Goal: Information Seeking & Learning: Check status

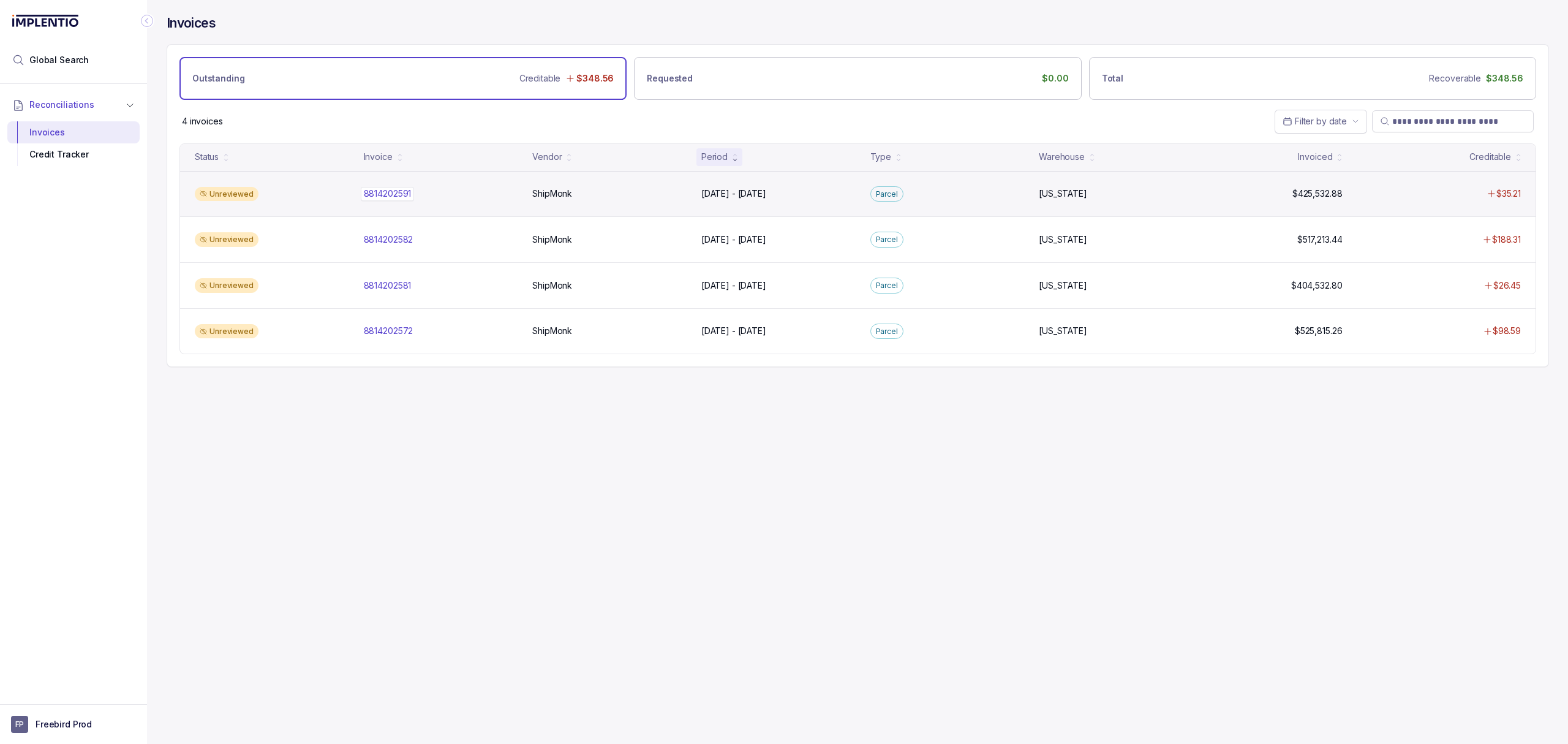
click at [398, 196] on p "8814202591" at bounding box center [388, 194] width 54 height 14
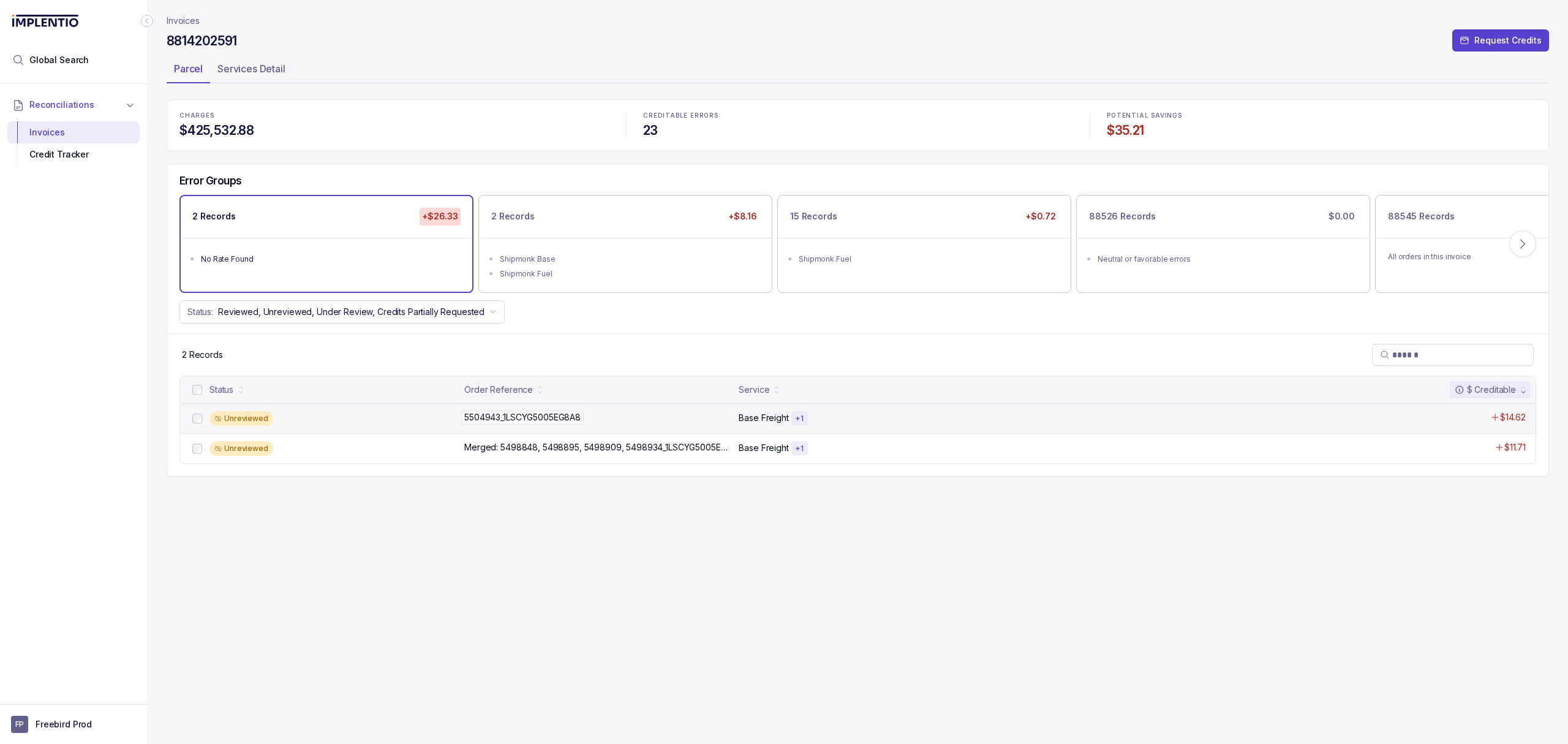
click at [525, 424] on p "5504943_1LSCYG5005EG8A8" at bounding box center [523, 417] width 123 height 14
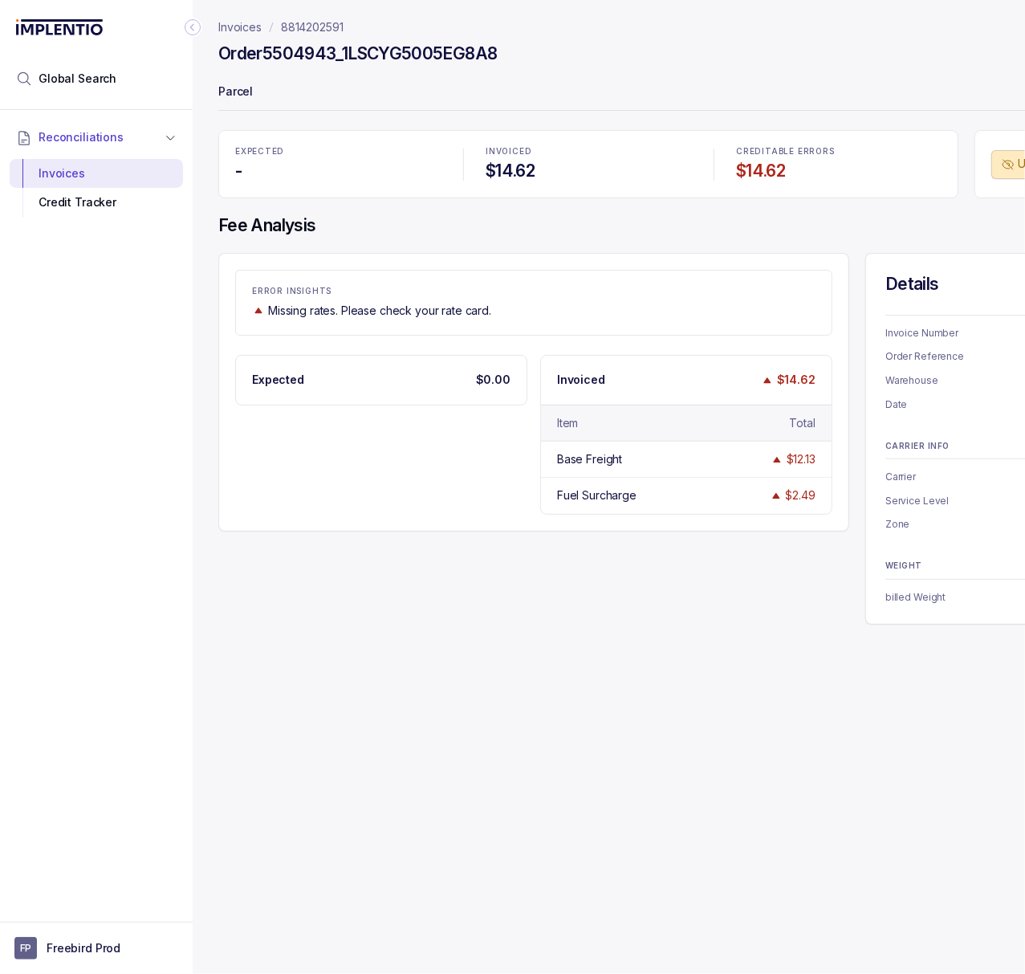
click at [199, 27] on icon "Collapse Icon" at bounding box center [193, 27] width 16 height 16
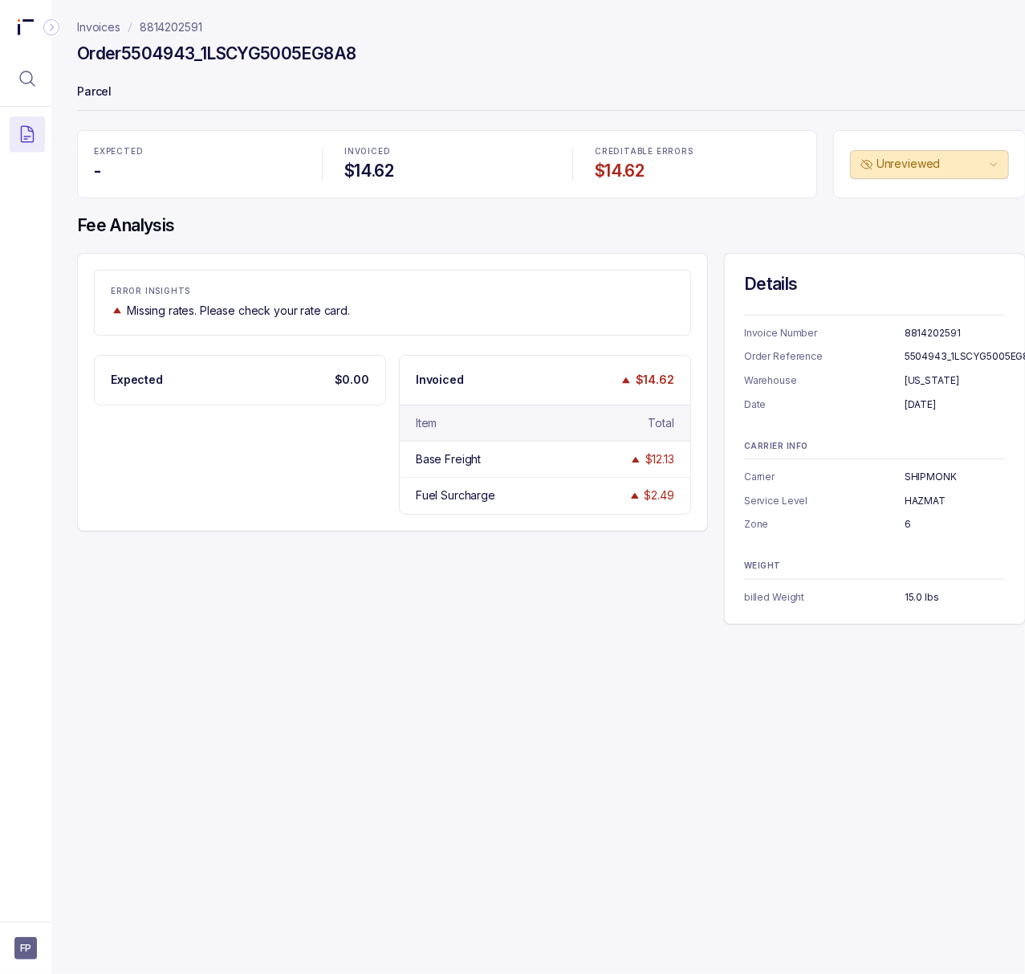
click at [922, 332] on p "8814202591" at bounding box center [955, 333] width 101 height 16
copy p "8814202591"
click at [925, 354] on p "5504943_1LSCYG5005EG8A8" at bounding box center [973, 356] width 137 height 16
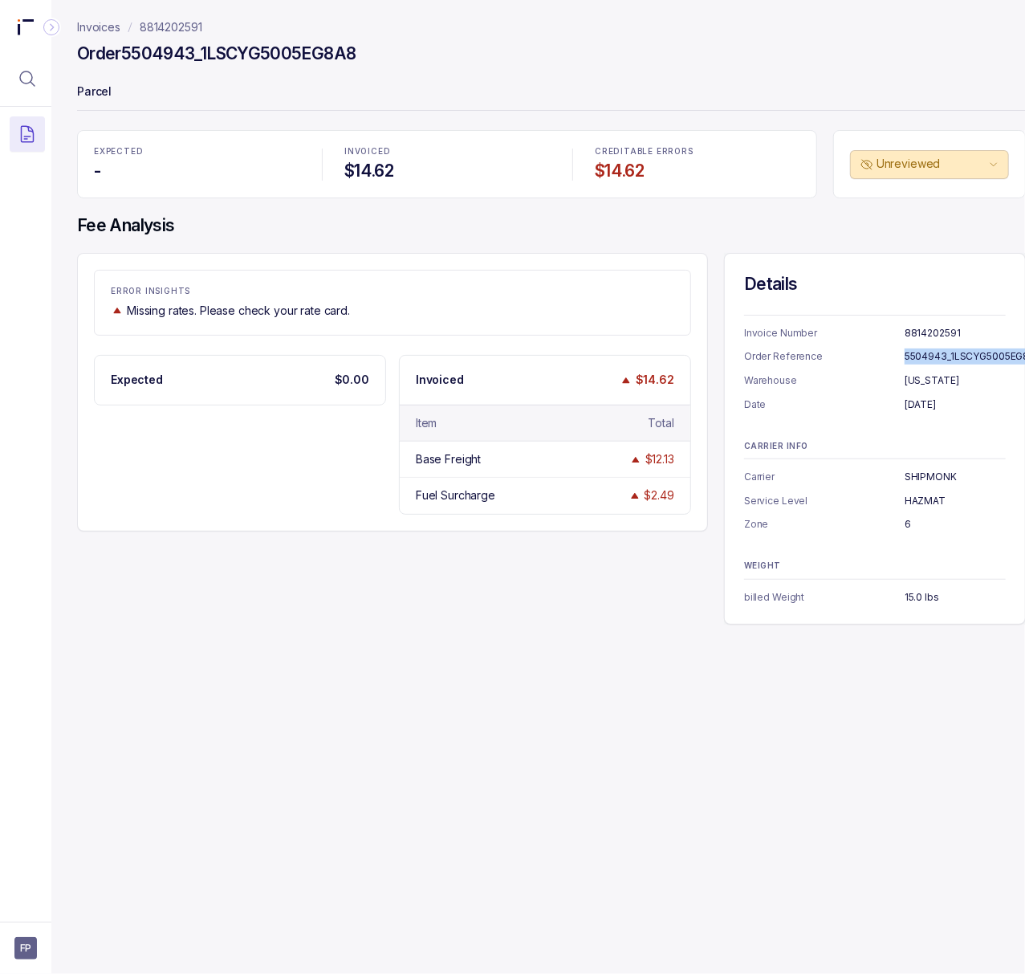
click at [925, 354] on p "5504943_1LSCYG5005EG8A8" at bounding box center [973, 356] width 137 height 16
copy p "5504943_1LSCYG5005EG8A8"
click at [942, 405] on p "[DATE]" at bounding box center [955, 405] width 101 height 16
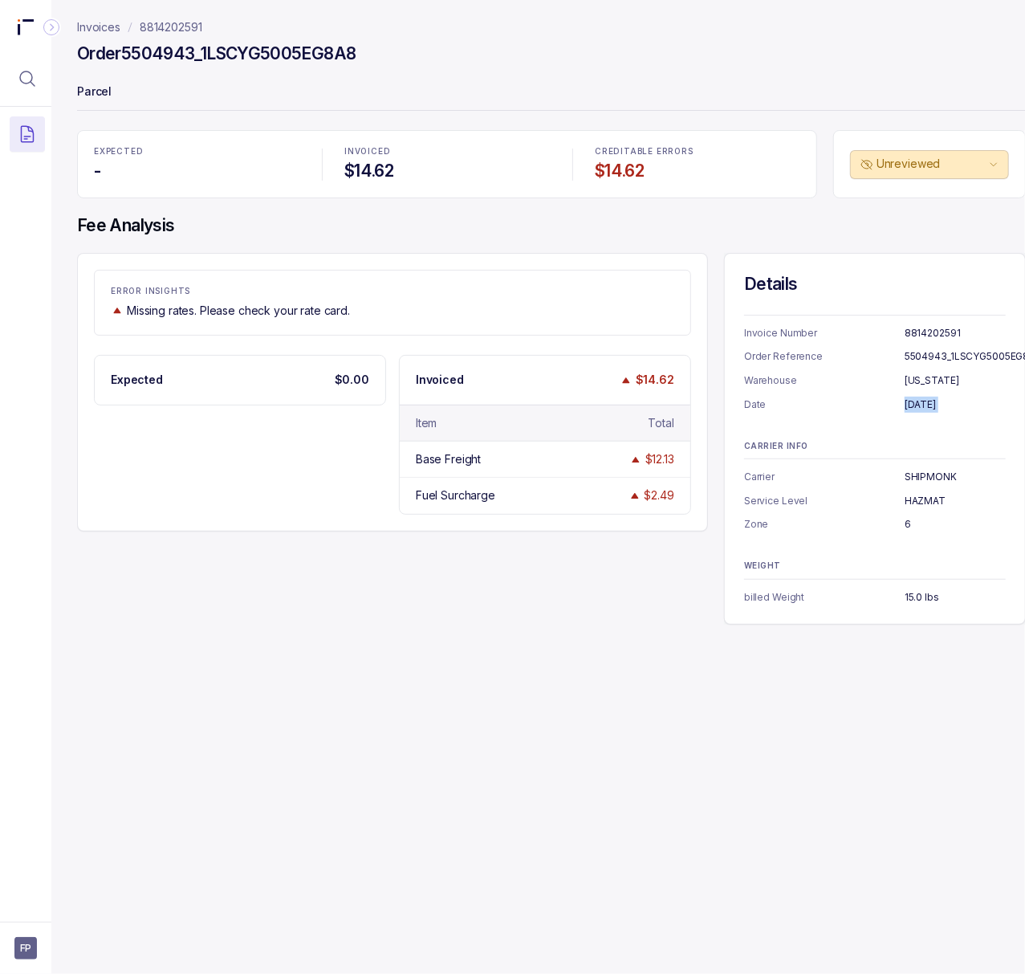
copy p "[DATE]"
click at [929, 476] on p "SHIPMONK" at bounding box center [955, 477] width 101 height 16
copy p "SHIPMONK"
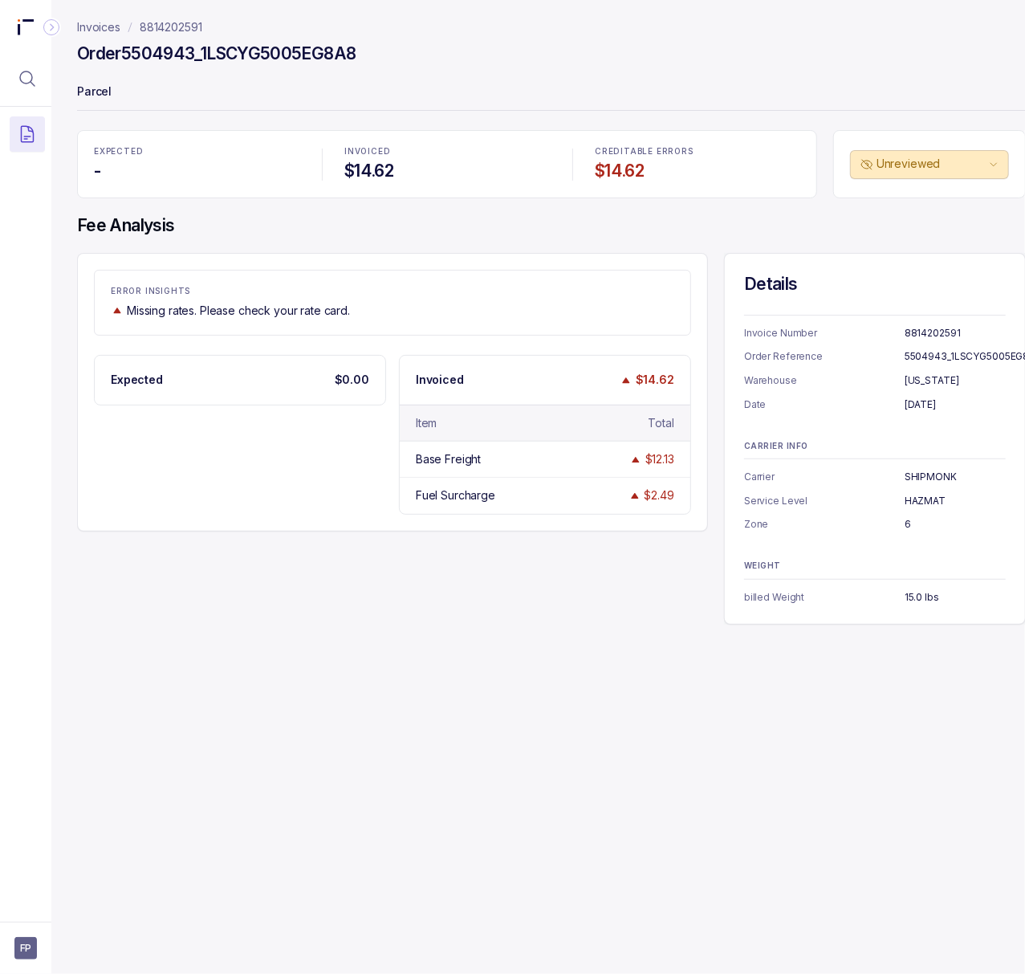
click at [929, 502] on p "HAZMAT" at bounding box center [955, 501] width 101 height 16
copy p "HAZMAT"
click at [906, 521] on p "6" at bounding box center [955, 524] width 101 height 16
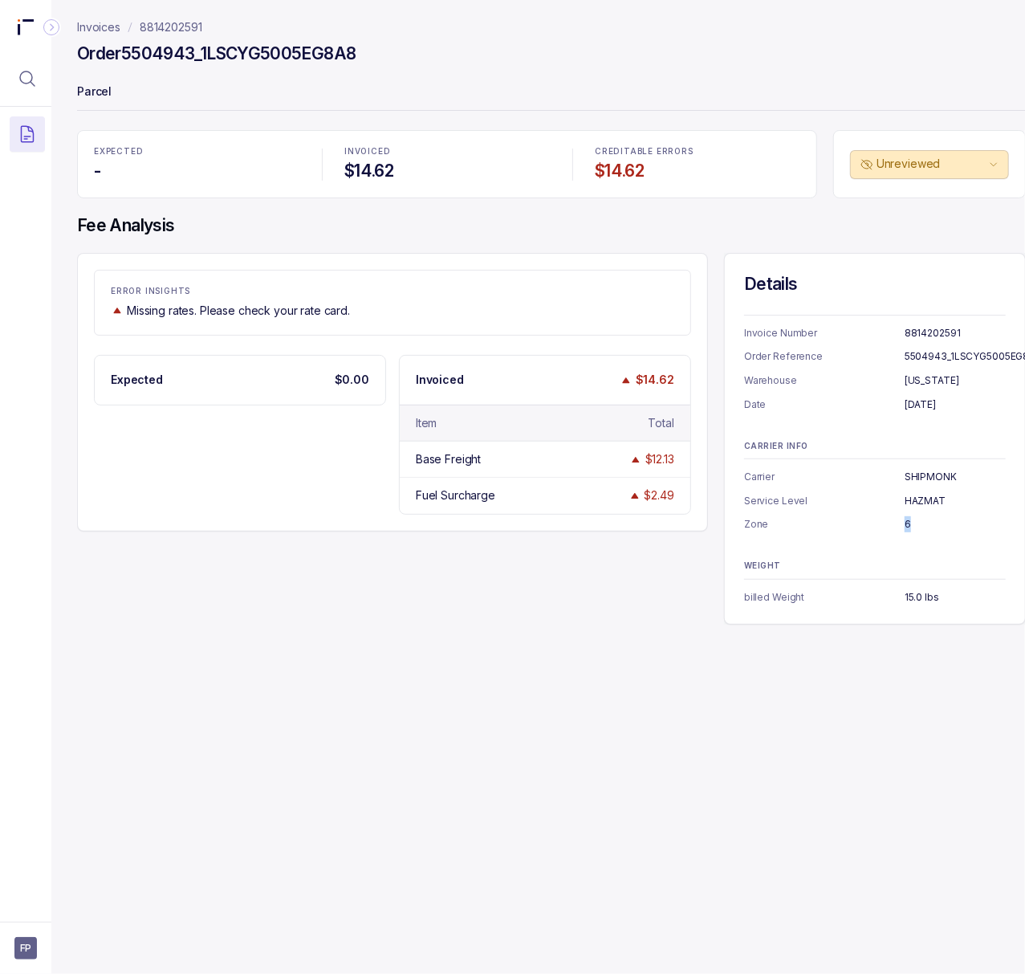
copy p "6"
click at [931, 602] on p "15.0 lbs" at bounding box center [955, 597] width 101 height 16
click at [931, 601] on p "15.0 lbs" at bounding box center [955, 597] width 101 height 16
copy p "15.0 lbs"
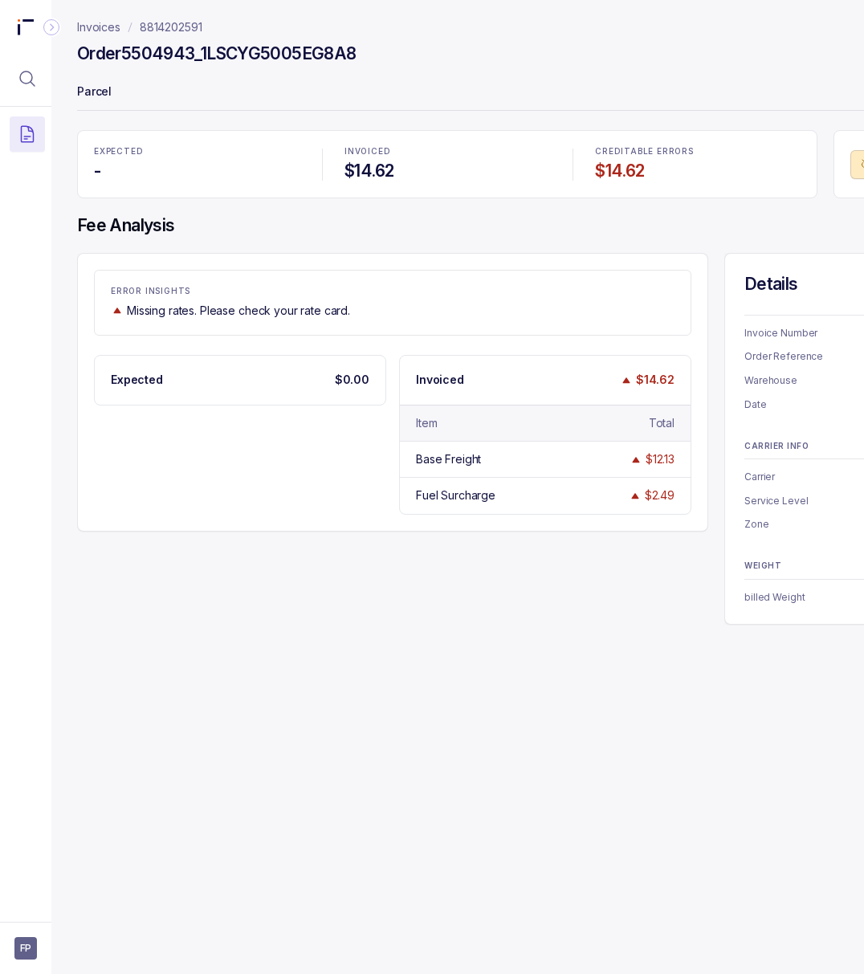
click at [186, 29] on p "8814202591" at bounding box center [171, 27] width 63 height 16
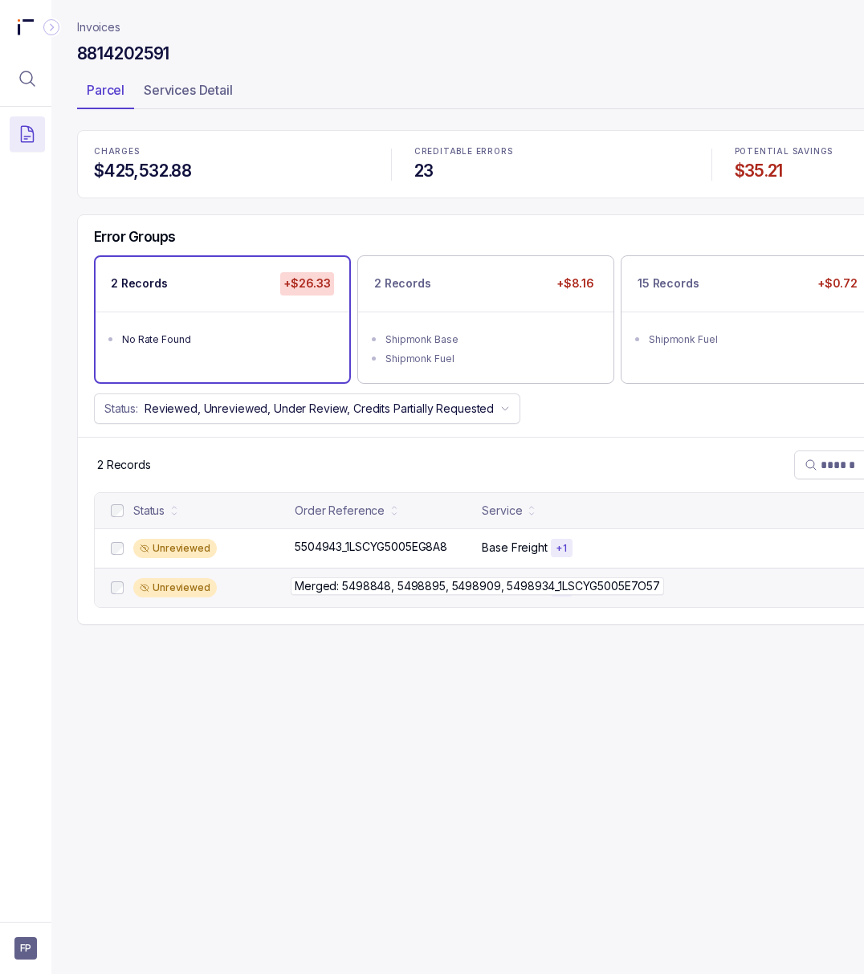
click at [340, 582] on p "Merged: 5498848, 5498895, 5498909, 5498934_1LSCYG5005E7O57" at bounding box center [477, 586] width 373 height 18
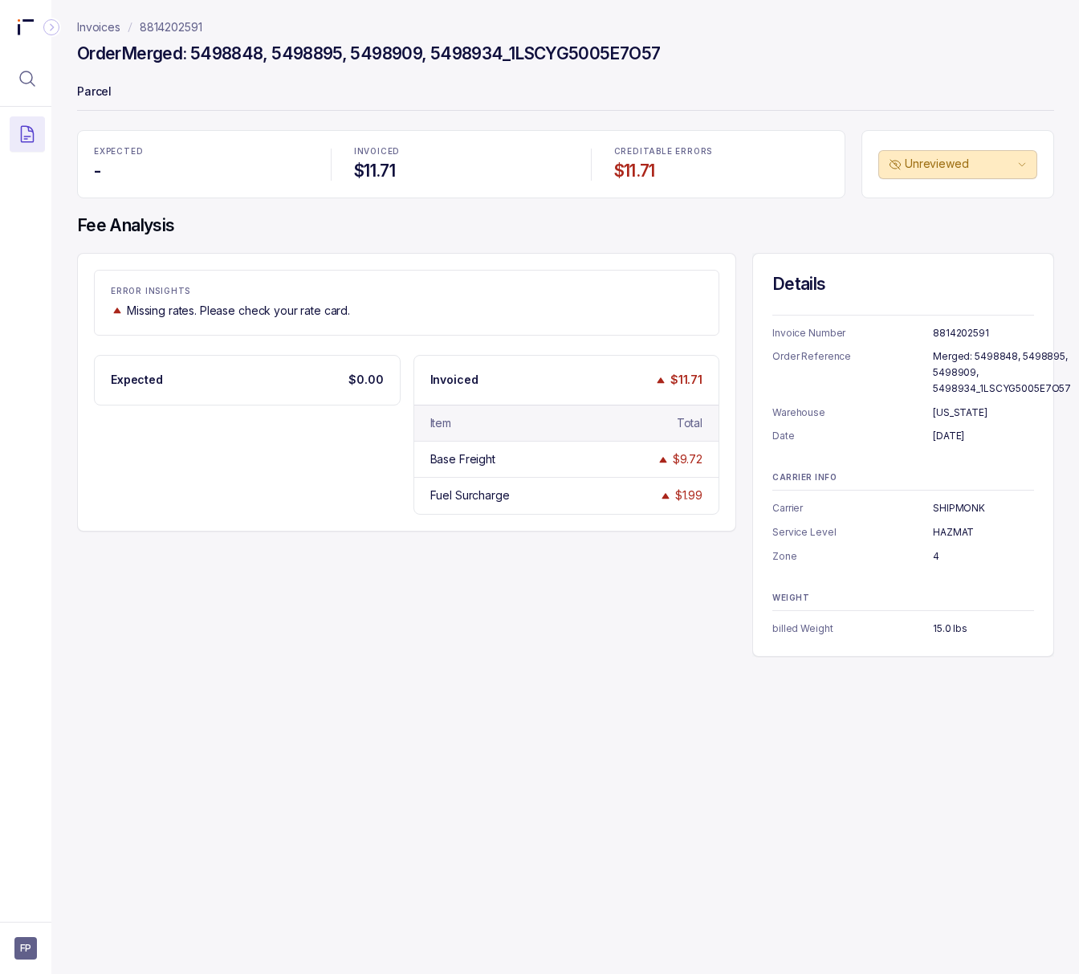
click at [939, 332] on p "8814202591" at bounding box center [983, 333] width 101 height 16
copy p "8814202591"
click at [976, 357] on p "Merged: 5498848, 5498895, 5498909, 5498934_1LSCYG5005E7O57" at bounding box center [1002, 371] width 138 height 47
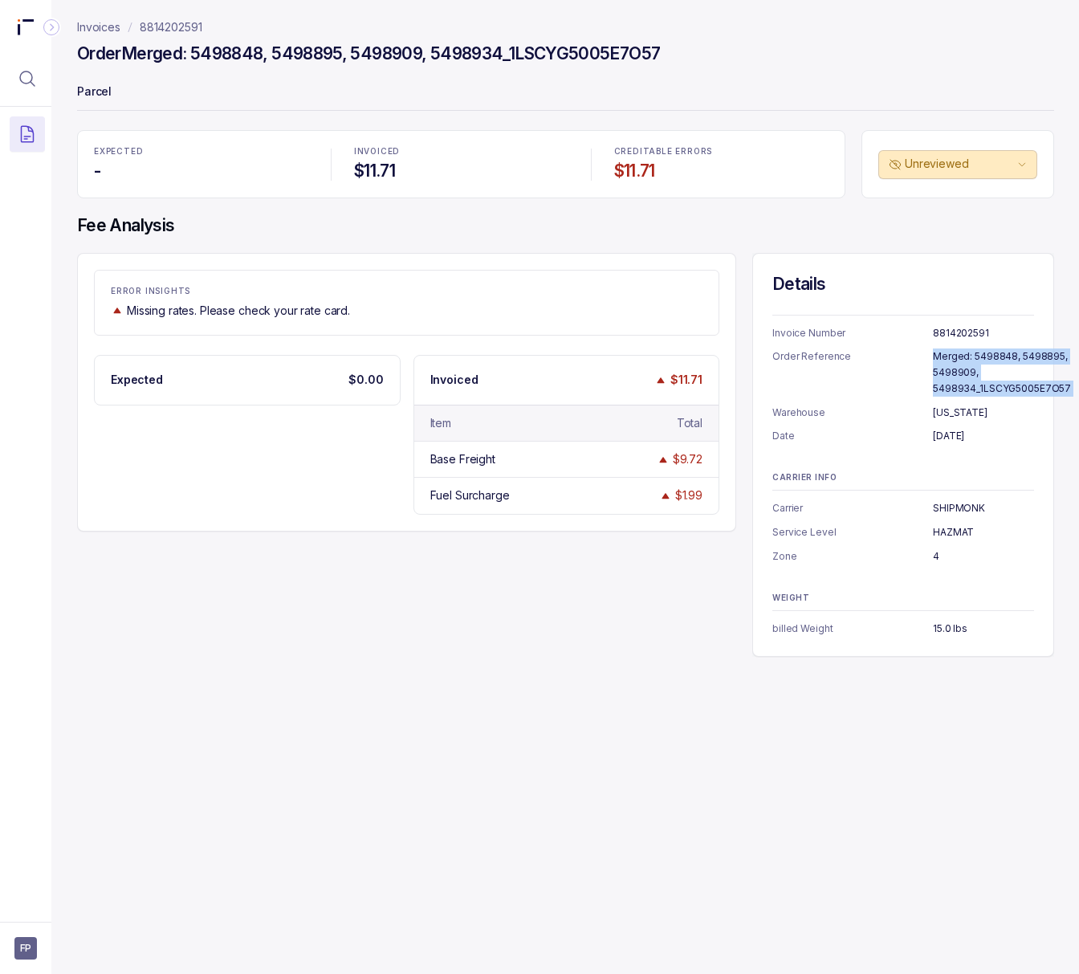
click at [976, 357] on p "Merged: 5498848, 5498895, 5498909, 5498934_1LSCYG5005E7O57" at bounding box center [1002, 371] width 138 height 47
copy p "Merged: 5498848, 5498895, 5498909, 5498934_1LSCYG5005E7O57"
click at [955, 430] on p "[DATE]" at bounding box center [983, 436] width 101 height 16
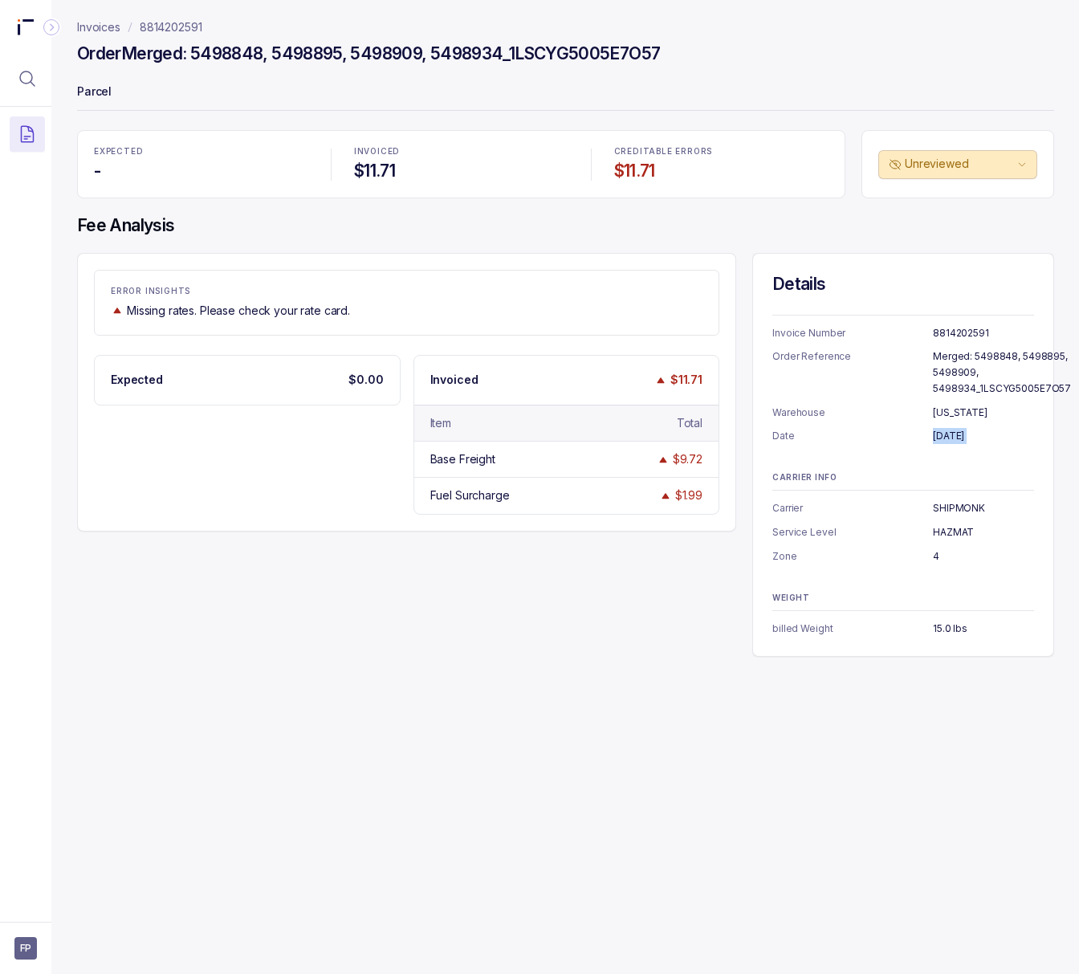
copy p "[DATE]"
click at [933, 556] on p "4" at bounding box center [983, 556] width 101 height 16
click at [935, 628] on p "15.0 lbs" at bounding box center [983, 629] width 101 height 16
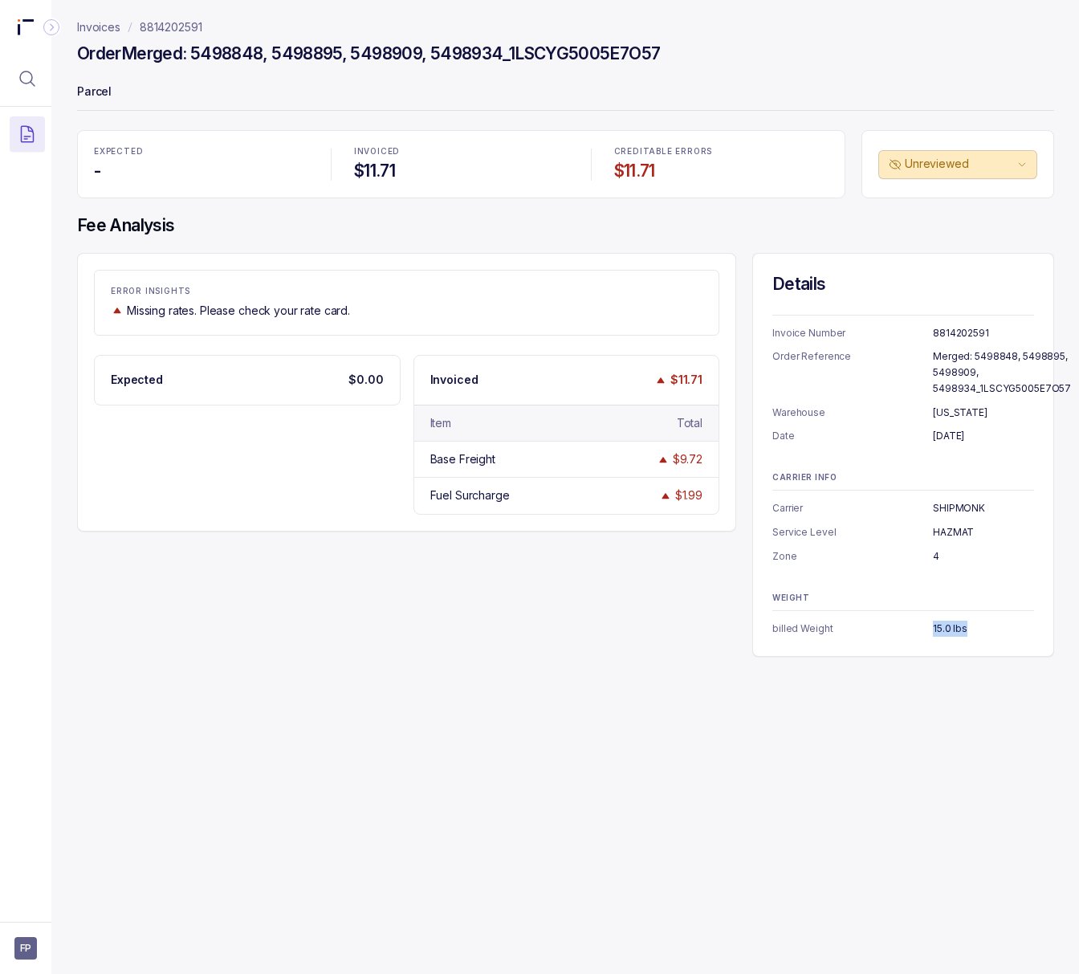
click at [935, 628] on p "15.0 lbs" at bounding box center [983, 629] width 101 height 16
click at [175, 30] on p "8814202591" at bounding box center [171, 27] width 63 height 16
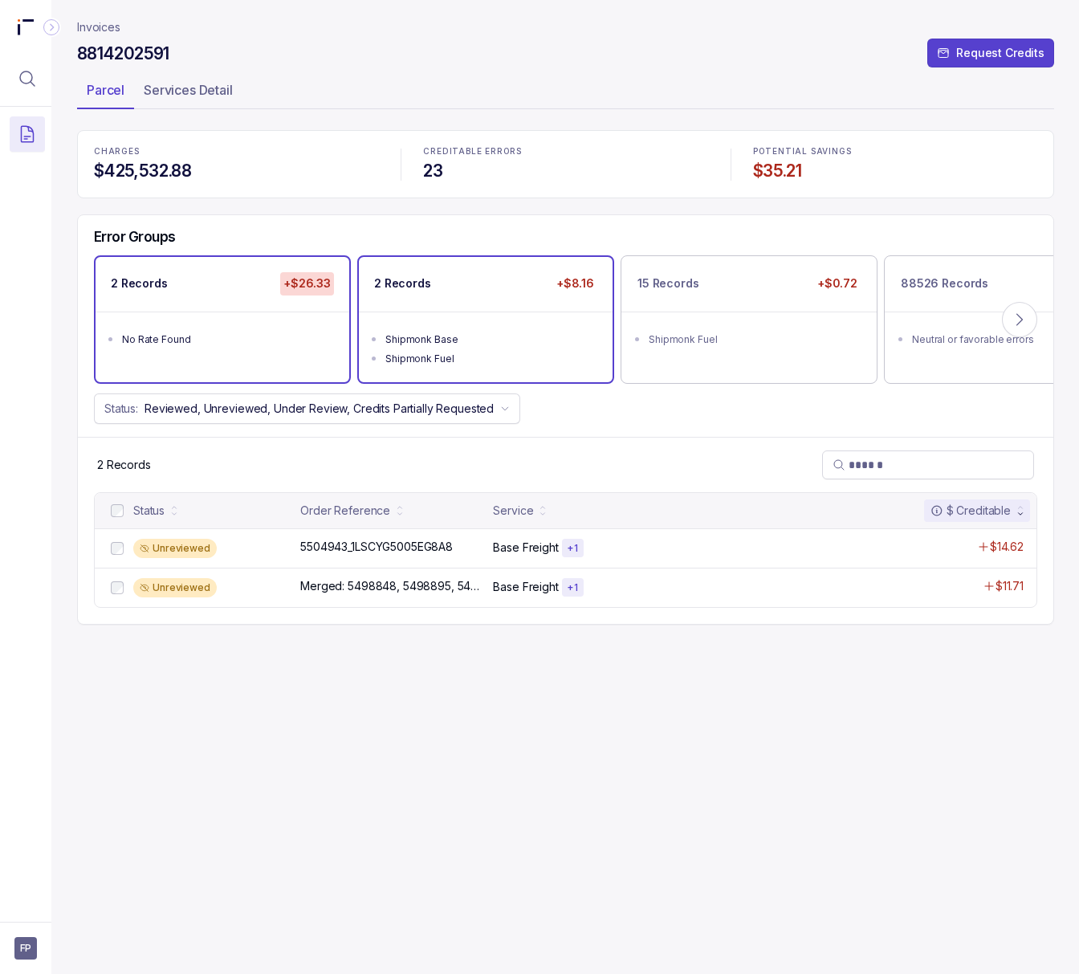
click at [419, 336] on div "Shipmonk Base" at bounding box center [490, 340] width 210 height 16
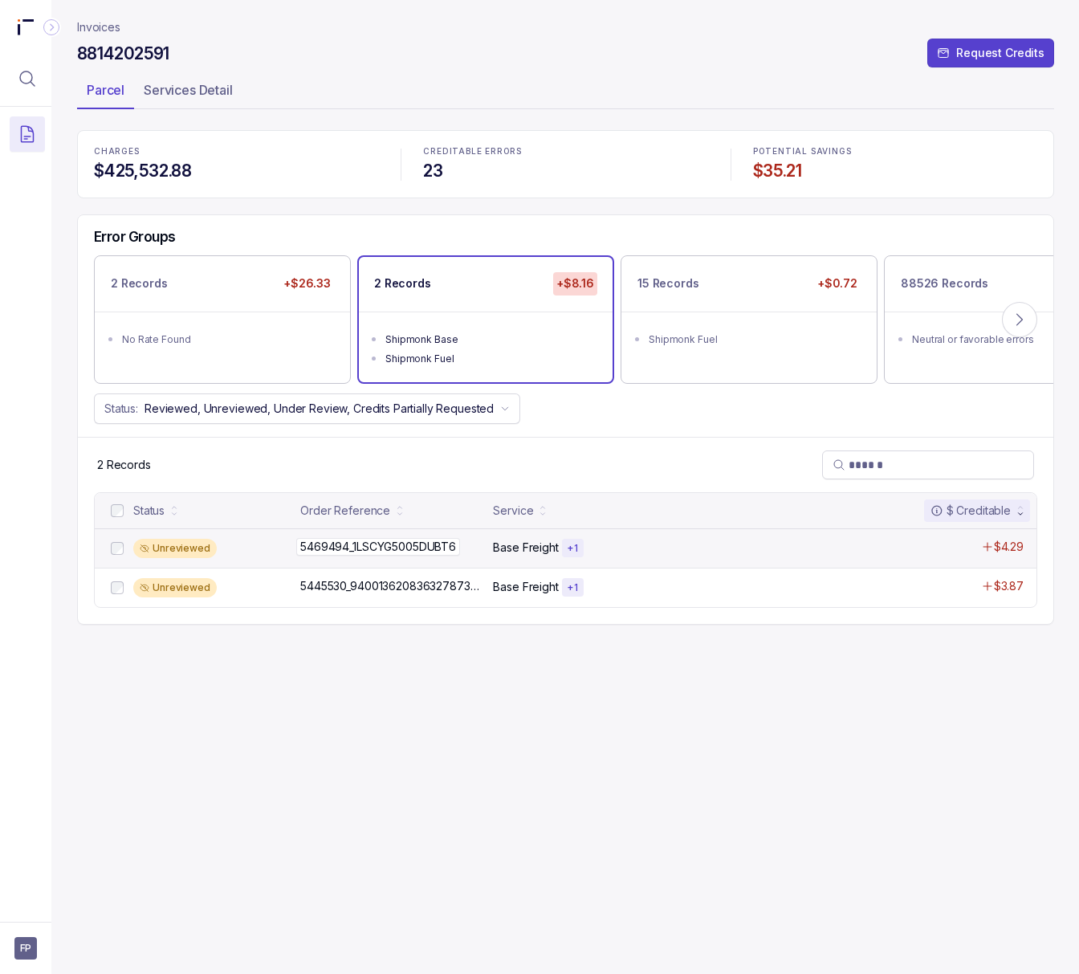
click at [352, 550] on p "5469494_1LSCYG5005DUBT6" at bounding box center [378, 547] width 164 height 18
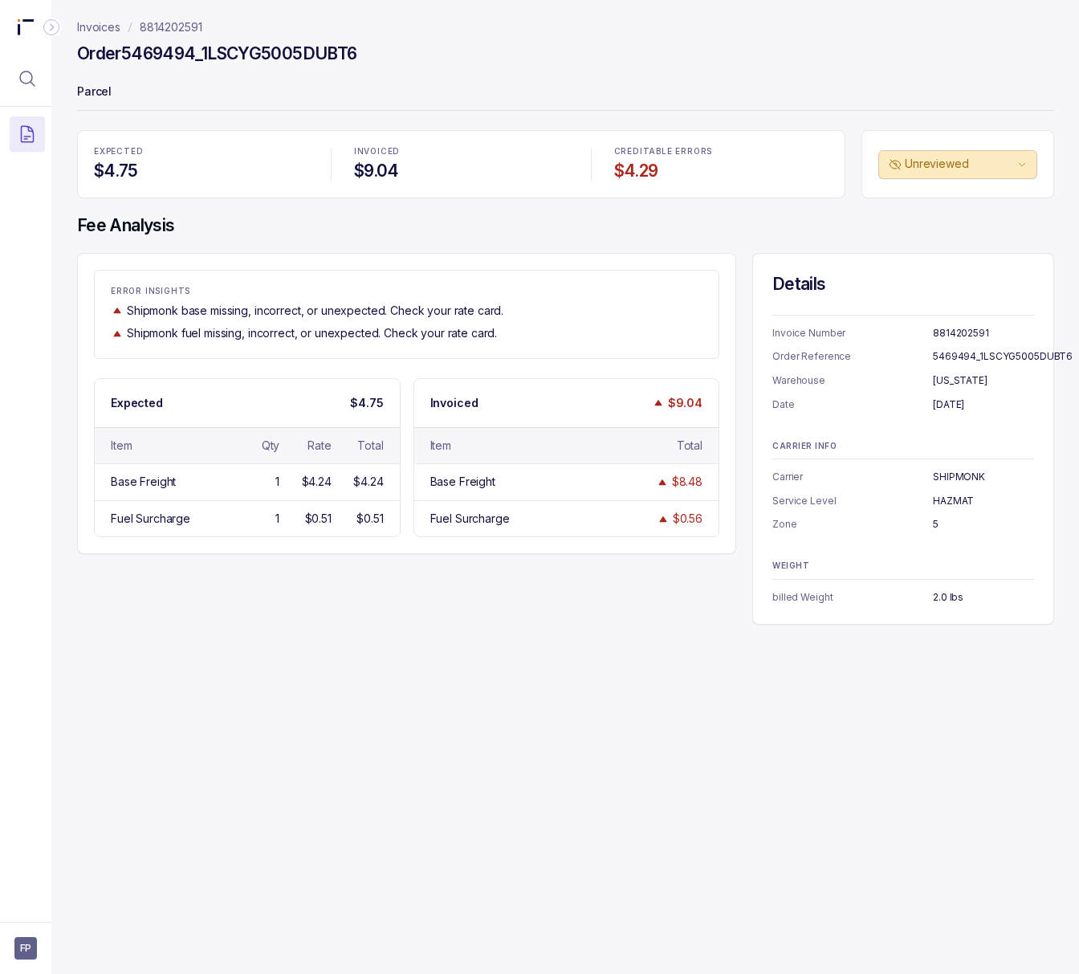
click at [946, 325] on p "8814202591" at bounding box center [983, 333] width 101 height 16
click at [961, 354] on p "5469494_1LSCYG5005DUBT6" at bounding box center [1003, 356] width 140 height 16
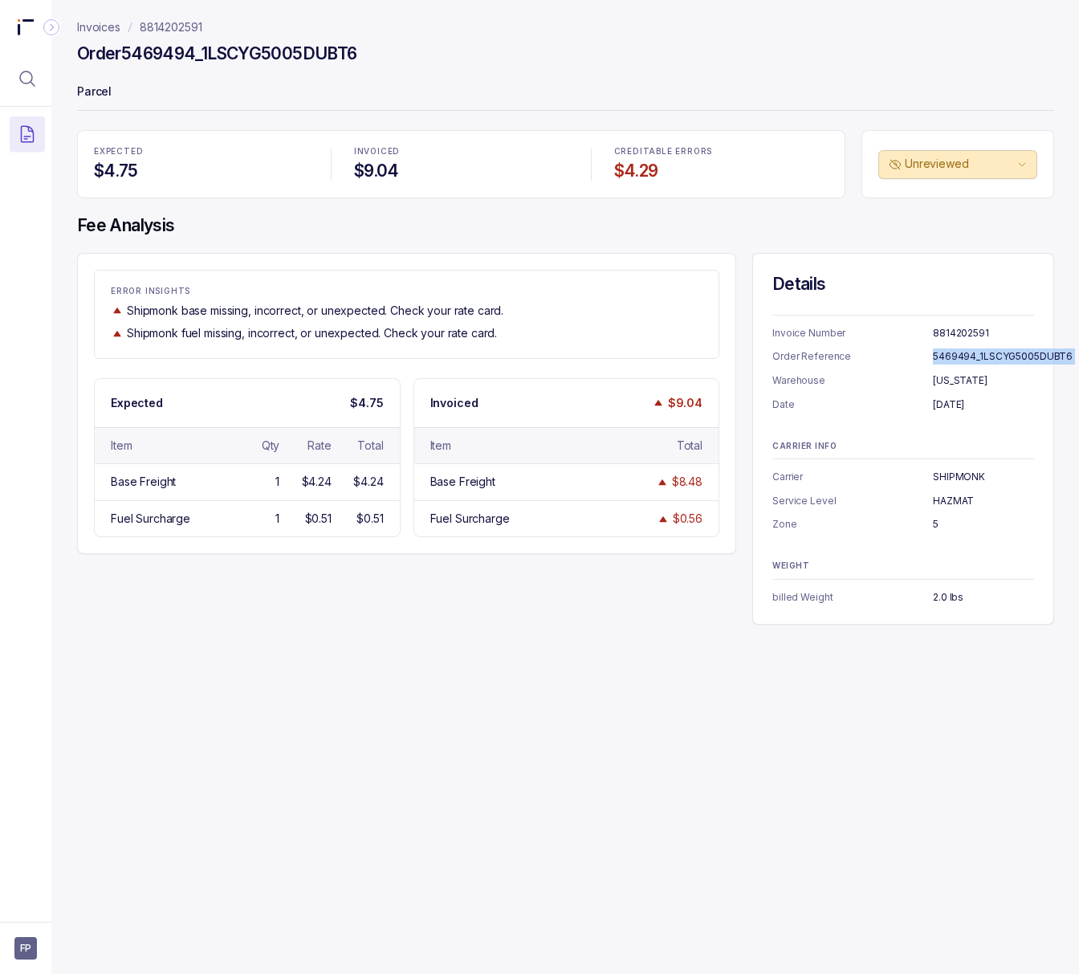
click at [944, 408] on p "[DATE]" at bounding box center [983, 405] width 101 height 16
click at [942, 477] on p "SHIPMONK" at bounding box center [983, 477] width 101 height 16
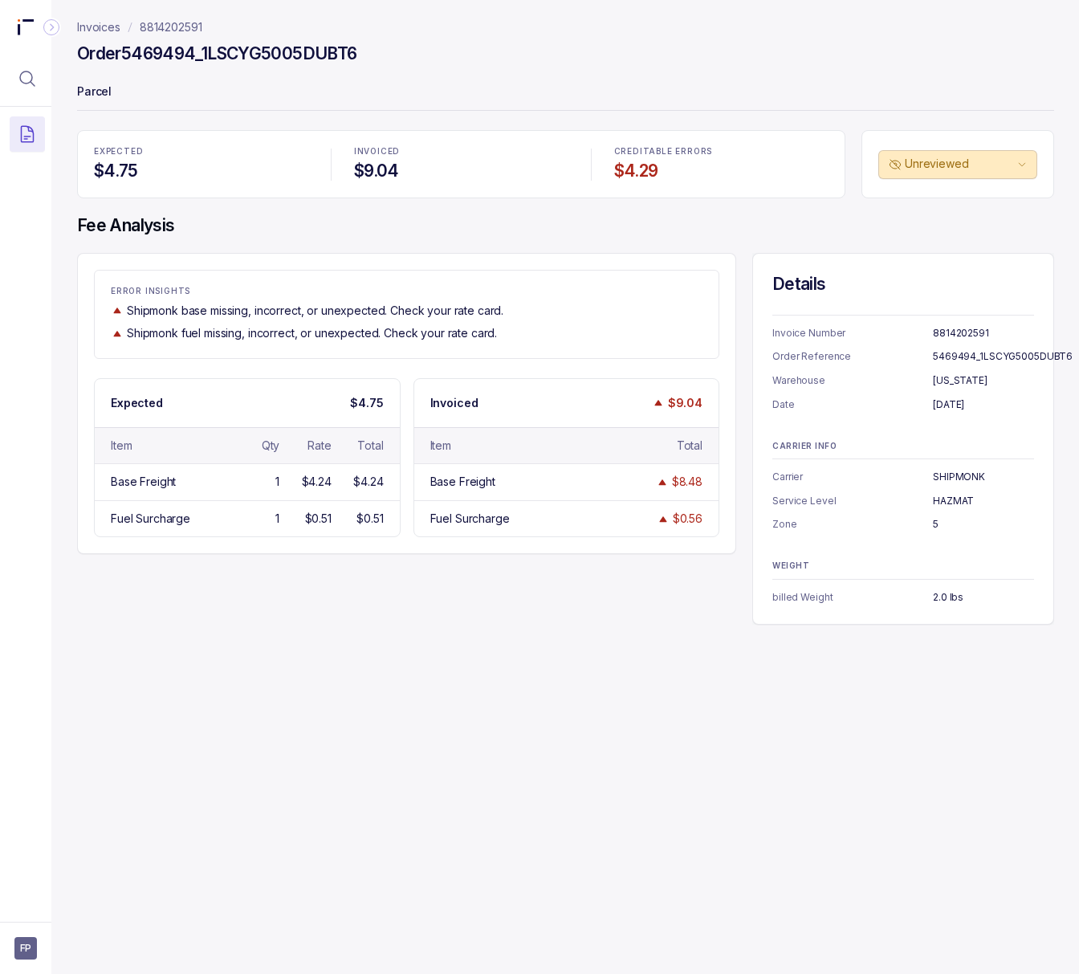
click at [952, 498] on p "HAZMAT" at bounding box center [983, 501] width 101 height 16
click at [933, 523] on p "5" at bounding box center [983, 524] width 101 height 16
click at [928, 522] on p "Zone" at bounding box center [852, 524] width 161 height 16
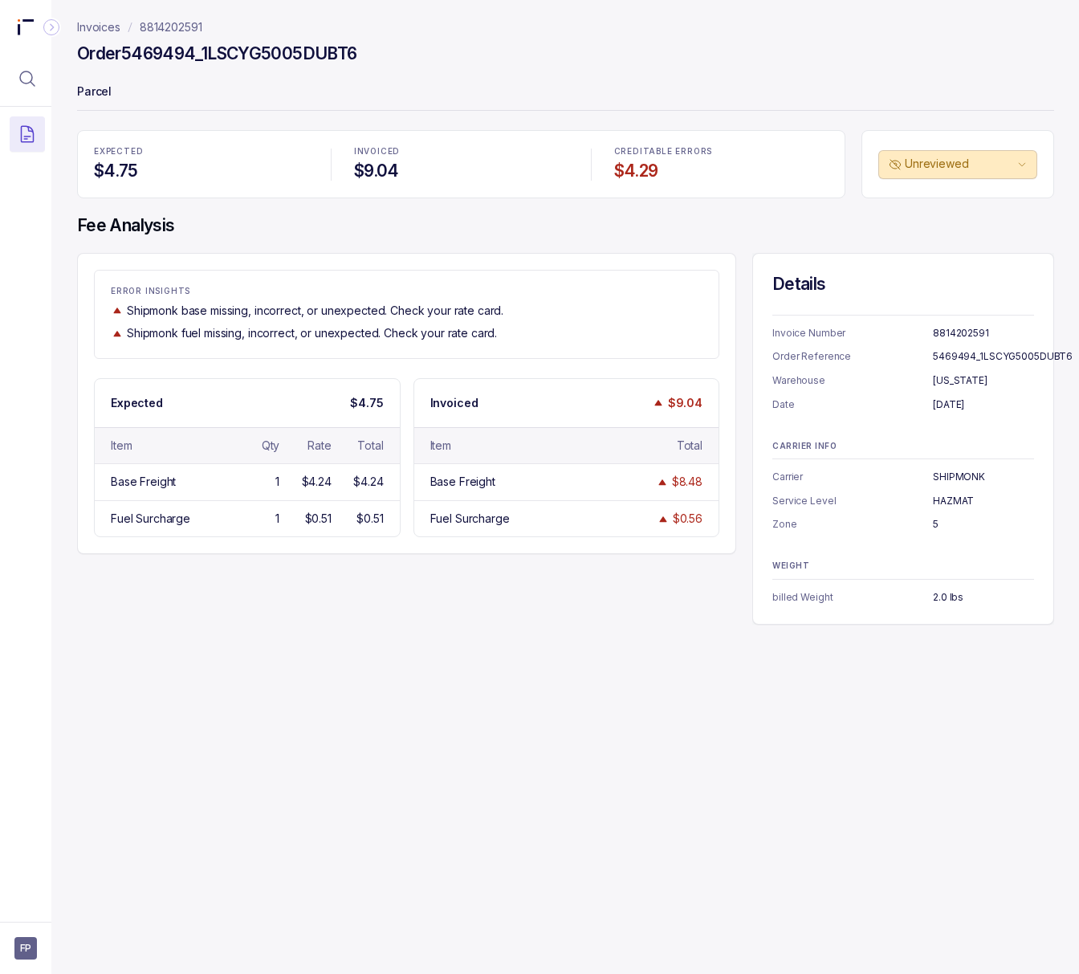
click at [933, 521] on p "5" at bounding box center [983, 524] width 101 height 16
click at [933, 592] on p "2.0 lbs" at bounding box center [983, 597] width 101 height 16
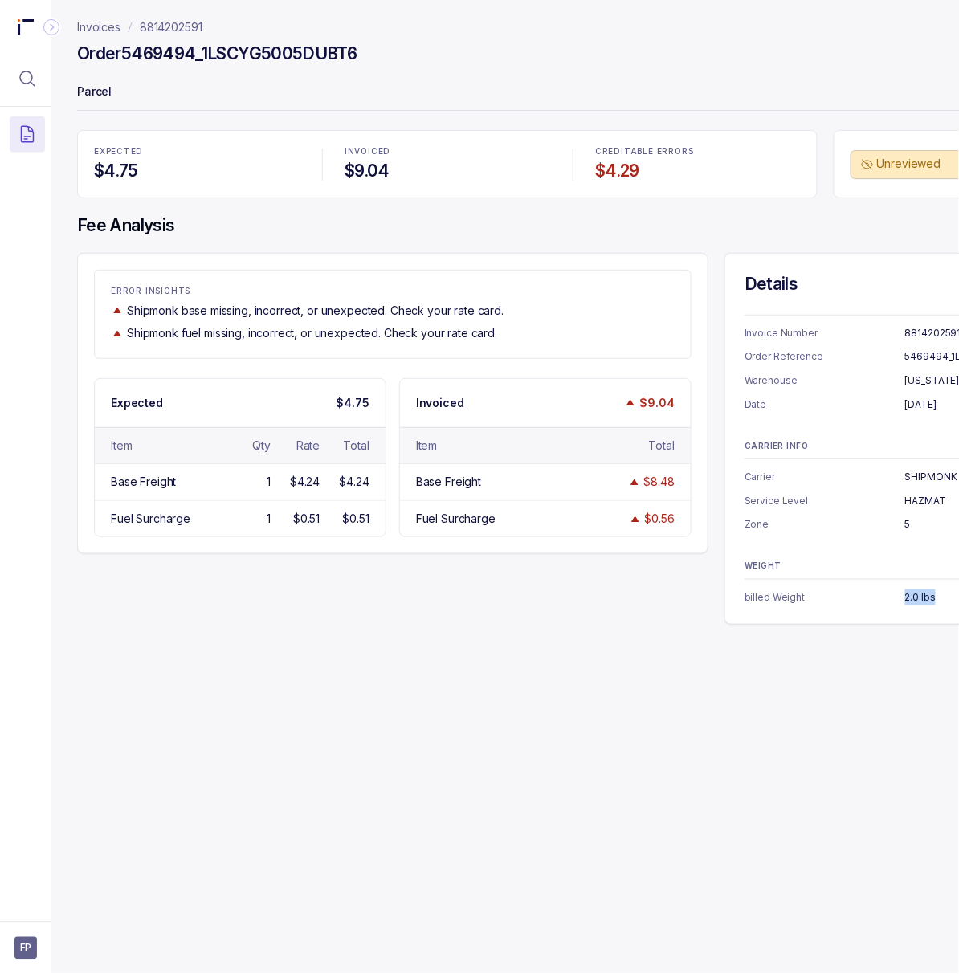
click at [172, 30] on p "8814202591" at bounding box center [171, 27] width 63 height 16
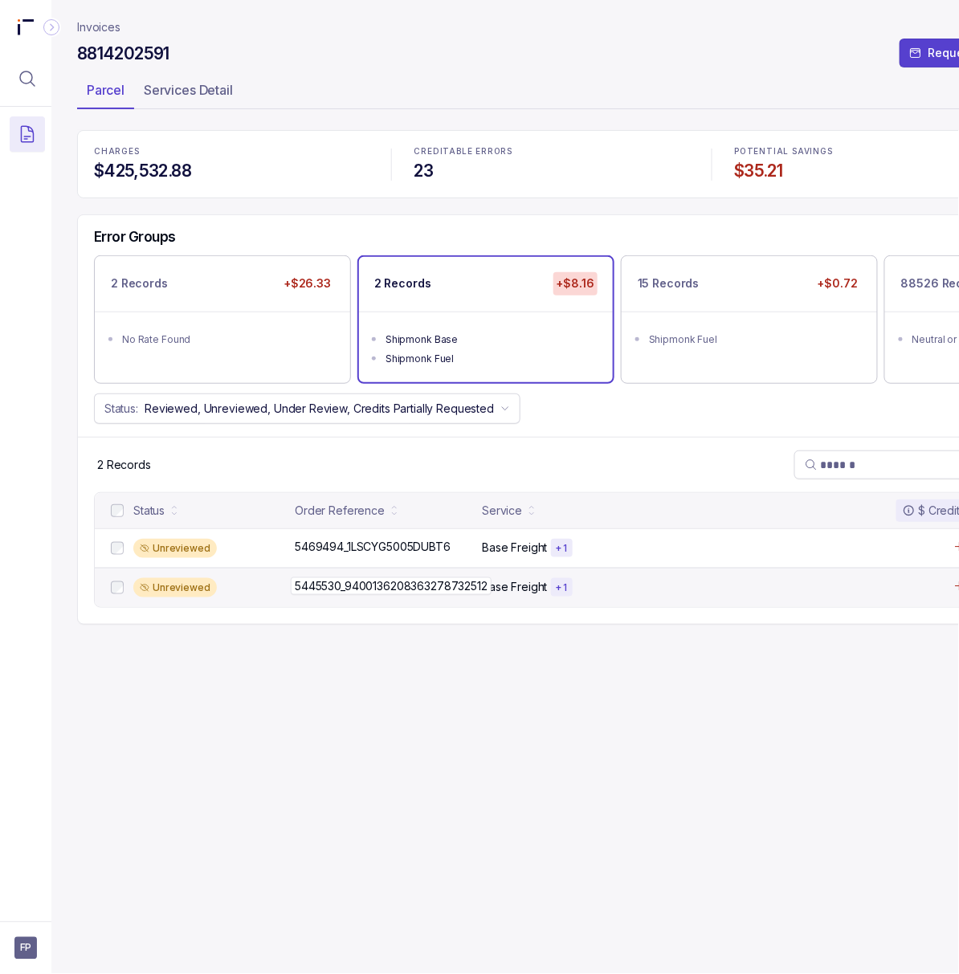
click at [434, 586] on p "5445530_9400136208363278732512" at bounding box center [391, 586] width 201 height 18
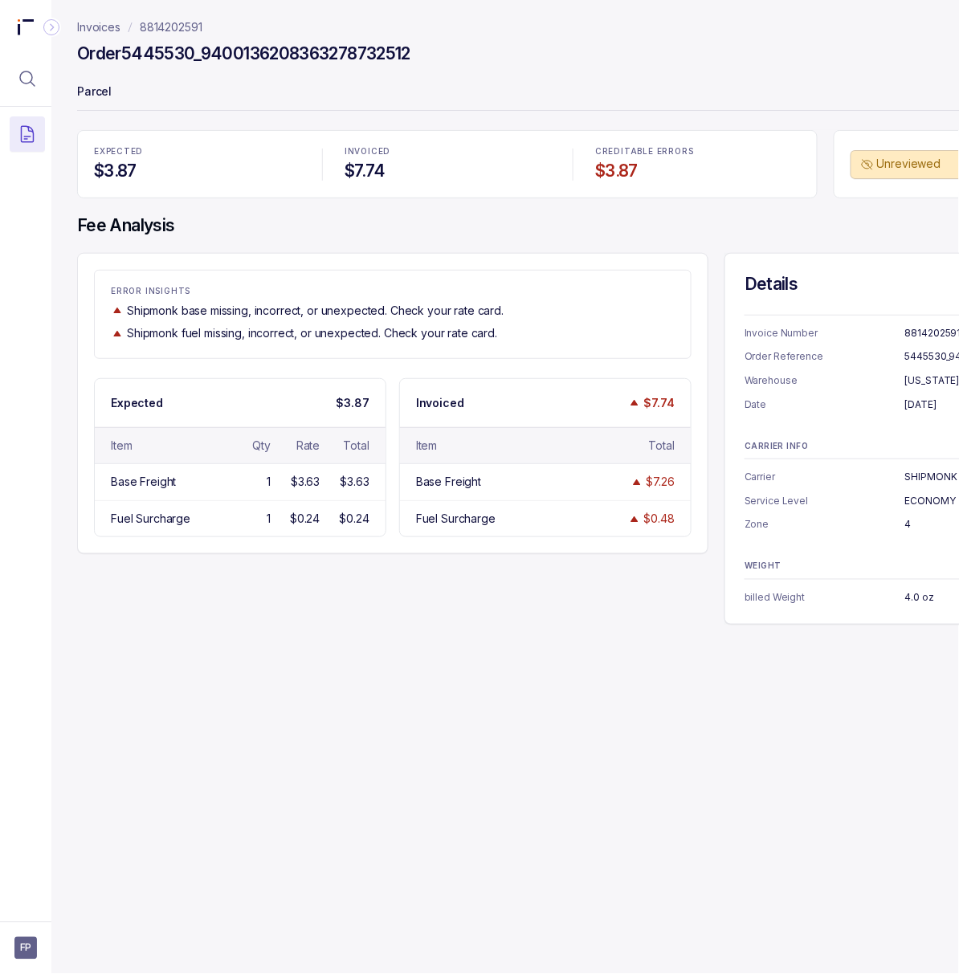
click at [926, 331] on p "8814202591" at bounding box center [955, 333] width 101 height 16
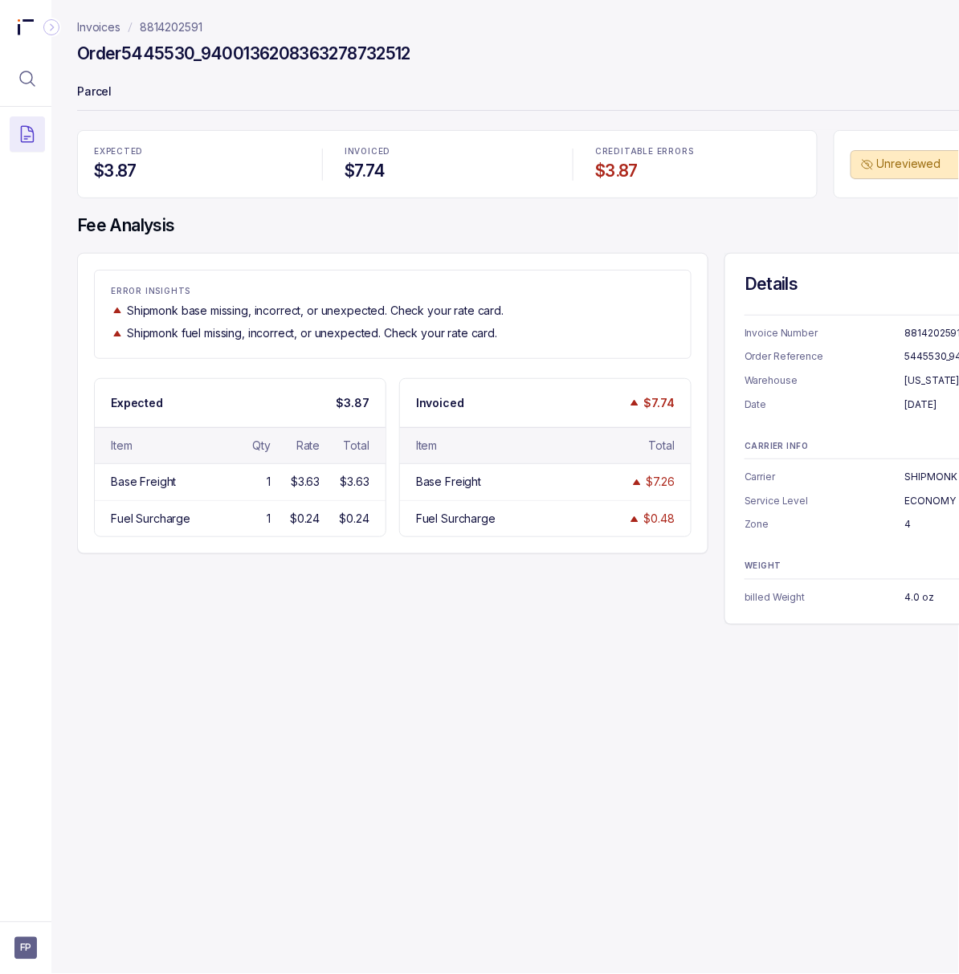
click at [922, 403] on p "[DATE]" at bounding box center [955, 405] width 101 height 16
click at [922, 469] on div "CARRIER INFO Carrier SHIPMONK Service Level ECONOMY Zone 4" at bounding box center [875, 488] width 262 height 92
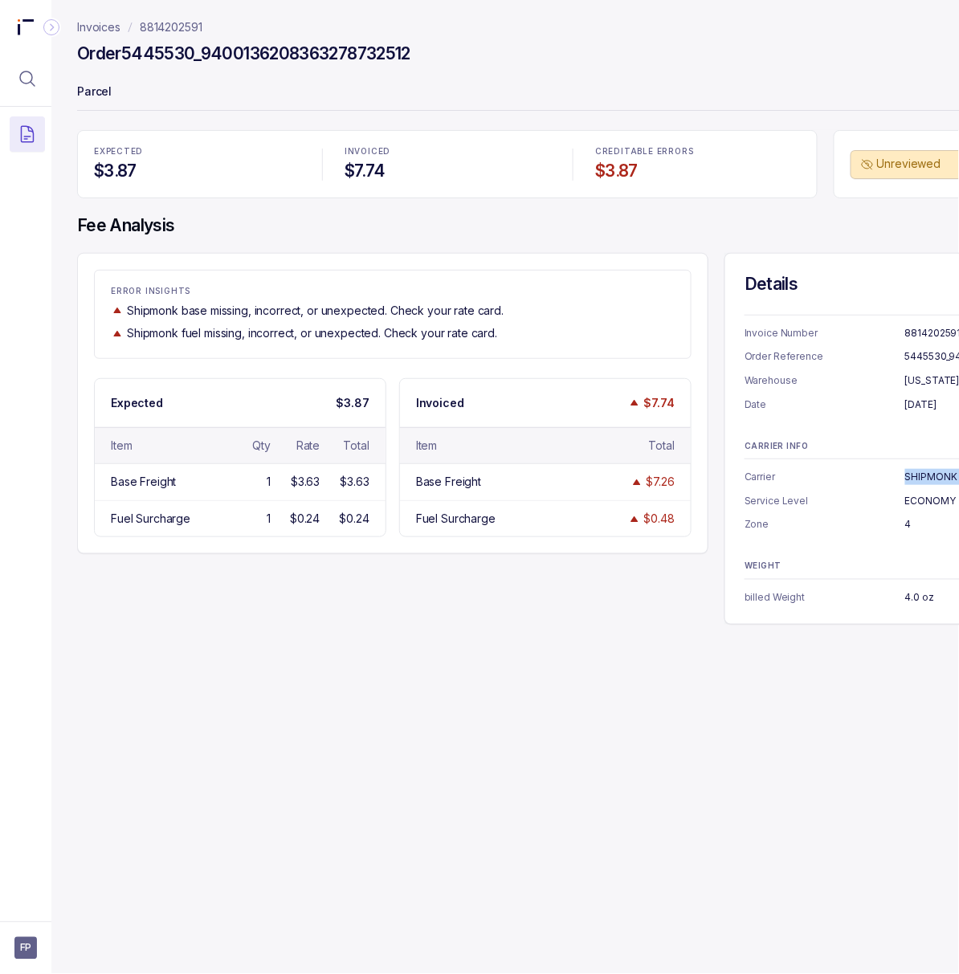
click at [922, 469] on div "CARRIER INFO Carrier SHIPMONK Service Level ECONOMY Zone 4" at bounding box center [875, 488] width 262 height 92
click at [916, 499] on p "ECONOMY" at bounding box center [955, 501] width 101 height 16
click at [909, 524] on p "4" at bounding box center [955, 524] width 101 height 16
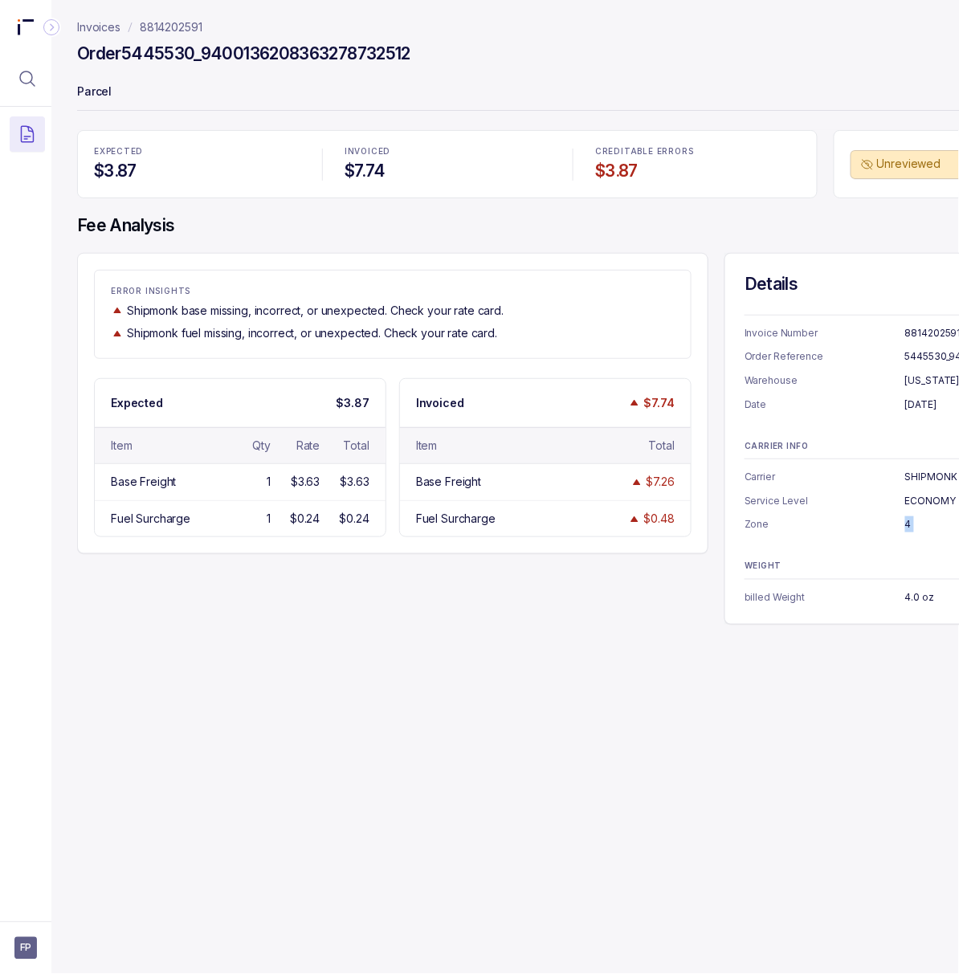
click at [909, 524] on p "4" at bounding box center [955, 524] width 101 height 16
click at [915, 596] on p "4.0 oz" at bounding box center [955, 597] width 101 height 16
click at [188, 29] on p "8814202591" at bounding box center [171, 27] width 63 height 16
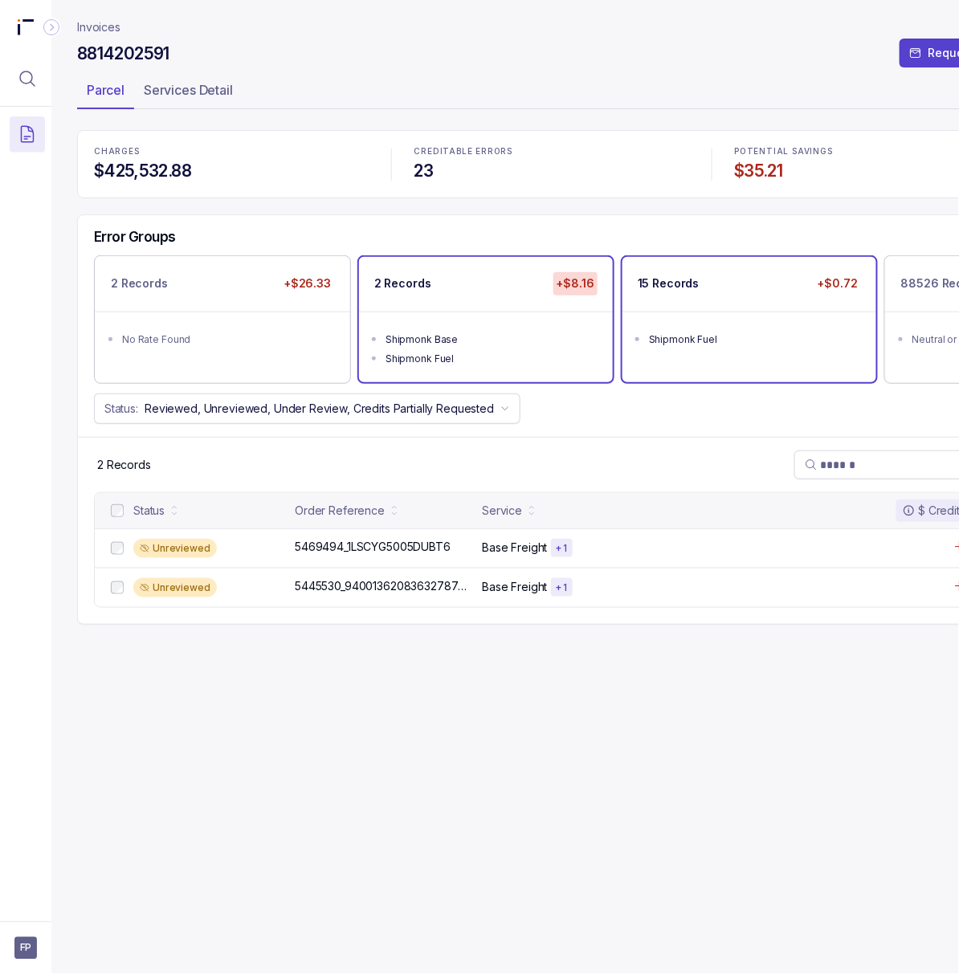
click at [702, 313] on ul "Shipmonk Fuel" at bounding box center [749, 337] width 254 height 51
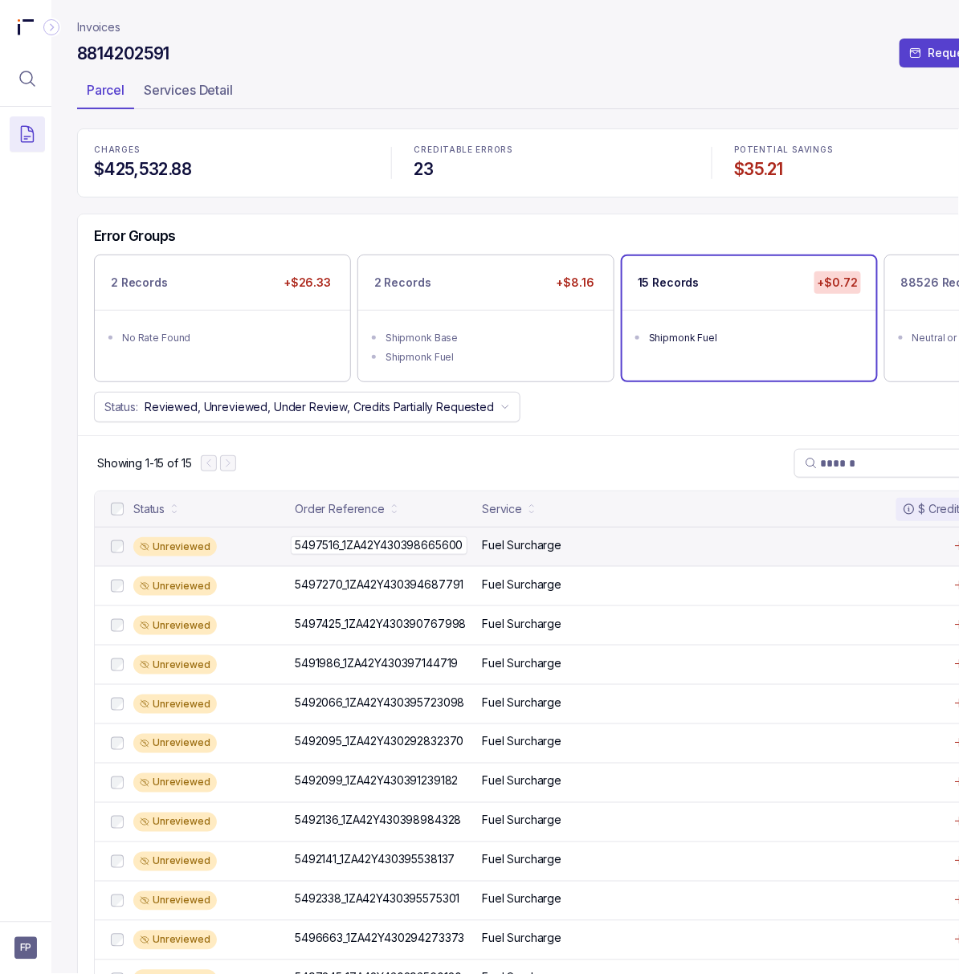
click at [367, 551] on p "5497516_1ZA42Y430398665600" at bounding box center [379, 545] width 176 height 18
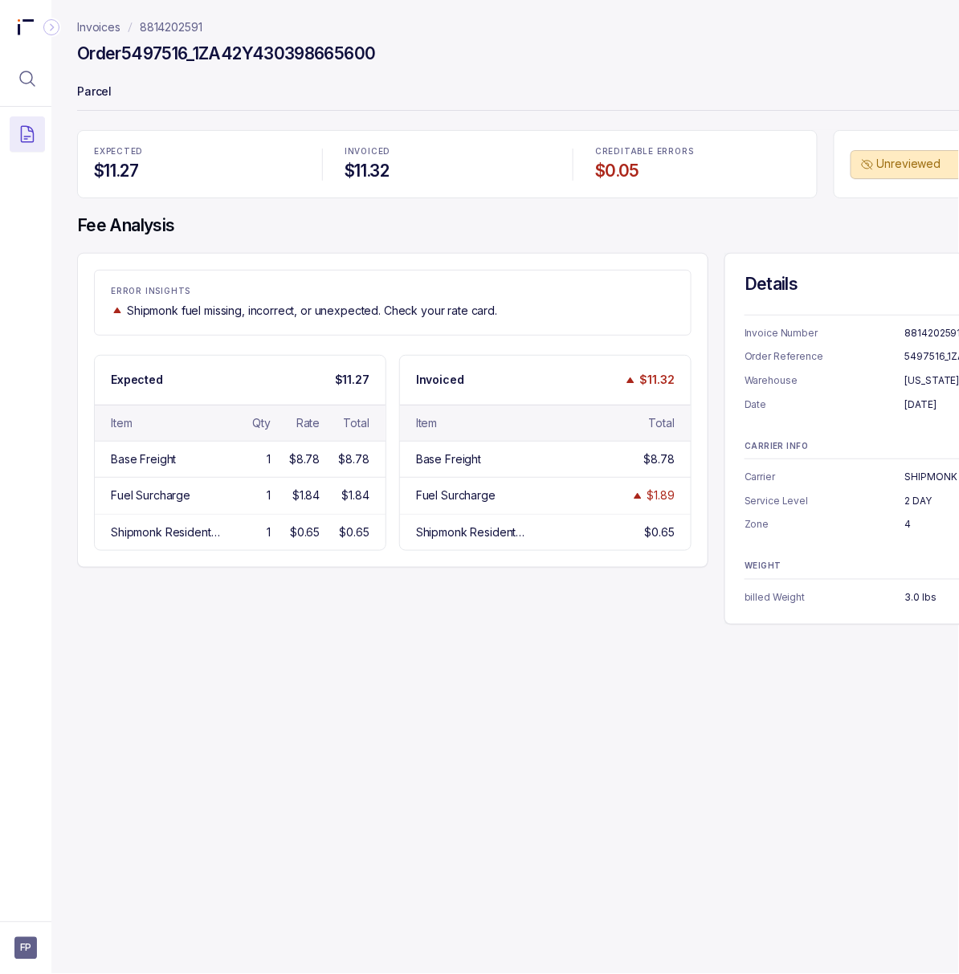
click at [922, 331] on p "8814202591" at bounding box center [955, 333] width 101 height 16
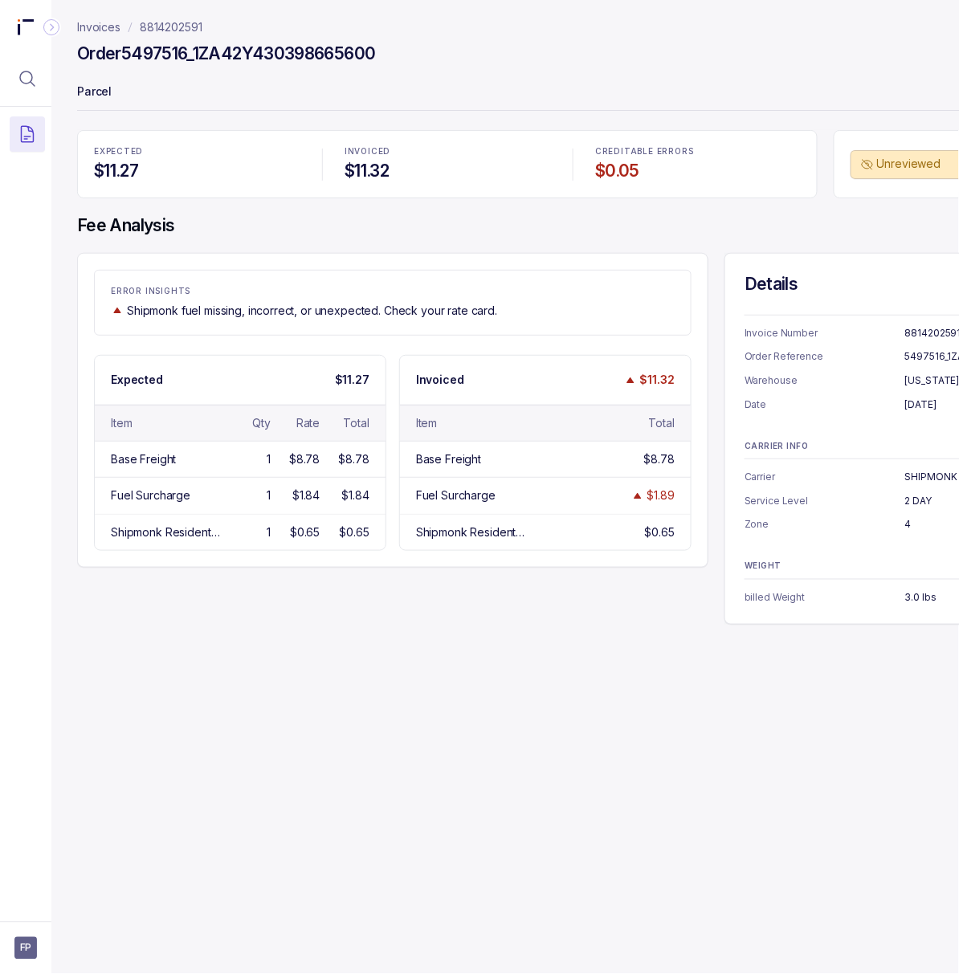
click at [922, 409] on p "[DATE]" at bounding box center [955, 405] width 101 height 16
click at [923, 499] on p "2 DAY" at bounding box center [955, 501] width 101 height 16
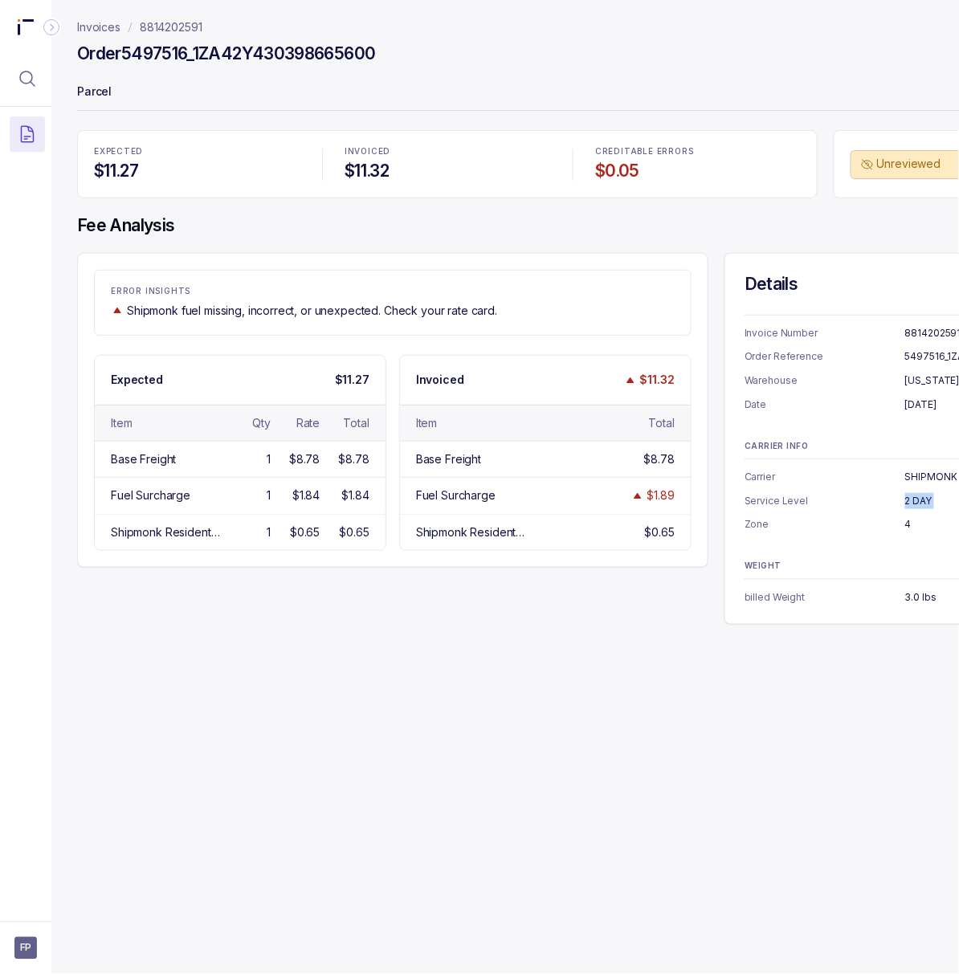
click at [923, 499] on p "2 DAY" at bounding box center [955, 501] width 101 height 16
click at [913, 596] on p "3.0 lbs" at bounding box center [955, 597] width 101 height 16
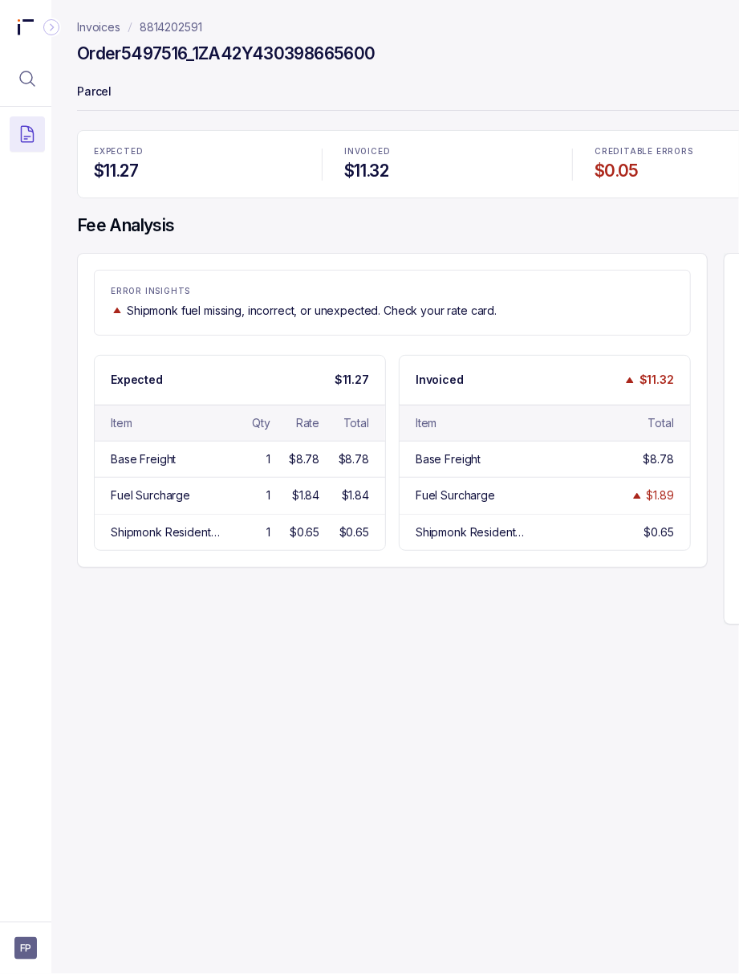
click at [161, 30] on p "8814202591" at bounding box center [171, 27] width 63 height 16
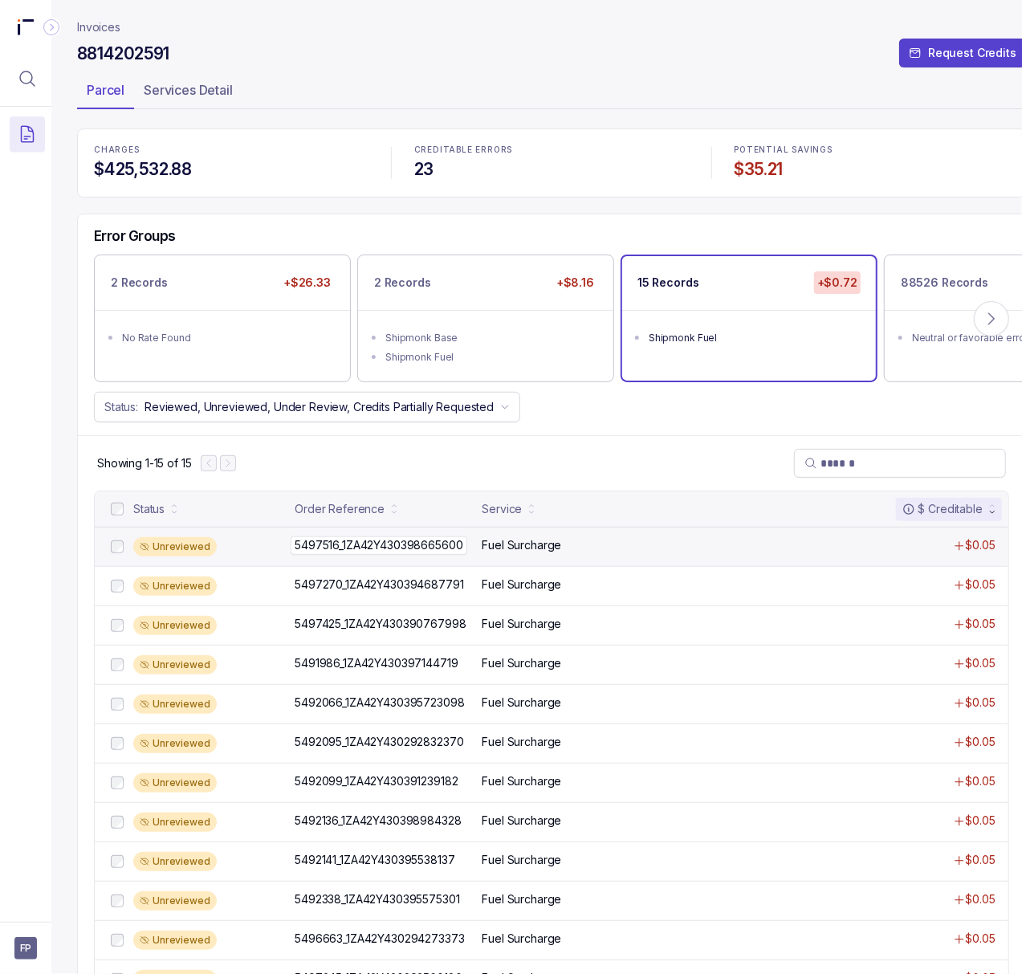
click at [386, 544] on p "5497516_1ZA42Y430398665600" at bounding box center [379, 545] width 176 height 18
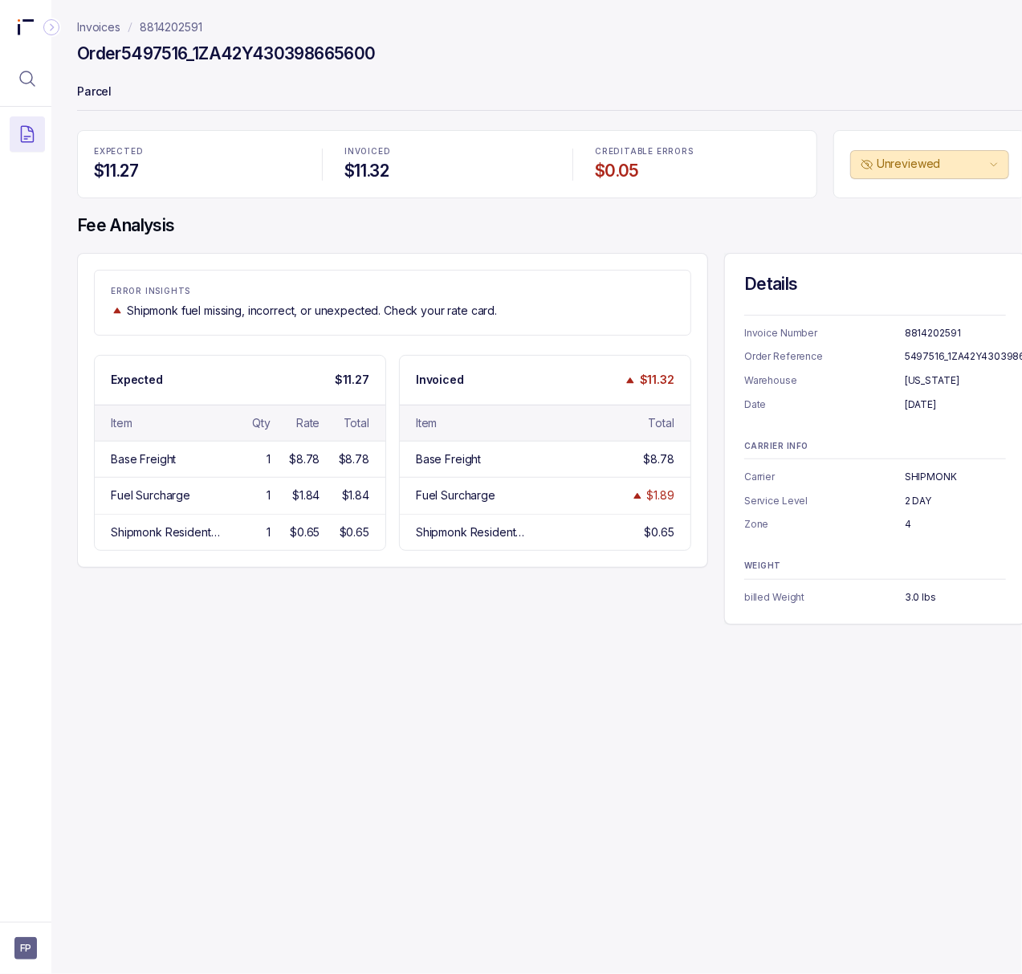
click at [161, 26] on p "8814202591" at bounding box center [171, 27] width 63 height 16
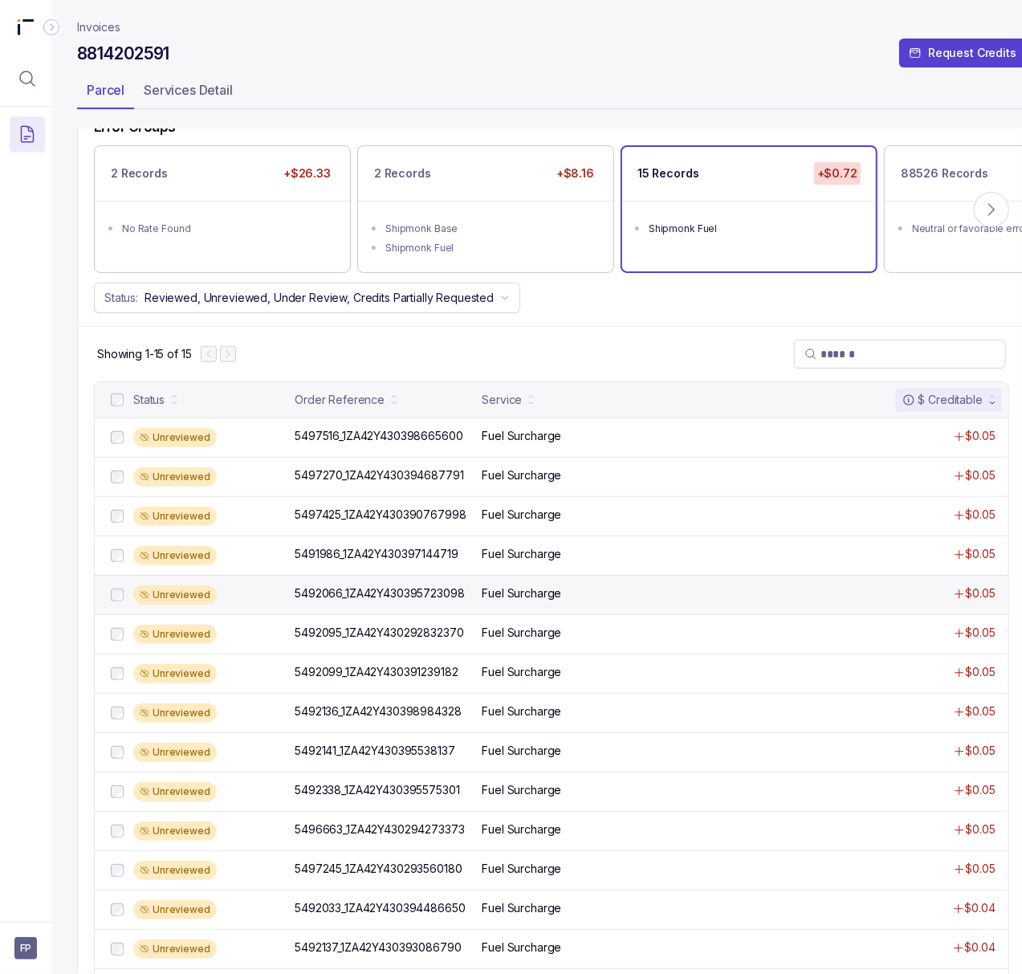
scroll to position [184, 0]
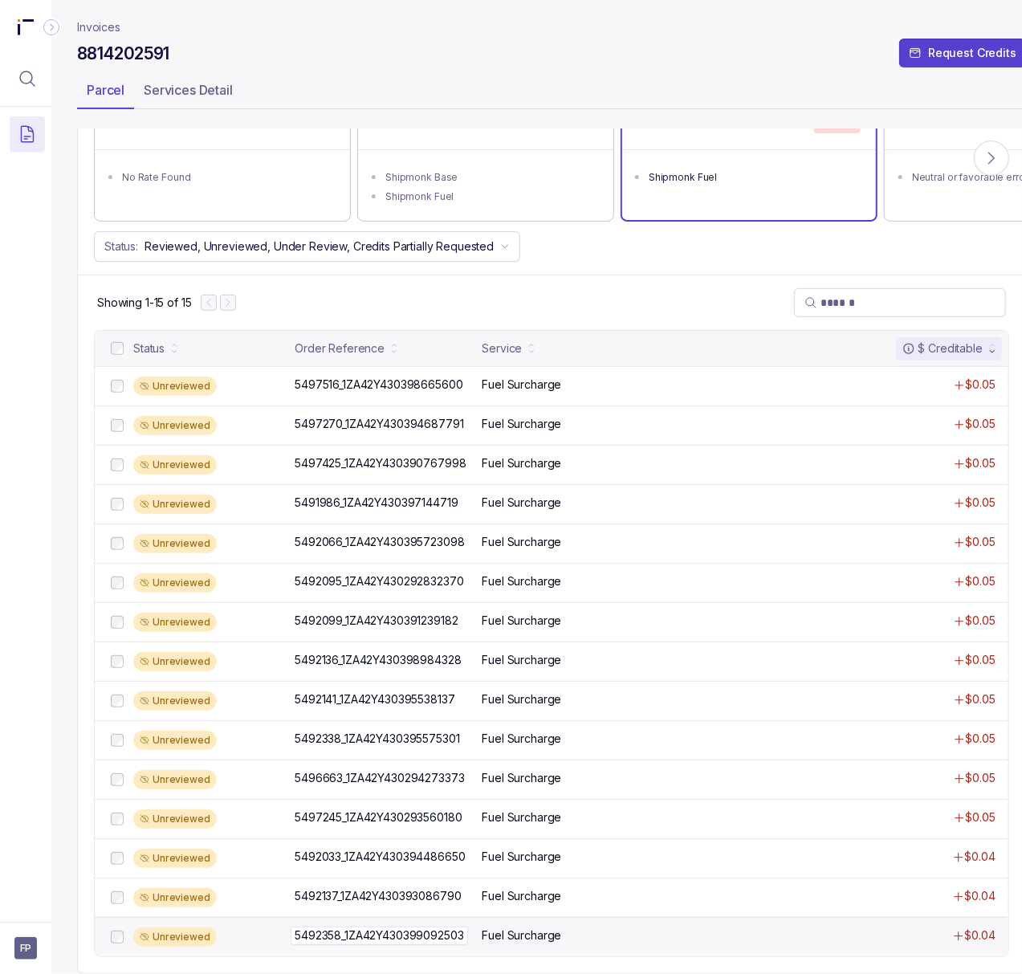
click at [364, 926] on p "5492358_1ZA42Y430399092503" at bounding box center [379, 935] width 177 height 18
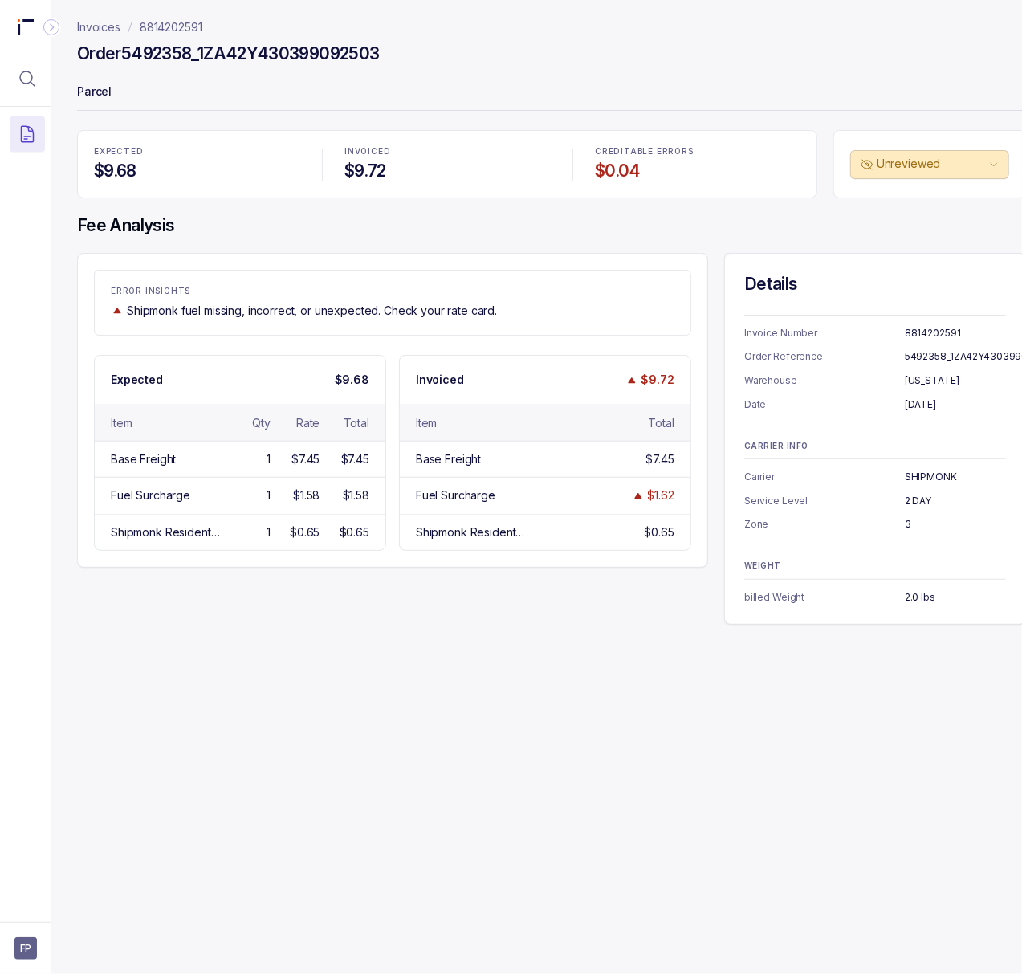
click at [933, 353] on p "5492358_1ZA42Y430399092503" at bounding box center [981, 356] width 153 height 16
click at [941, 402] on p "[DATE]" at bounding box center [955, 405] width 101 height 16
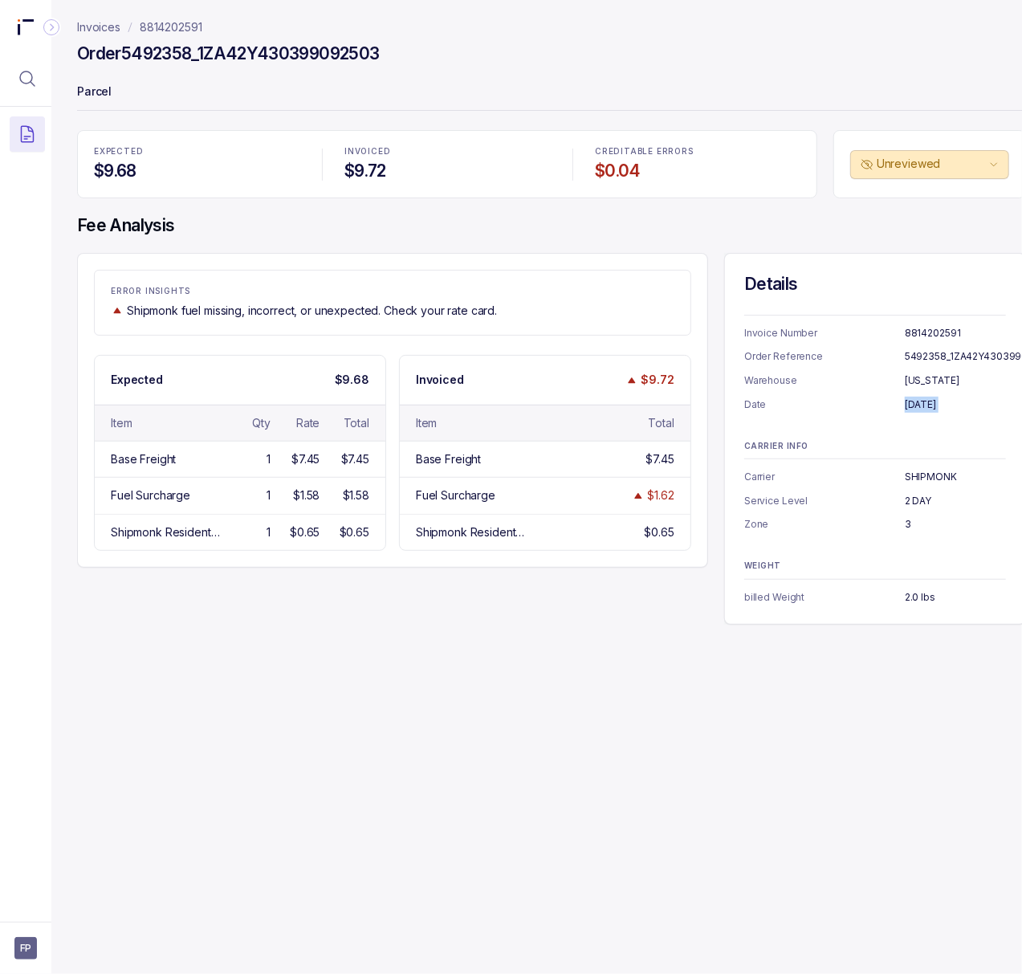
click at [941, 402] on p "[DATE]" at bounding box center [955, 405] width 101 height 16
click at [918, 506] on p "2 DAY" at bounding box center [955, 501] width 101 height 16
click at [906, 527] on p "3" at bounding box center [955, 524] width 101 height 16
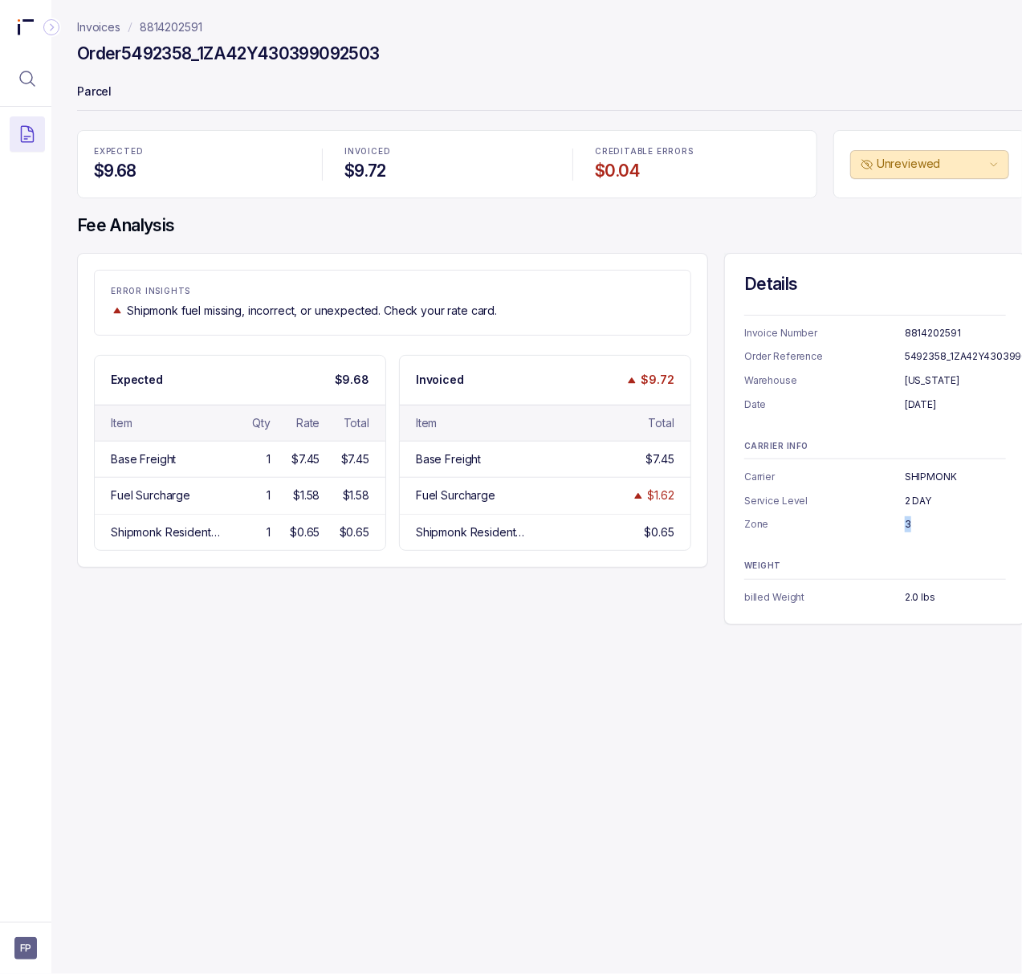
click at [906, 527] on p "3" at bounding box center [955, 524] width 101 height 16
click at [910, 597] on p "2.0 lbs" at bounding box center [955, 597] width 101 height 16
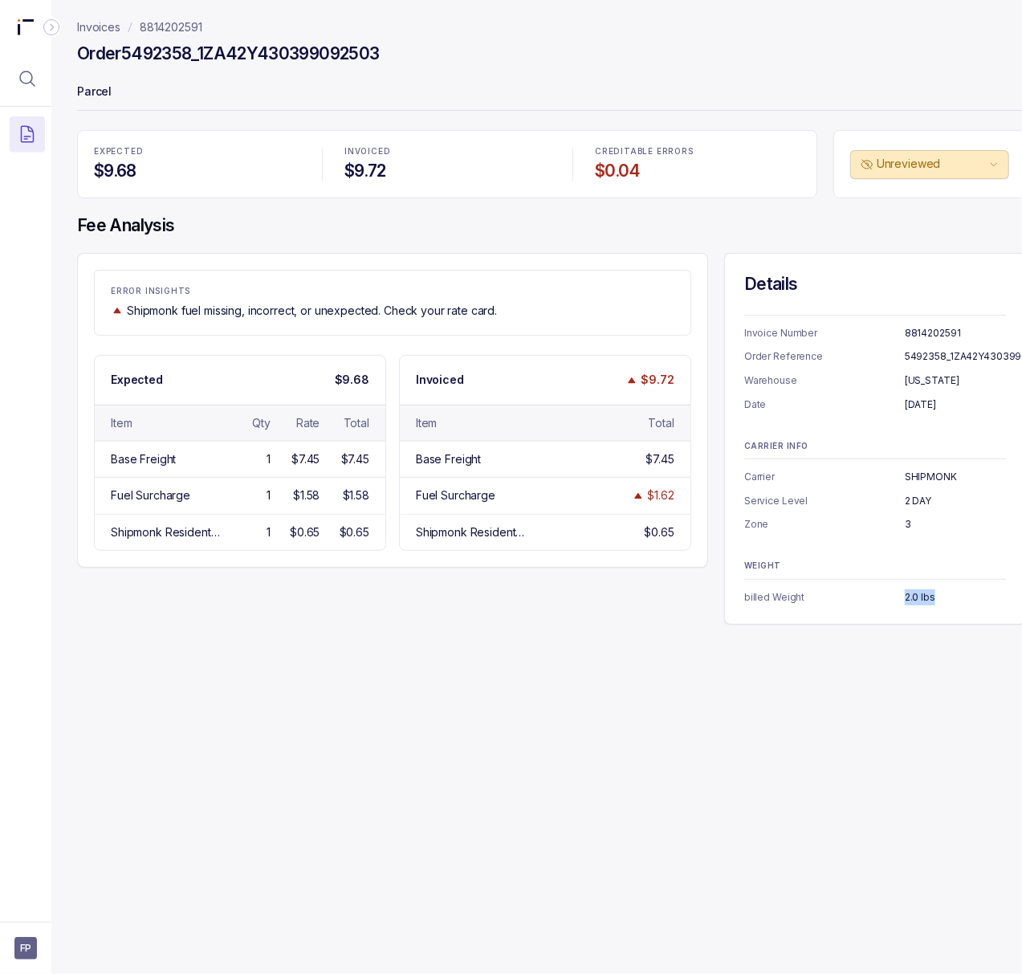
click at [184, 33] on p "8814202591" at bounding box center [171, 27] width 63 height 16
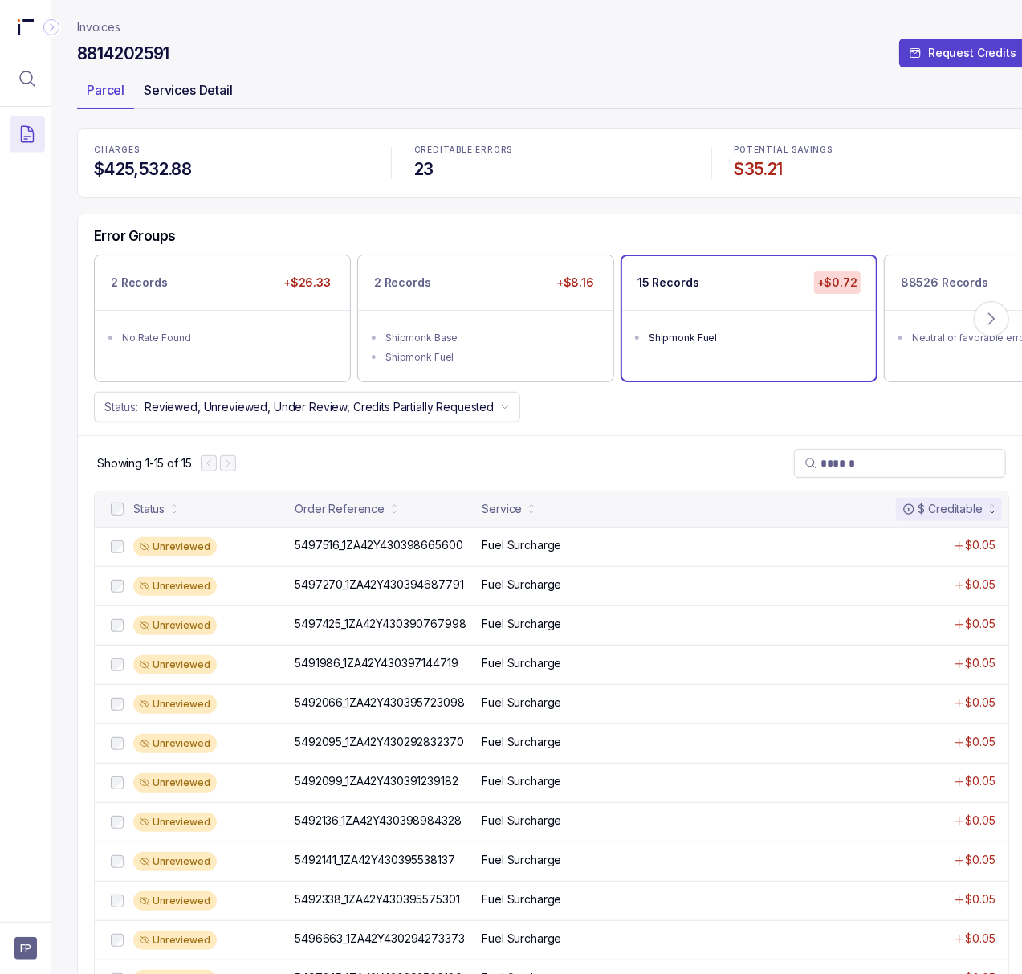
click at [153, 94] on p "Services Detail" at bounding box center [188, 89] width 89 height 19
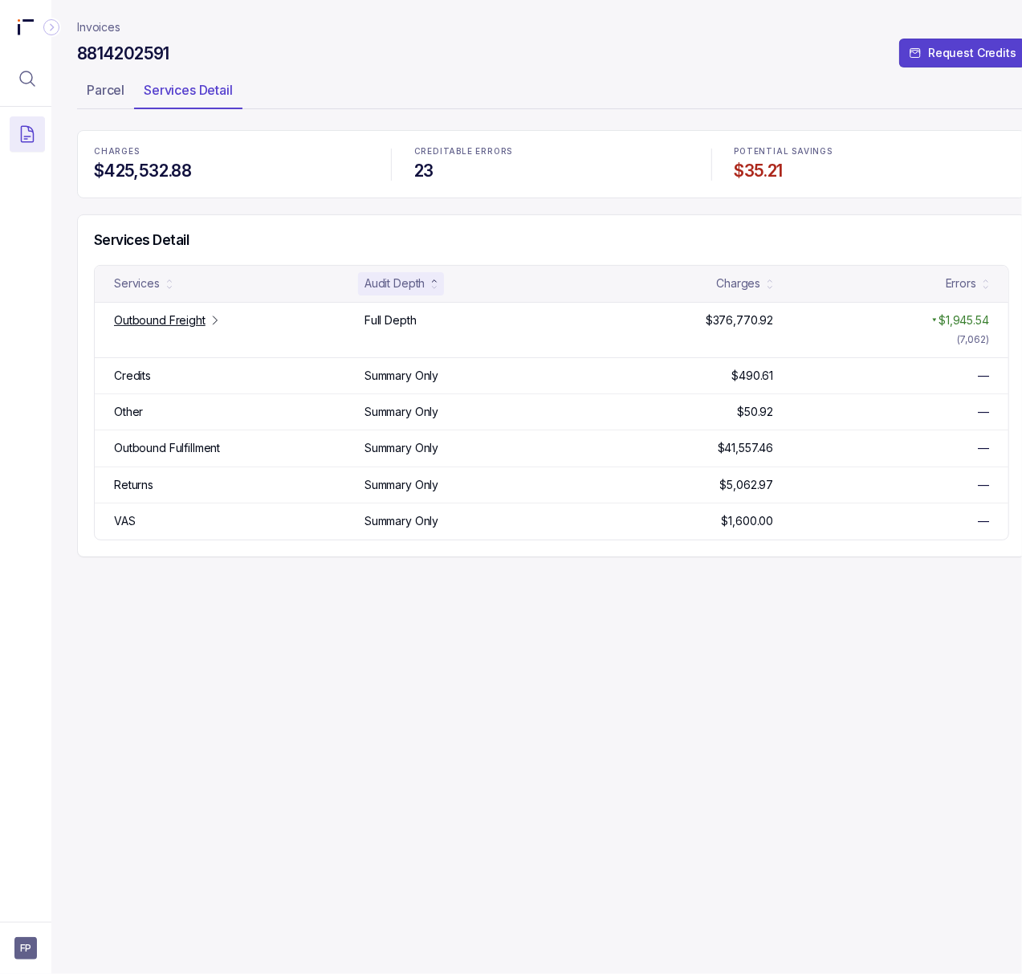
click at [106, 20] on p "Invoices" at bounding box center [98, 27] width 43 height 16
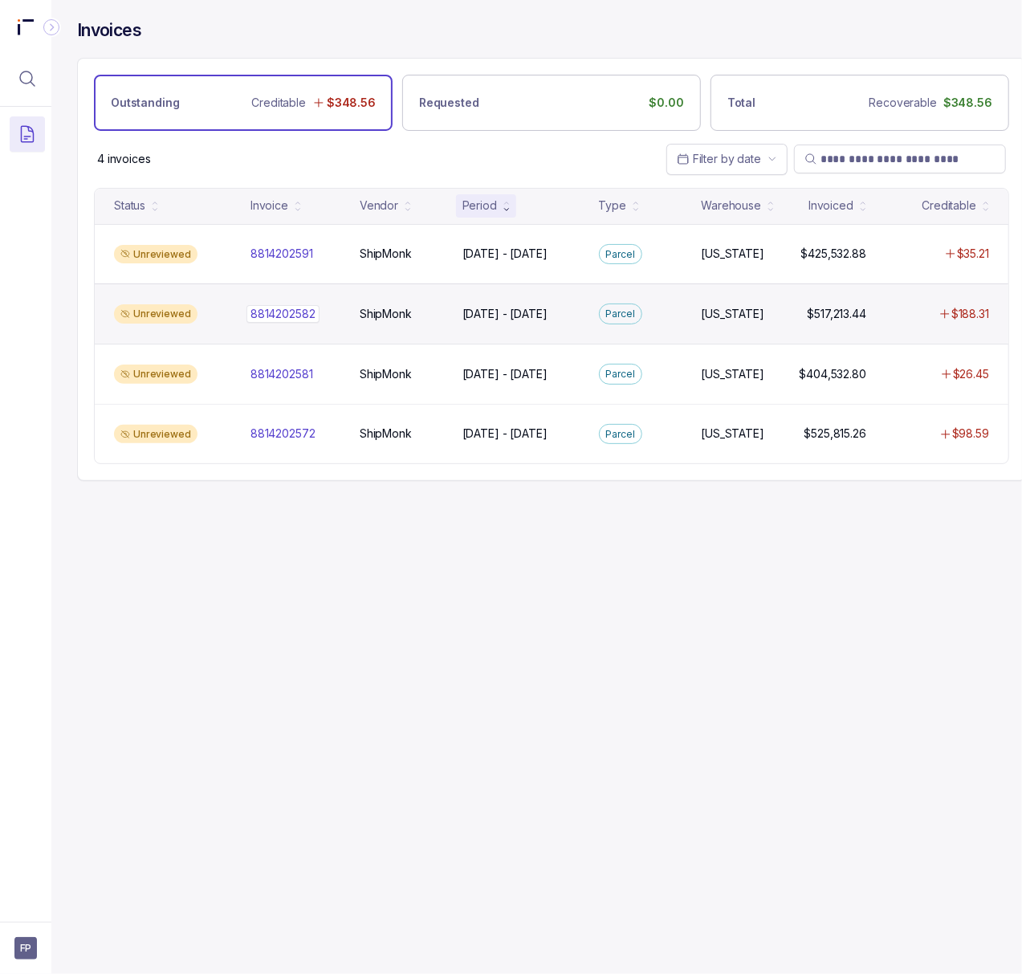
click at [287, 315] on p "8814202582" at bounding box center [282, 314] width 73 height 18
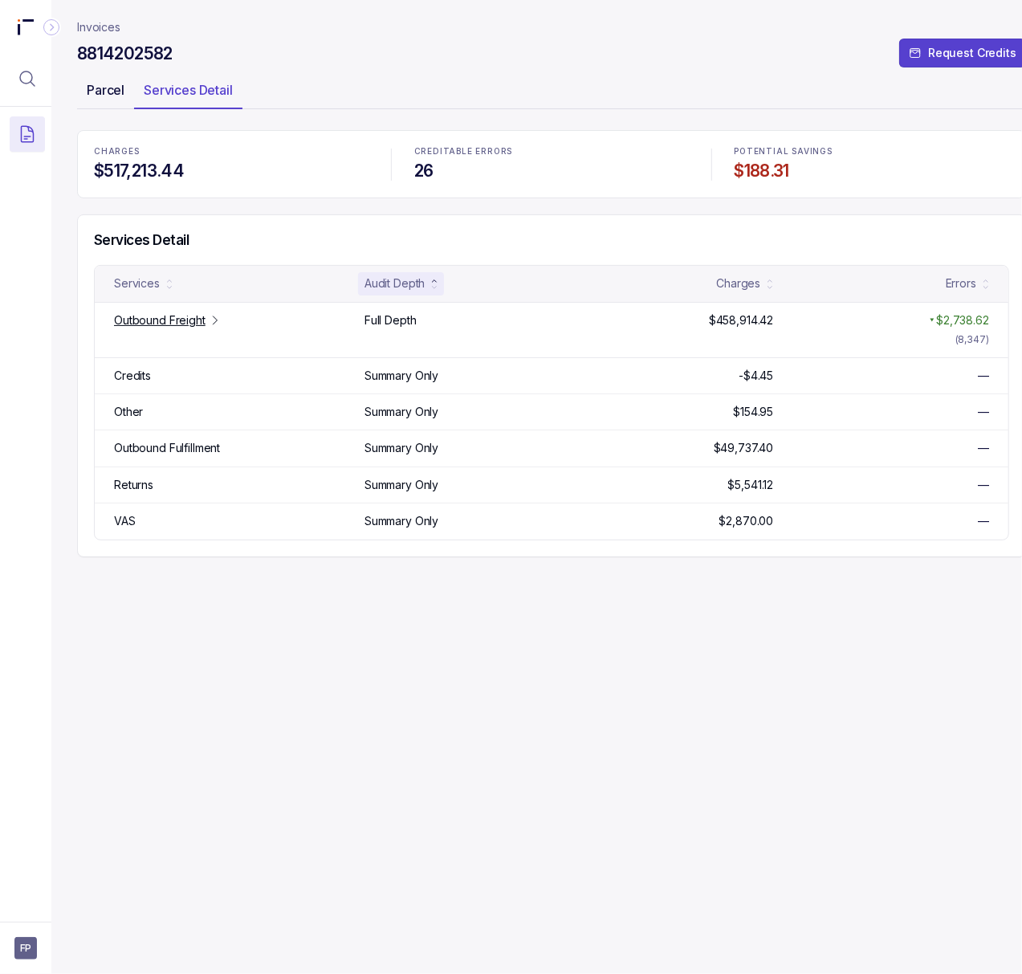
click at [116, 103] on div "Parcel" at bounding box center [105, 90] width 57 height 26
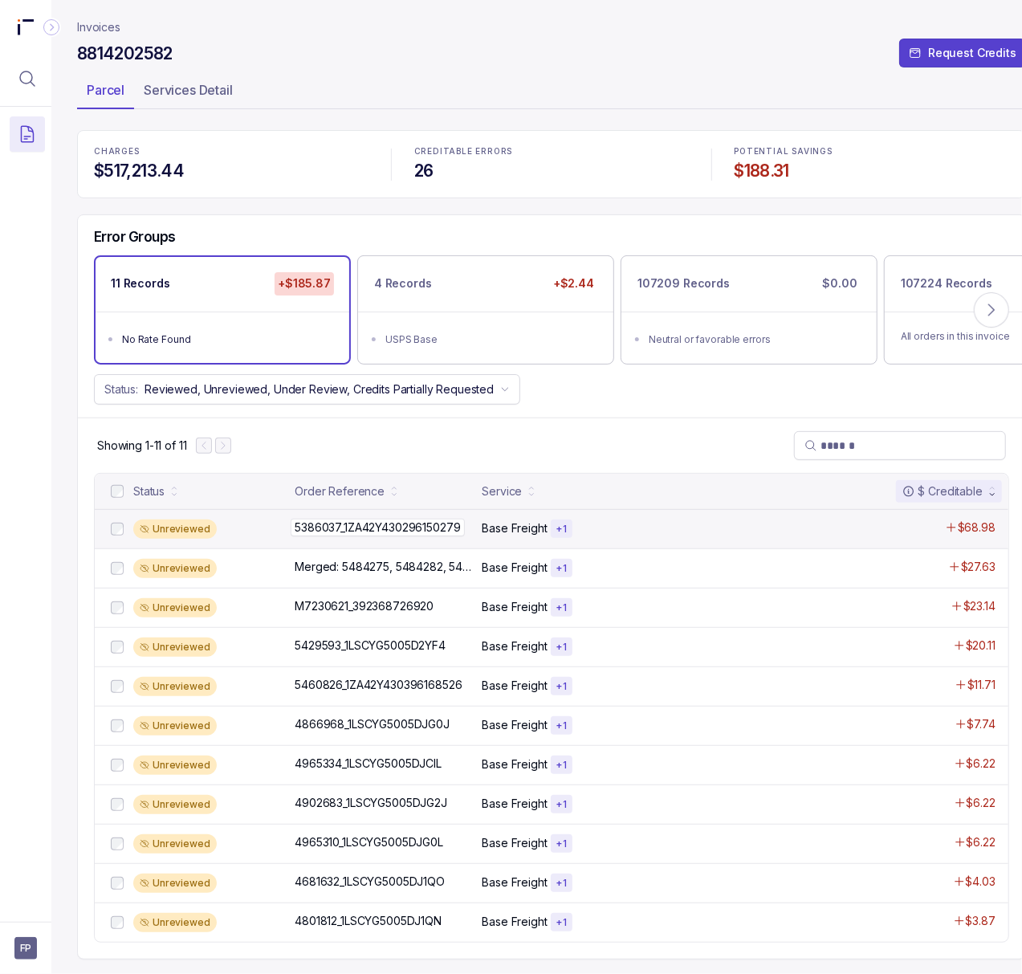
click at [331, 531] on p "5386037_1ZA42Y430296150279" at bounding box center [377, 528] width 173 height 18
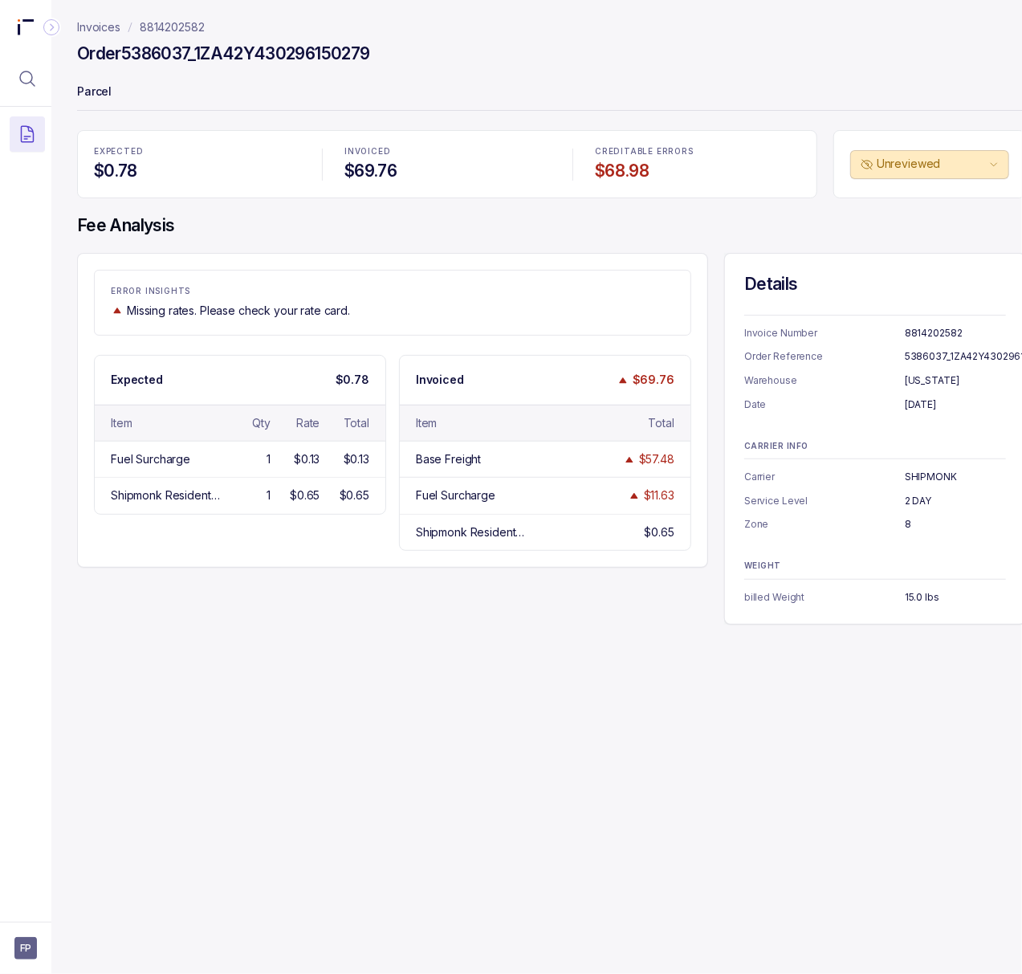
click at [710, 703] on div "Invoices 8814202582 Order 5386037_1ZA42Y430296150279 Parcel EXPECTED $0.78 INVO…" at bounding box center [544, 487] width 987 height 974
click at [188, 30] on p "8814202582" at bounding box center [172, 27] width 65 height 16
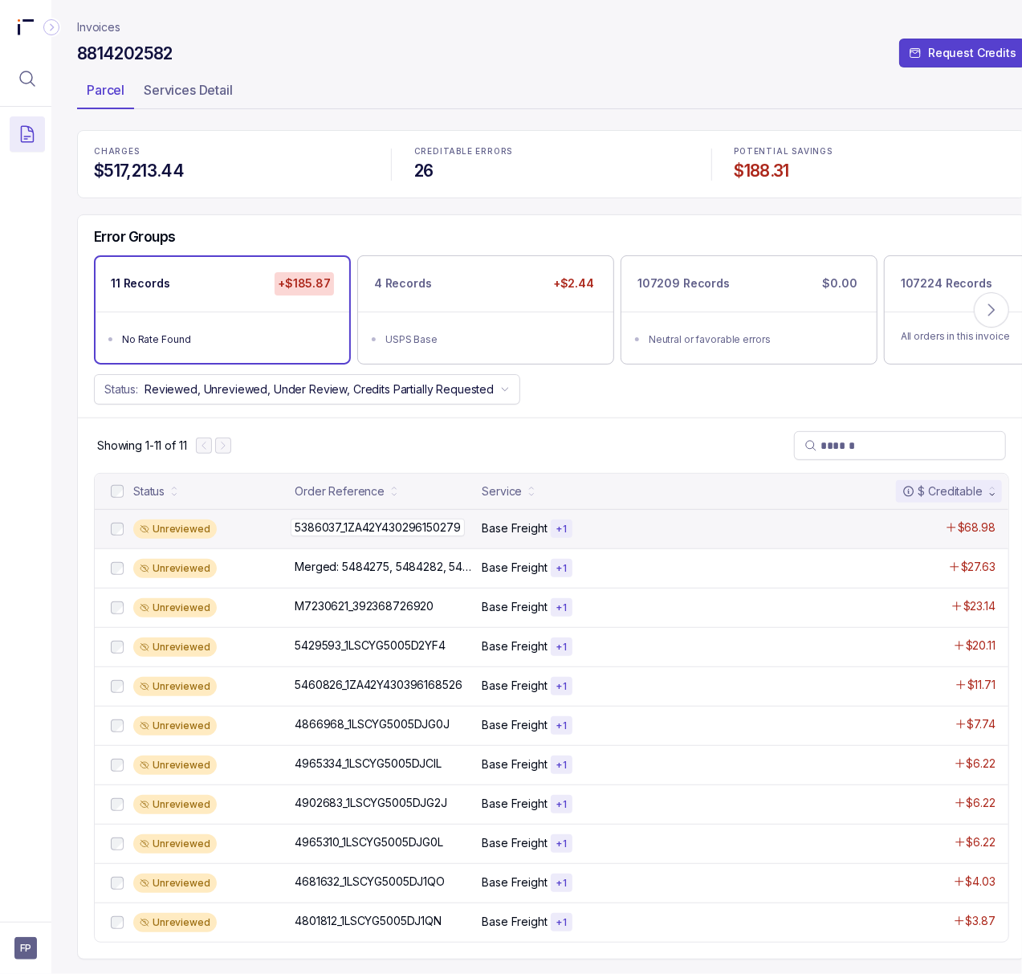
click at [354, 533] on p "5386037_1ZA42Y430296150279" at bounding box center [377, 528] width 173 height 18
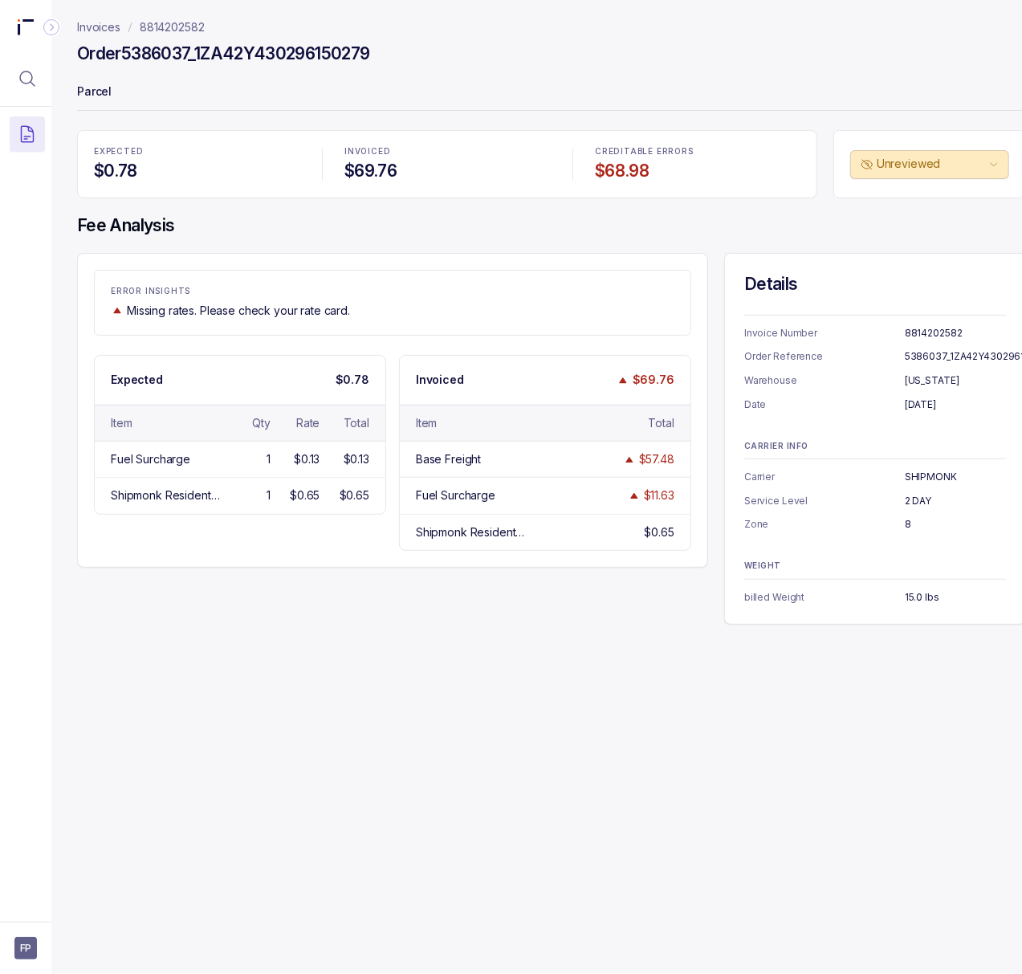
click at [932, 331] on p "8814202582" at bounding box center [955, 333] width 101 height 16
click at [935, 351] on p "5386037_1ZA42Y430296150279" at bounding box center [980, 356] width 150 height 16
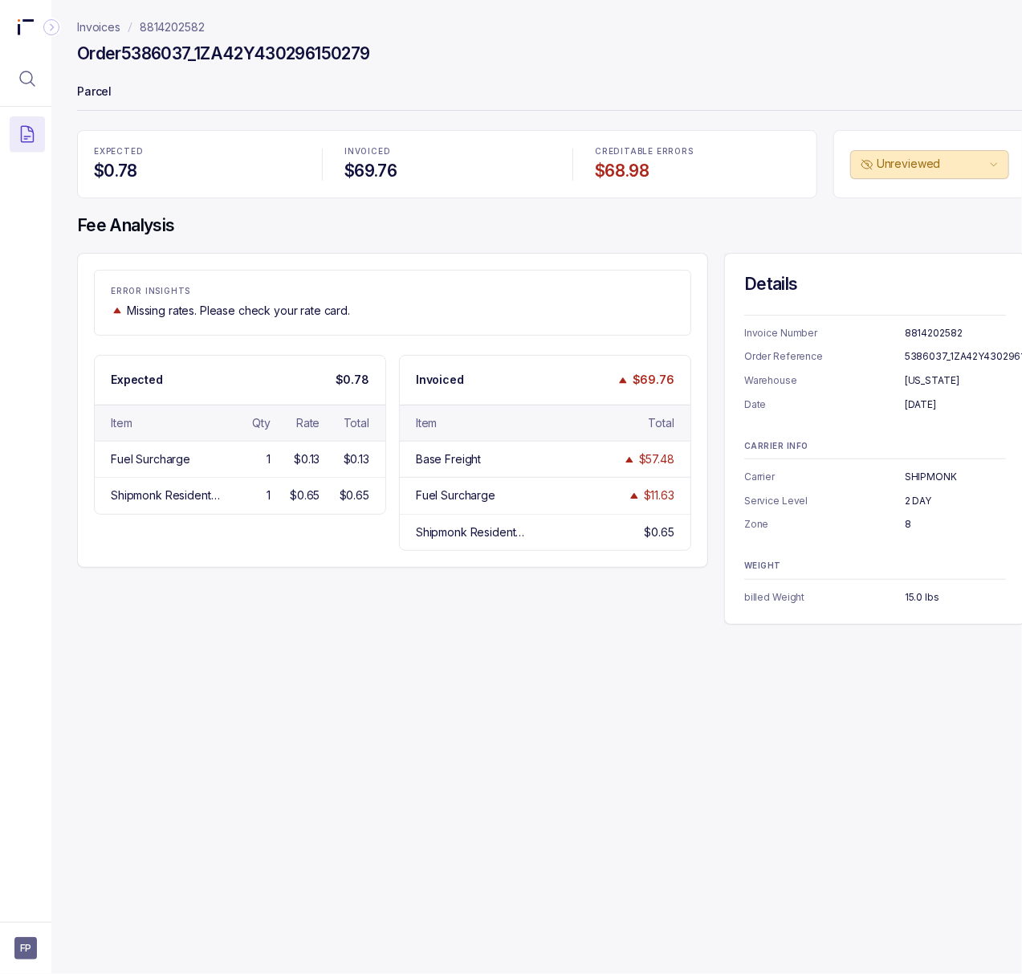
click at [928, 402] on p "[DATE]" at bounding box center [955, 405] width 101 height 16
click at [915, 482] on p "SHIPMONK" at bounding box center [955, 477] width 101 height 16
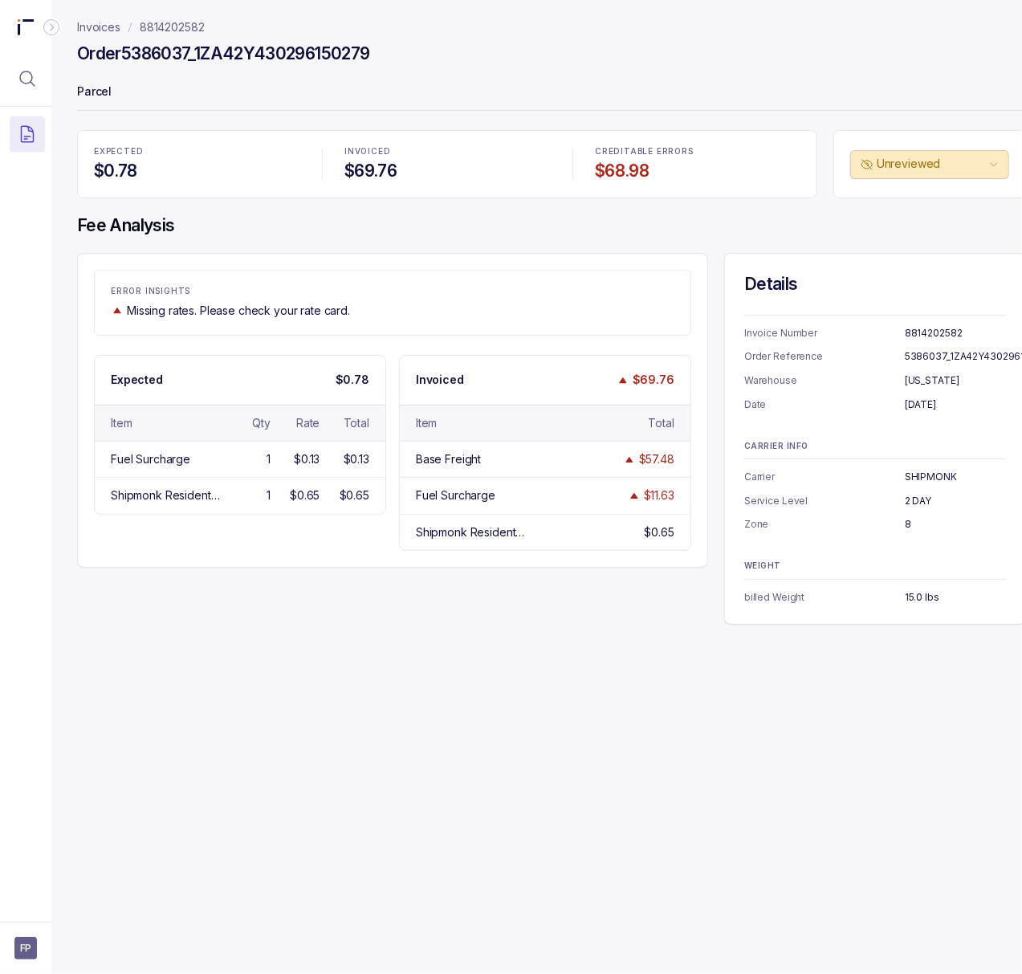
click at [919, 499] on p "2 DAY" at bounding box center [955, 501] width 101 height 16
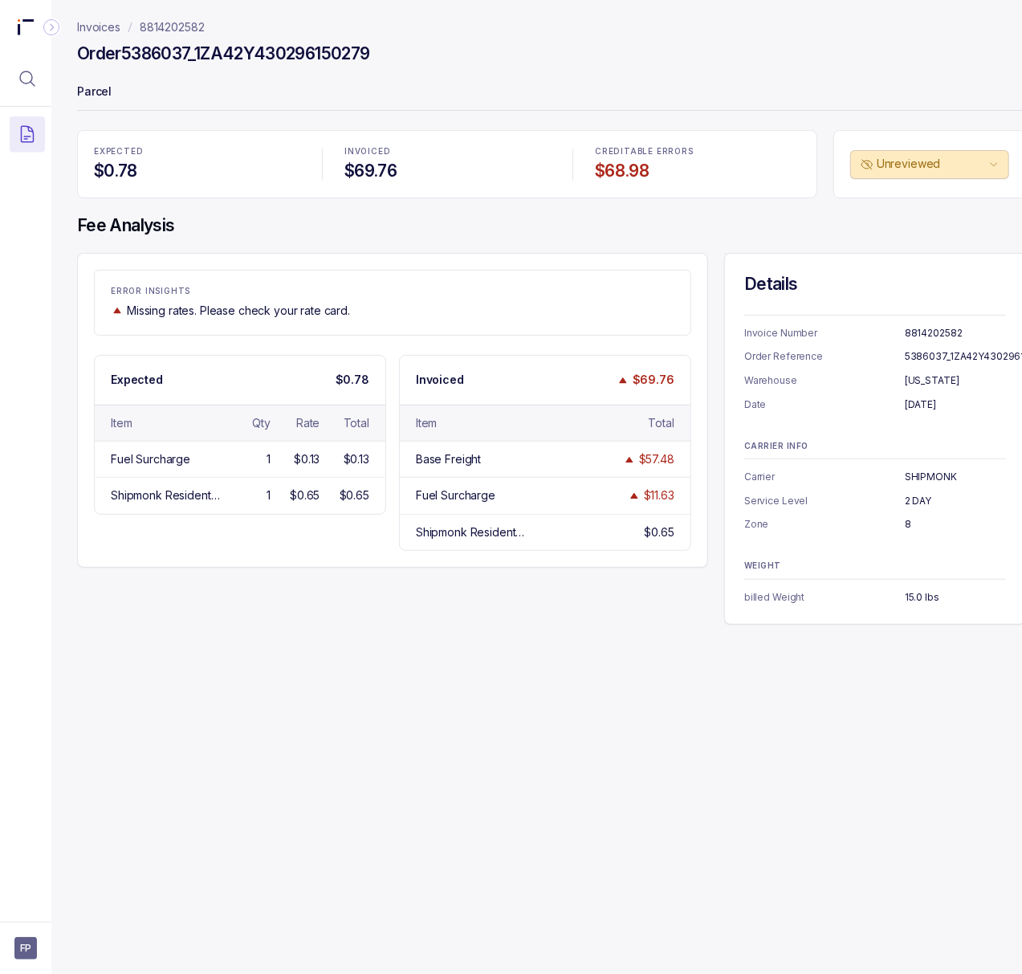
click at [909, 527] on p "8" at bounding box center [955, 524] width 101 height 16
click at [923, 595] on p "15.0 lbs" at bounding box center [955, 597] width 101 height 16
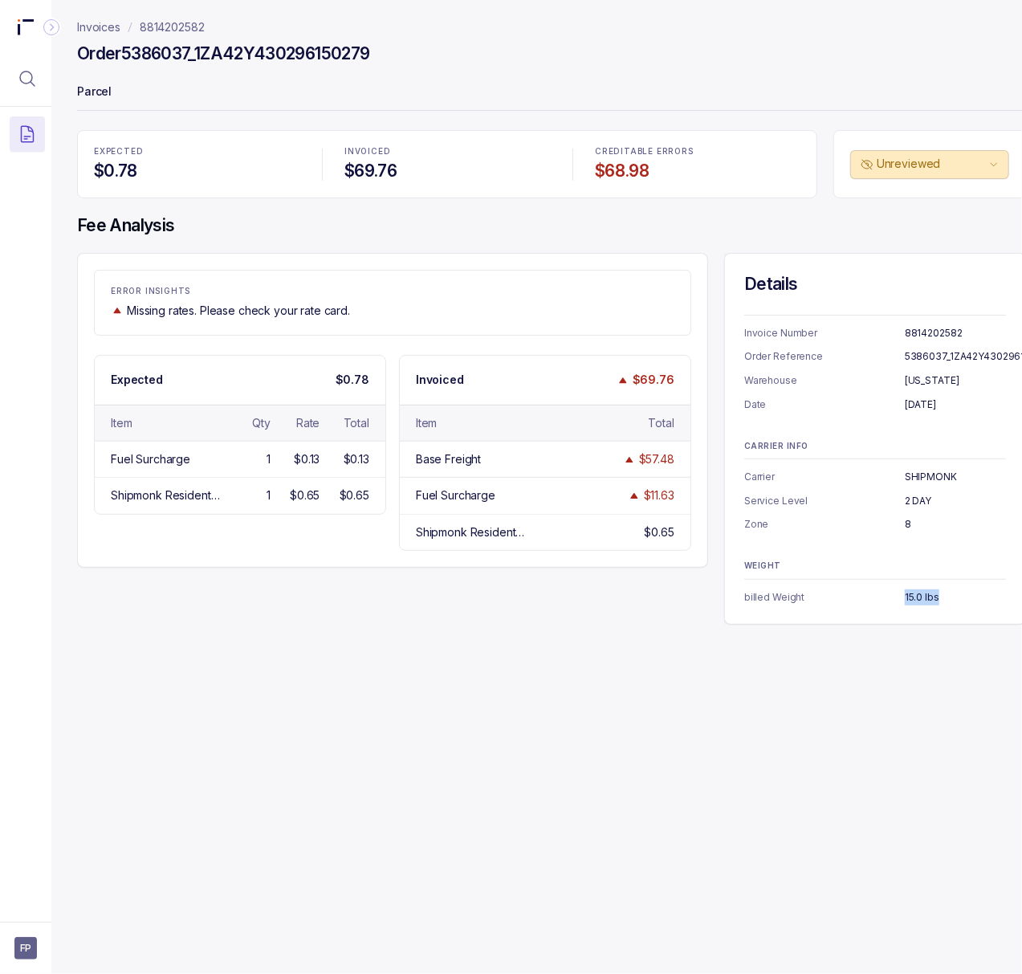
click at [923, 595] on p "15.0 lbs" at bounding box center [955, 597] width 101 height 16
click at [165, 26] on p "8814202582" at bounding box center [172, 27] width 65 height 16
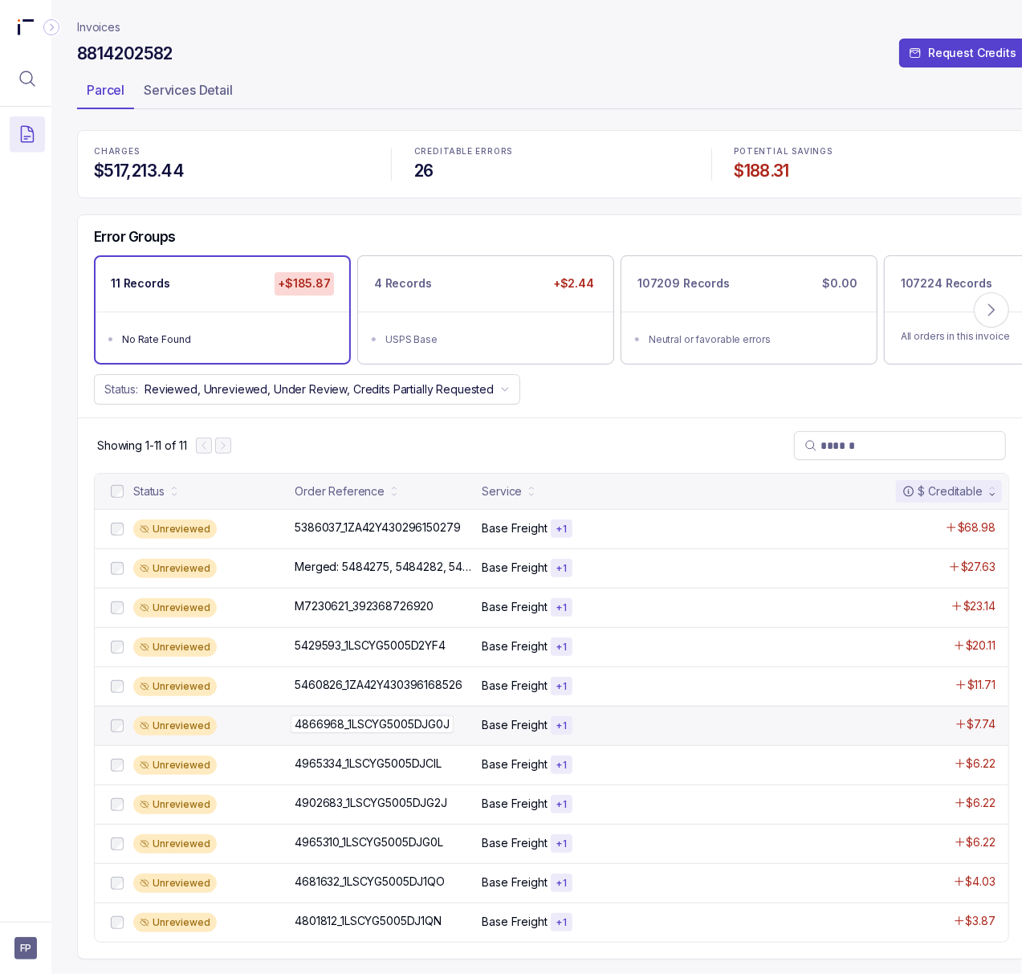
scroll to position [6, 0]
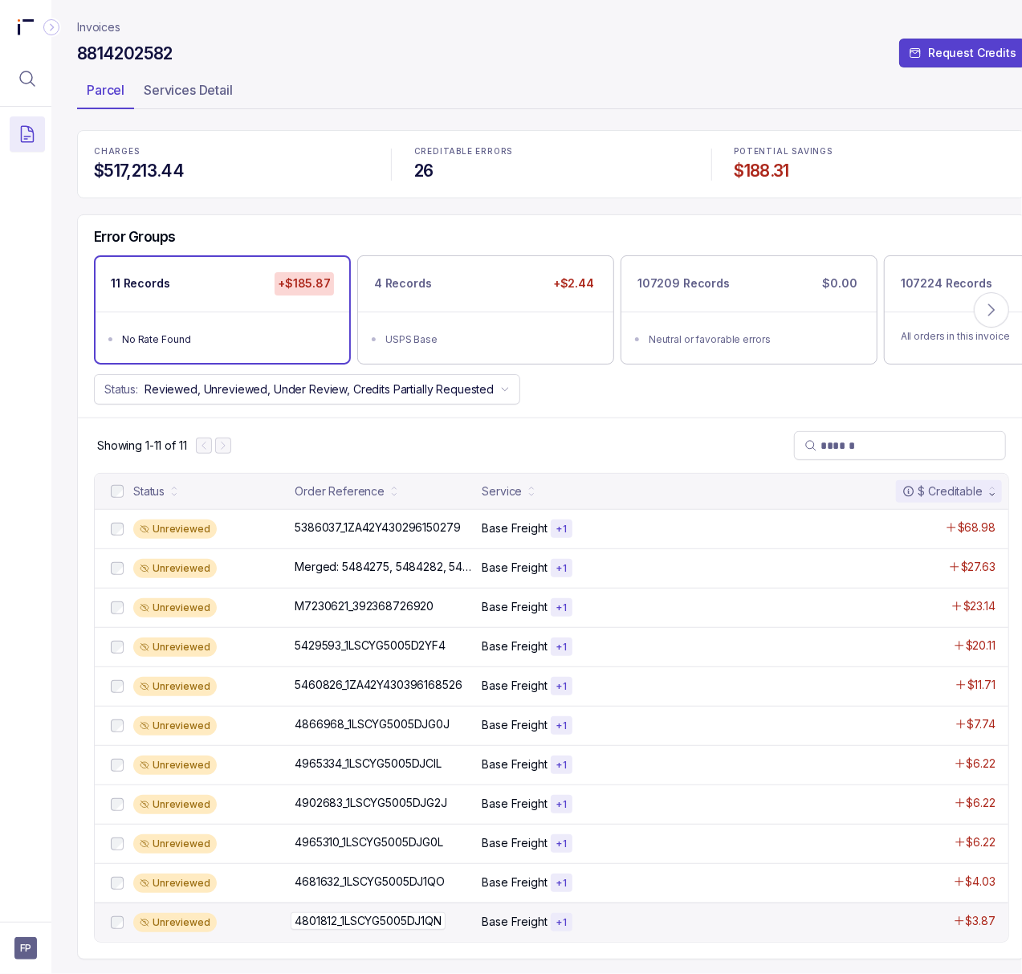
click at [406, 919] on p "4801812_1LSCYG5005DJ1QN" at bounding box center [368, 921] width 155 height 18
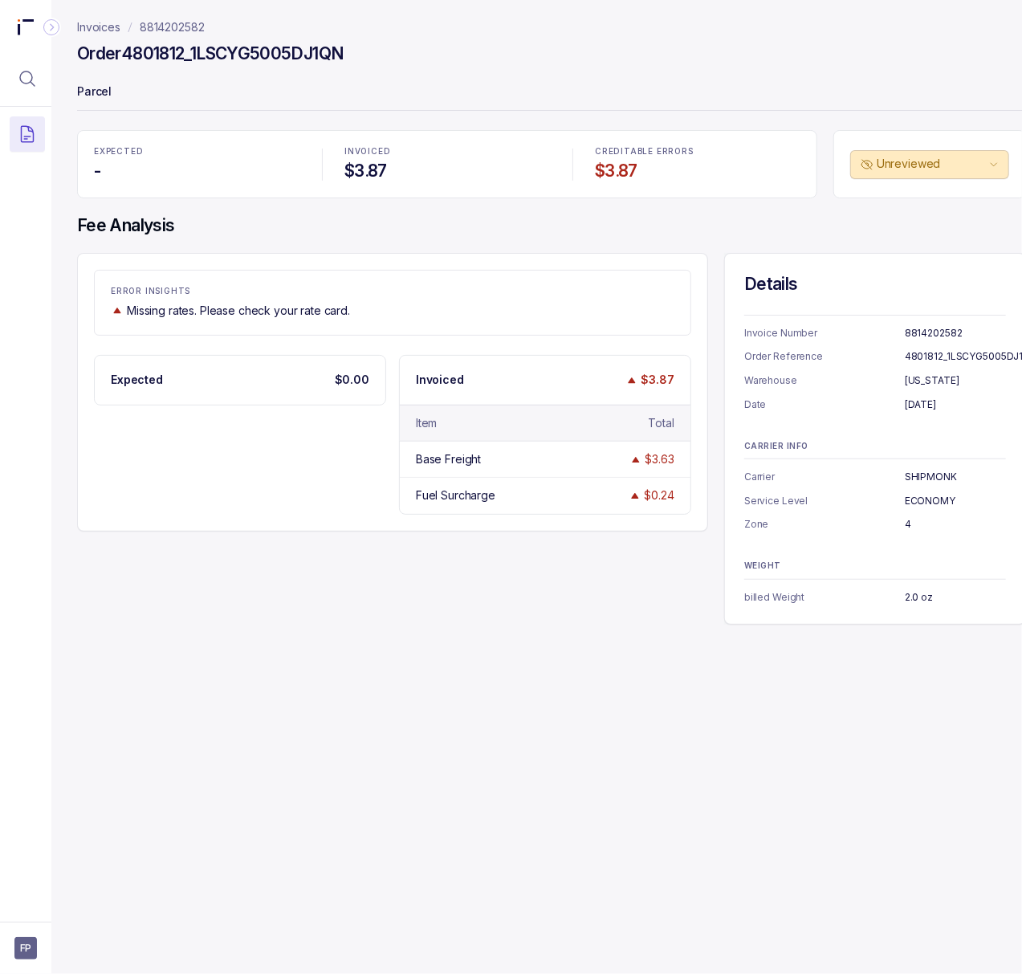
click at [946, 355] on p "4801812_1LSCYG5005DJ1QN" at bounding box center [971, 356] width 133 height 16
click at [922, 405] on p "[DATE]" at bounding box center [955, 405] width 101 height 16
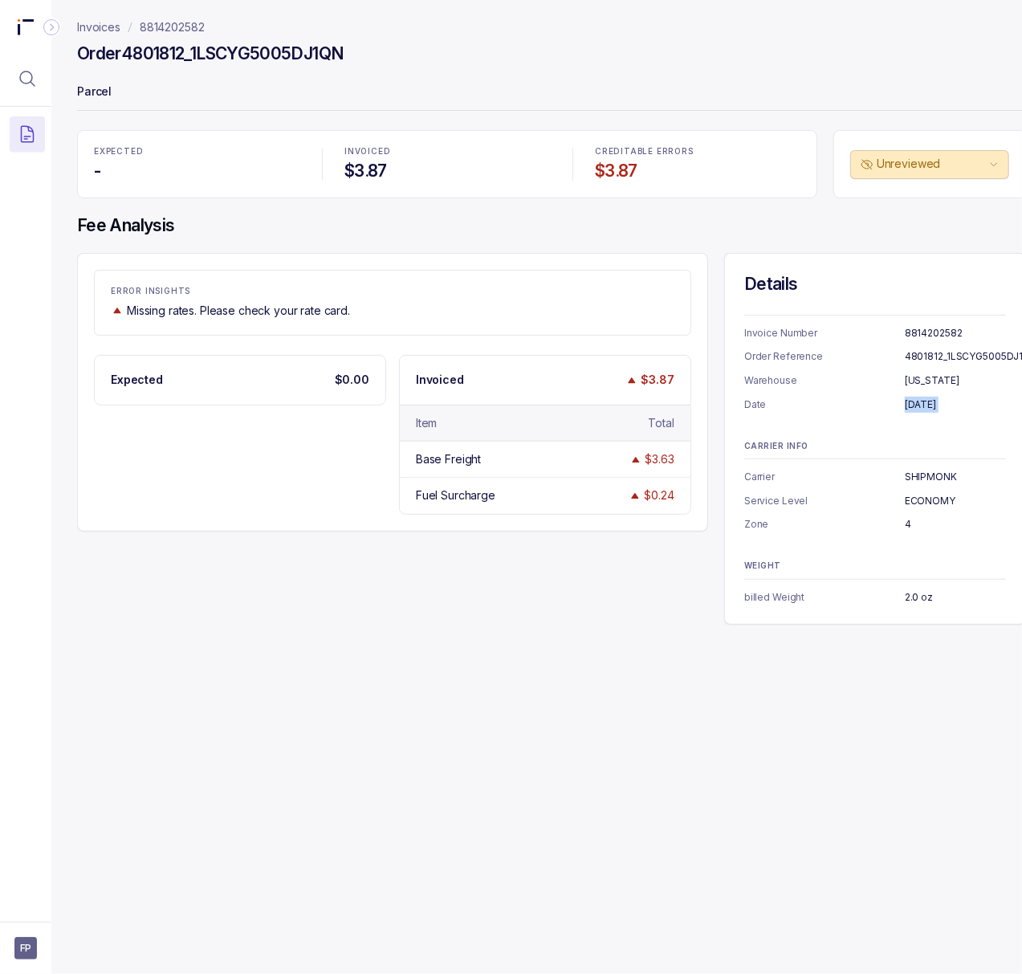
click at [922, 405] on p "[DATE]" at bounding box center [955, 405] width 101 height 16
click at [918, 502] on p "ECONOMY" at bounding box center [955, 501] width 101 height 16
click at [909, 525] on p "4" at bounding box center [955, 524] width 101 height 16
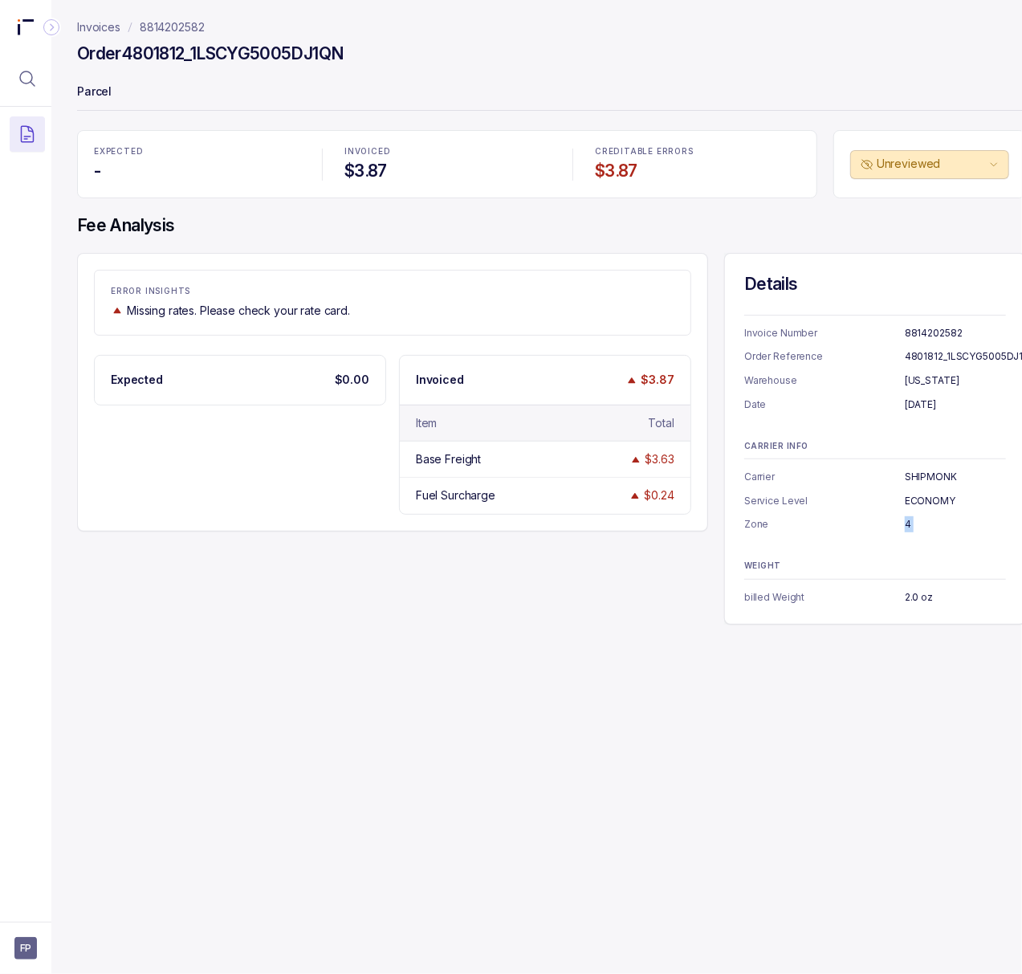
click at [909, 525] on p "4" at bounding box center [955, 524] width 101 height 16
click at [909, 594] on p "2.0 oz" at bounding box center [955, 597] width 101 height 16
click at [181, 19] on p "8814202582" at bounding box center [172, 27] width 65 height 16
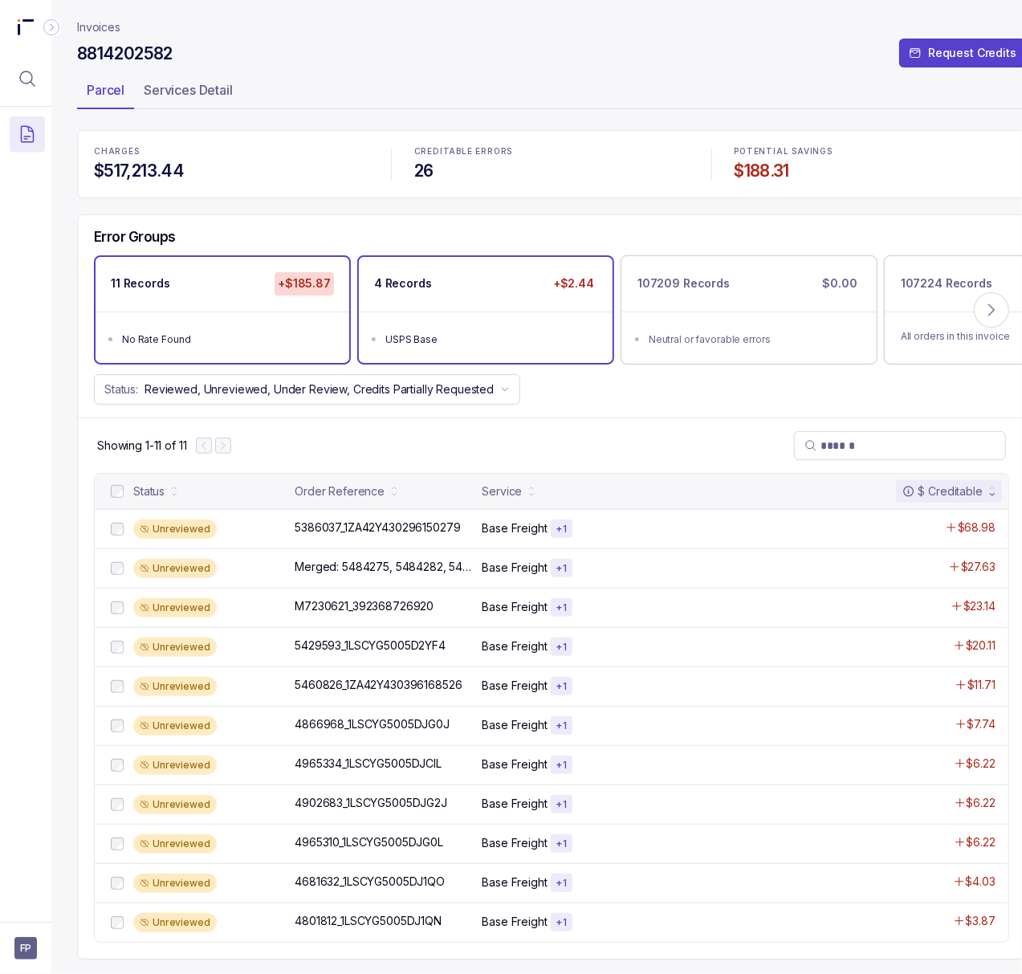
click at [440, 312] on ul "USPS Base" at bounding box center [486, 337] width 254 height 51
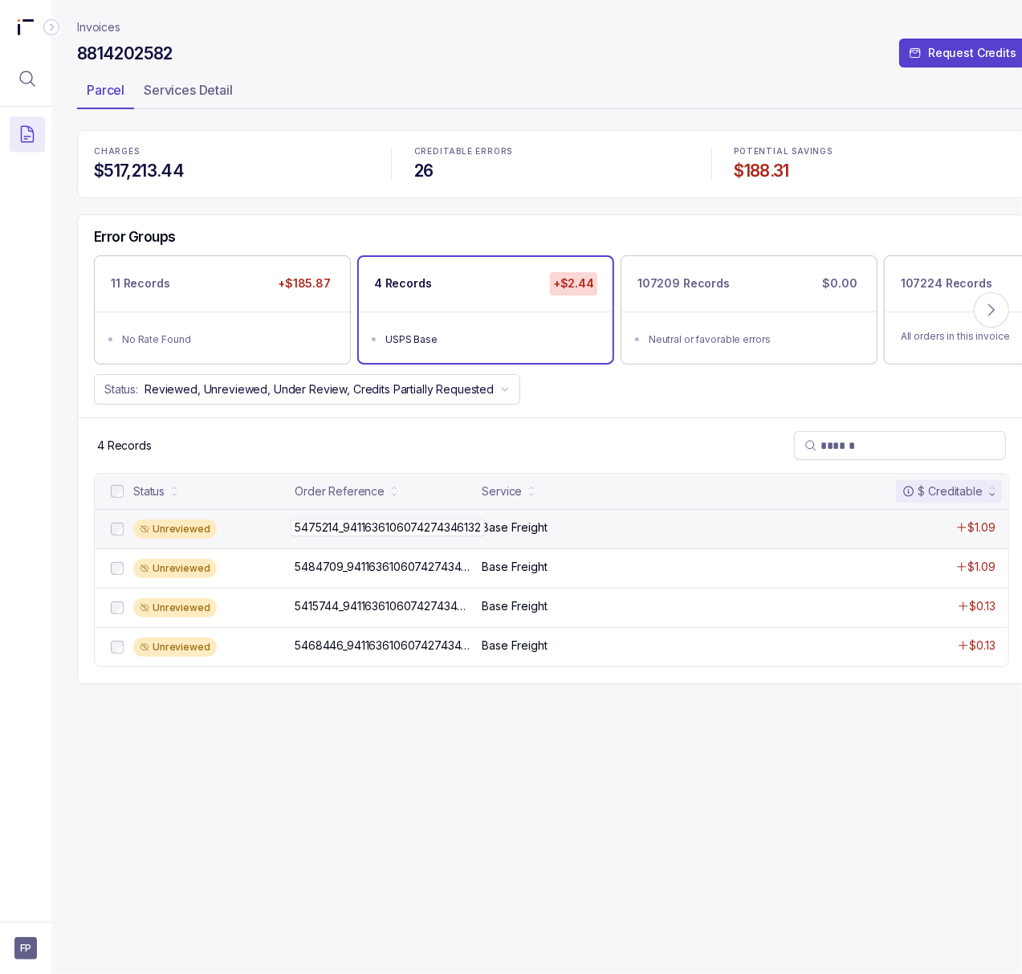
click at [384, 535] on p "5475214_9411636106074274346132" at bounding box center [388, 528] width 194 height 18
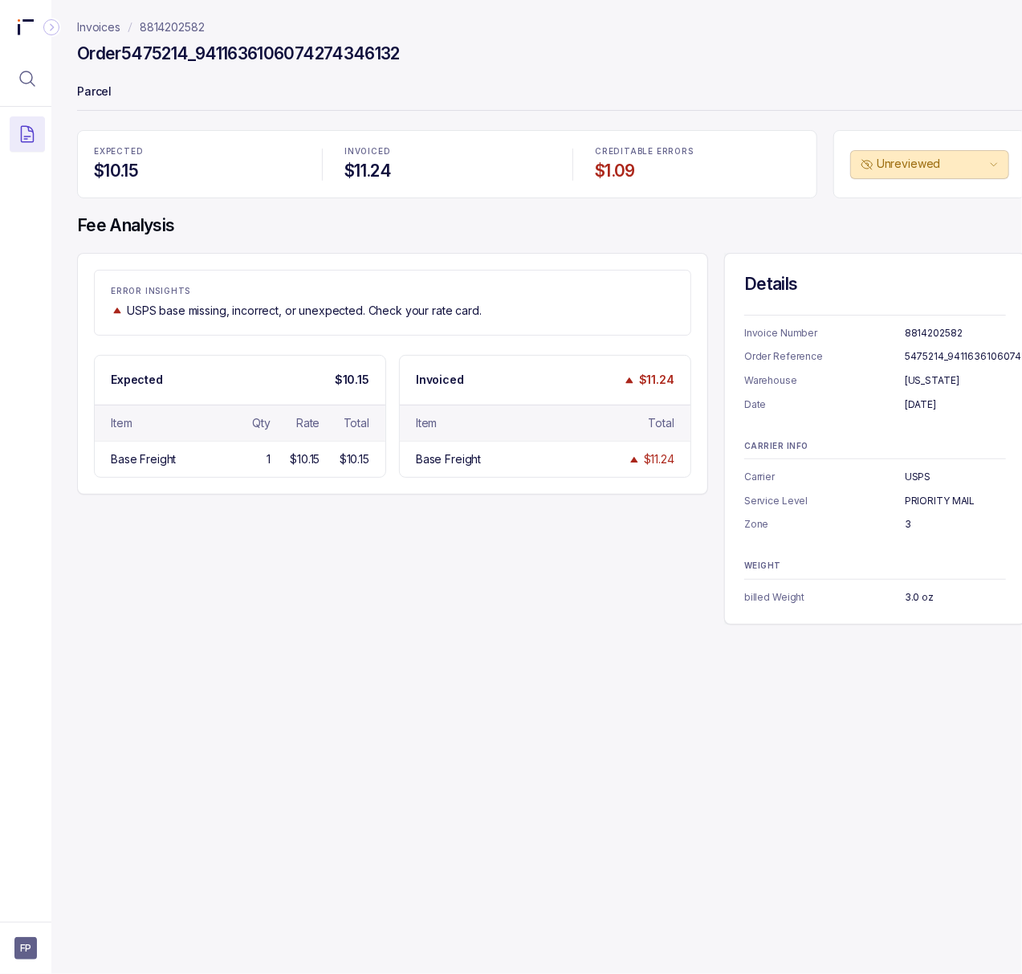
click at [925, 336] on p "8814202582" at bounding box center [955, 333] width 101 height 16
click at [930, 354] on p "5475214_9411636106074274346132" at bounding box center [989, 356] width 169 height 16
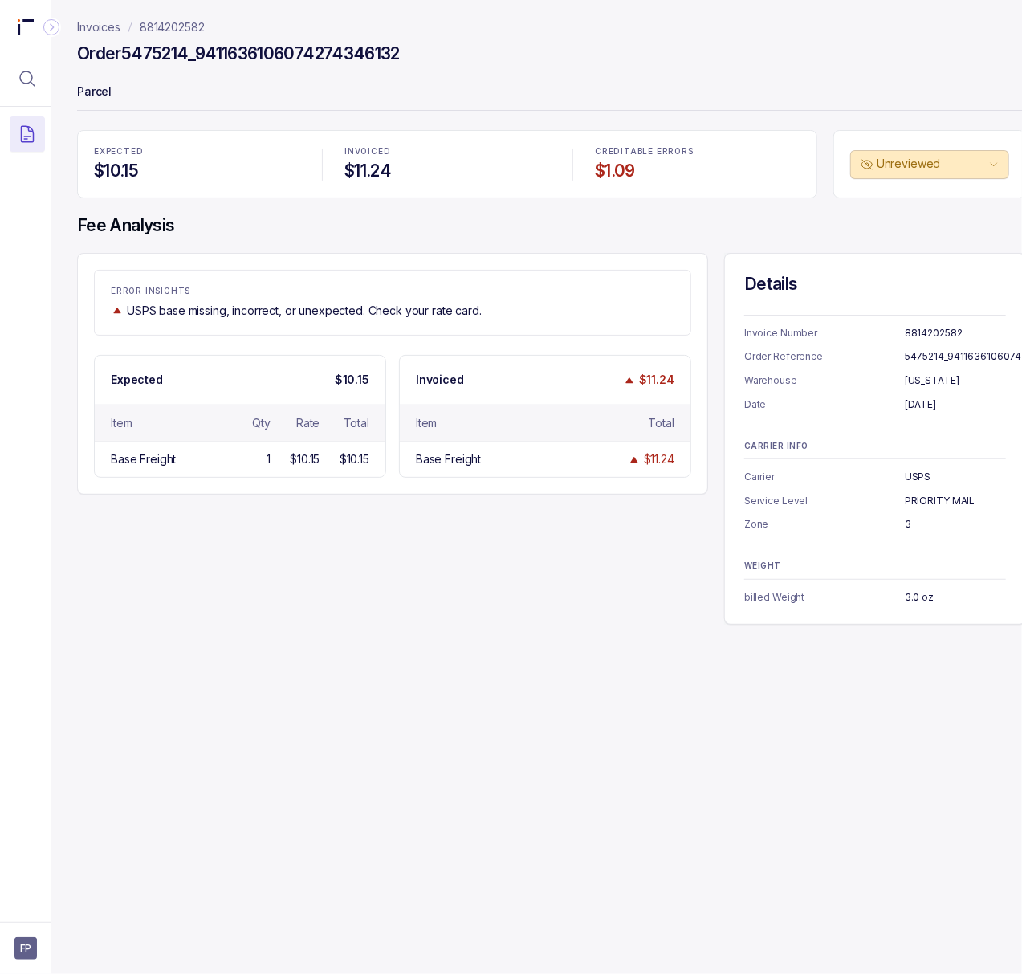
click at [910, 405] on p "[DATE]" at bounding box center [955, 405] width 101 height 16
click at [915, 480] on p "USPS" at bounding box center [955, 477] width 101 height 16
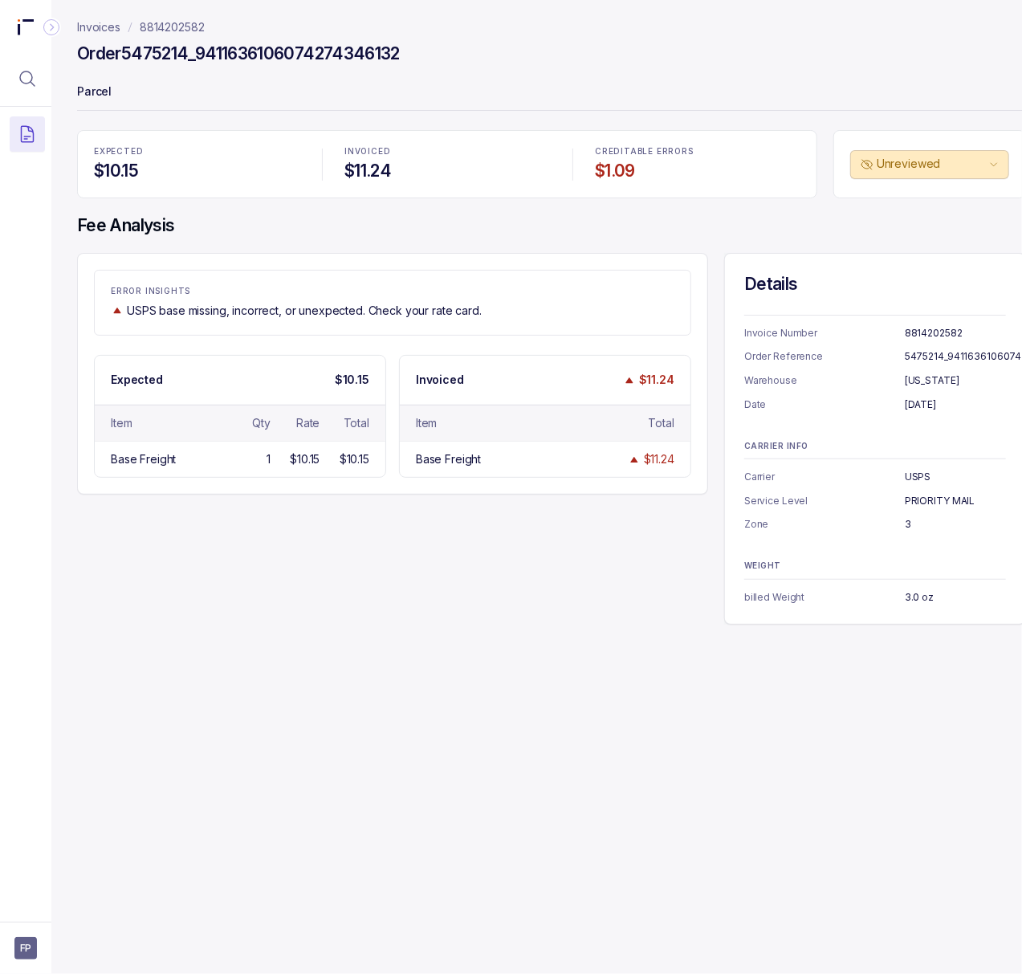
click at [932, 496] on p "PRIORITY MAIL" at bounding box center [955, 501] width 101 height 16
click at [906, 527] on p "3" at bounding box center [955, 524] width 101 height 16
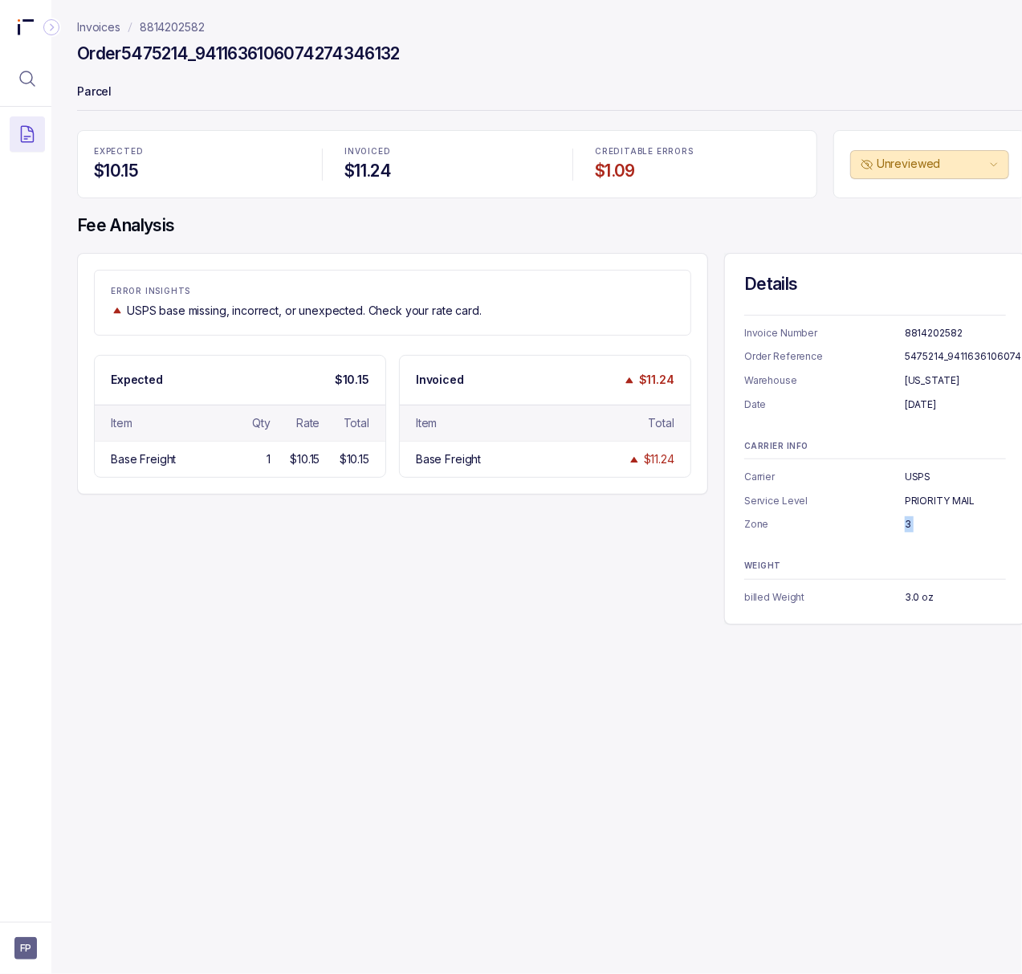
click at [906, 527] on p "3" at bounding box center [955, 524] width 101 height 16
click at [917, 597] on p "3.0 oz" at bounding box center [955, 597] width 101 height 16
click at [175, 31] on p "8814202582" at bounding box center [172, 27] width 65 height 16
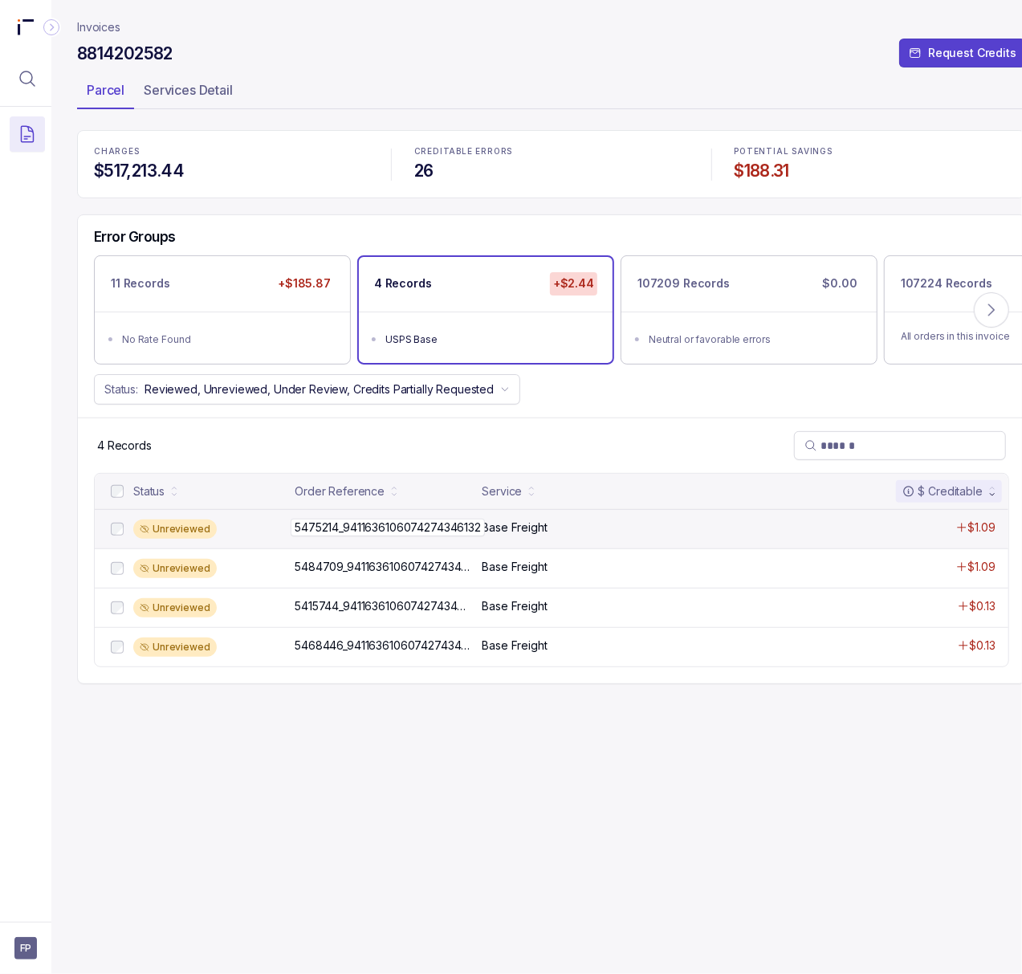
click at [377, 530] on p "5475214_9411636106074274346132" at bounding box center [388, 528] width 194 height 18
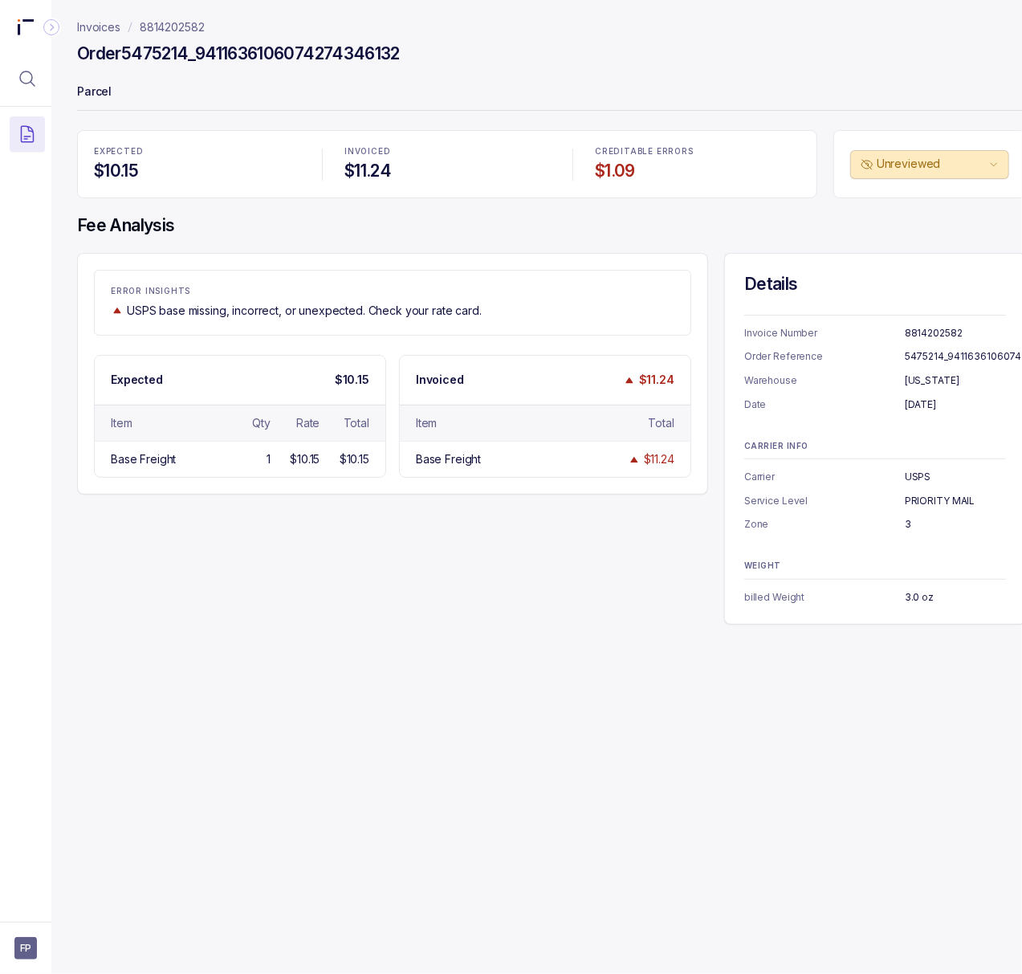
click at [916, 360] on p "5475214_9411636106074274346132" at bounding box center [989, 356] width 169 height 16
click at [188, 45] on h4 "Order 5475214_9411636106074274346132" at bounding box center [238, 54] width 323 height 22
drag, startPoint x: 191, startPoint y: 51, endPoint x: 126, endPoint y: 53, distance: 65.1
click at [126, 53] on h4 "Order 5475214_9411636106074274346132" at bounding box center [238, 54] width 323 height 22
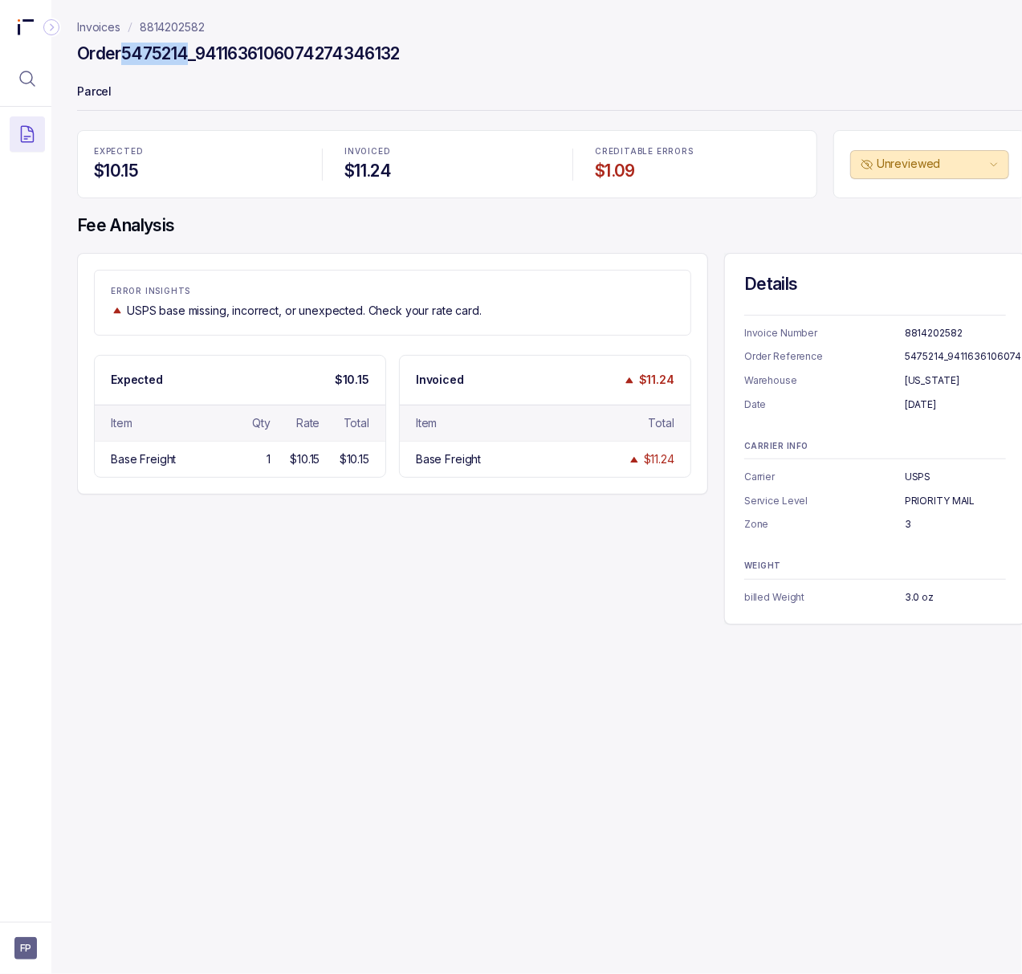
click at [177, 33] on p "8814202582" at bounding box center [172, 27] width 65 height 16
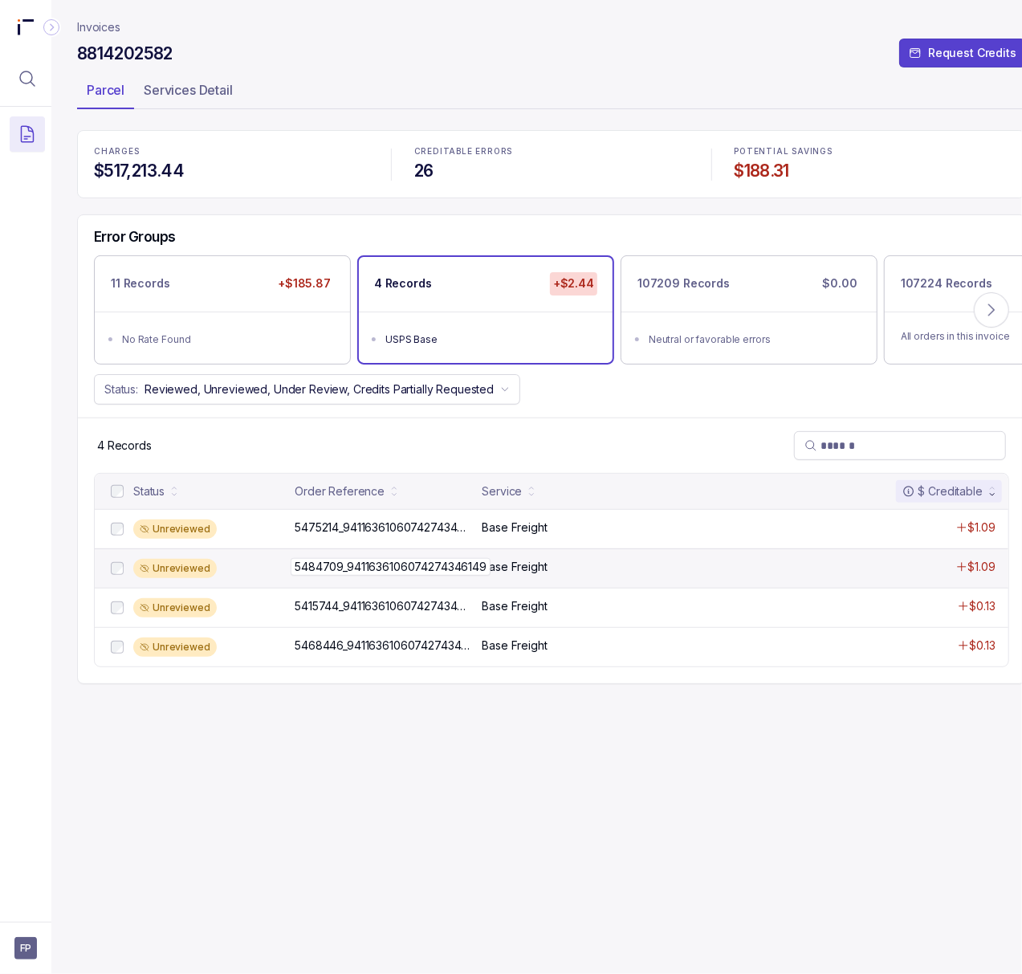
click at [356, 569] on p "5484709_9411636106074274346149" at bounding box center [391, 567] width 200 height 18
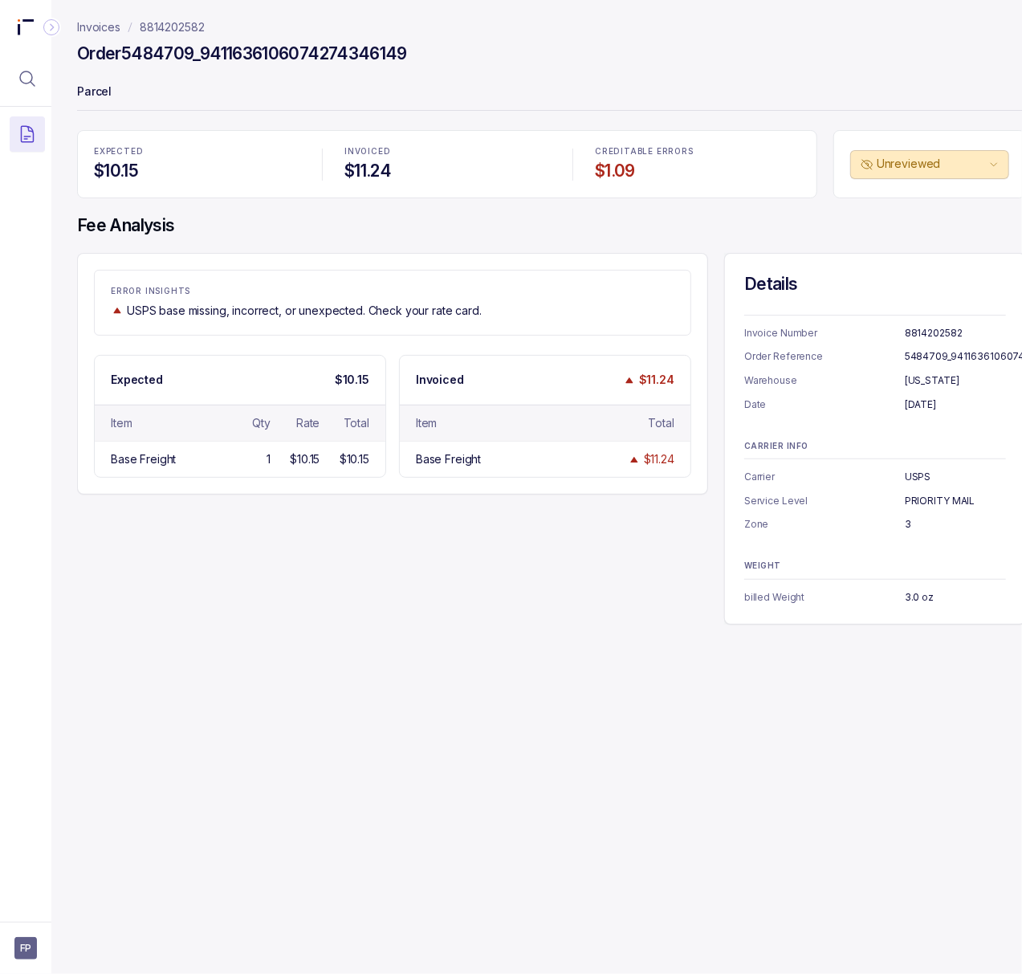
click at [952, 352] on p "5484709_9411636106074274346149" at bounding box center [991, 356] width 173 height 16
click at [920, 411] on p "[DATE]" at bounding box center [955, 405] width 101 height 16
click at [919, 409] on p "[DATE]" at bounding box center [955, 405] width 101 height 16
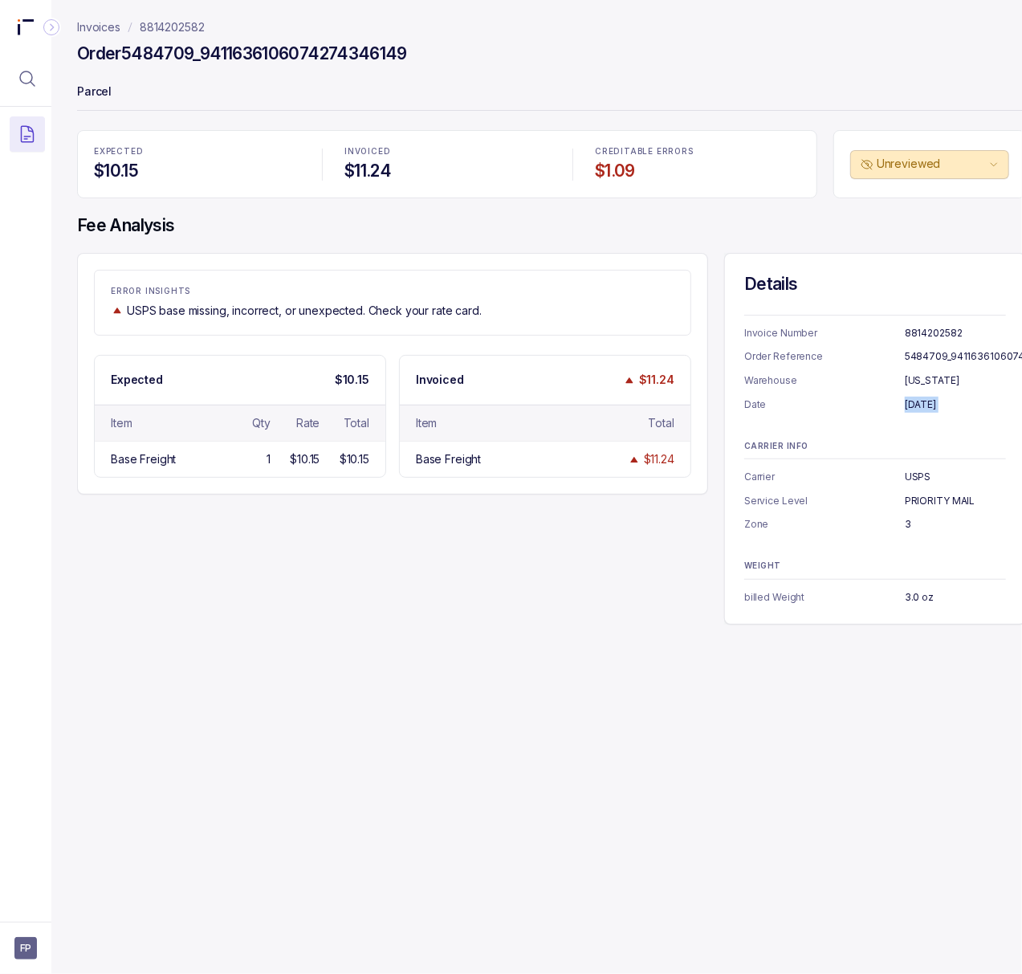
click at [919, 409] on p "[DATE]" at bounding box center [955, 405] width 101 height 16
click at [169, 32] on p "8814202582" at bounding box center [172, 27] width 65 height 16
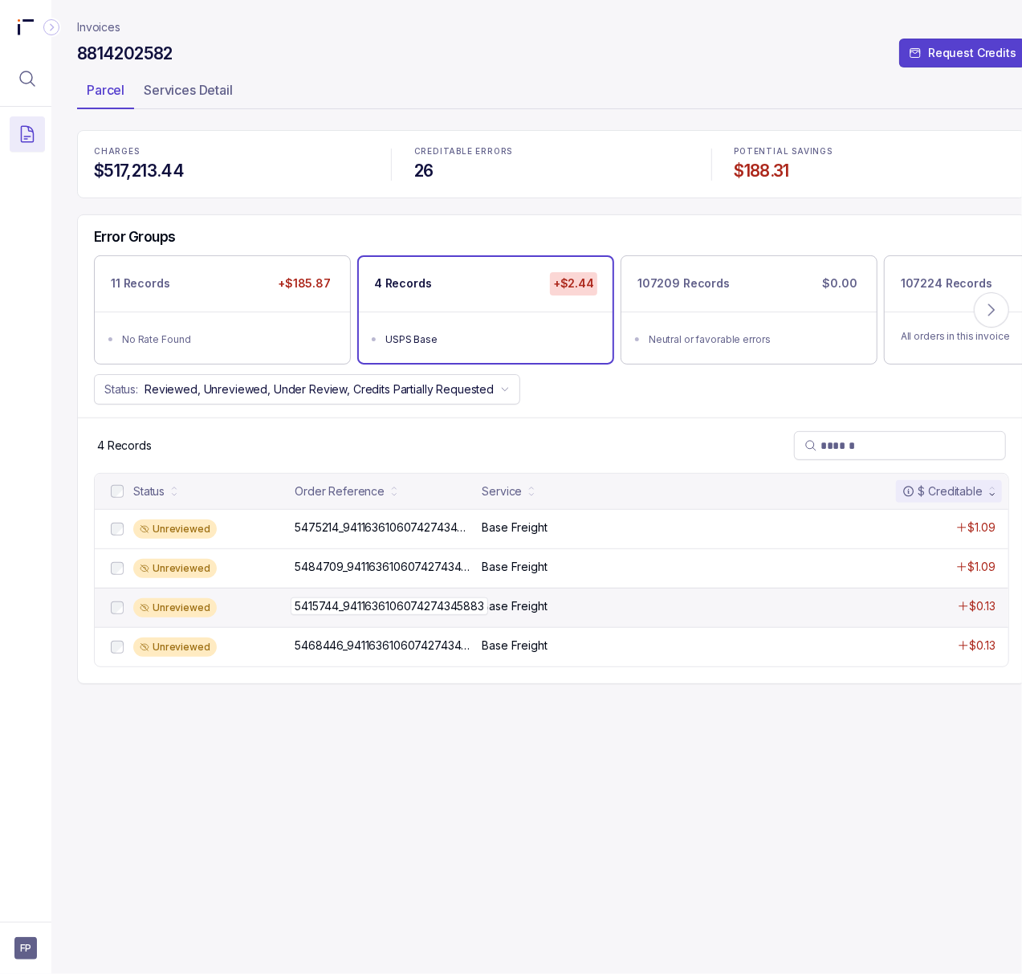
click at [424, 615] on p "5415744_9411636106074274345883" at bounding box center [389, 606] width 197 height 18
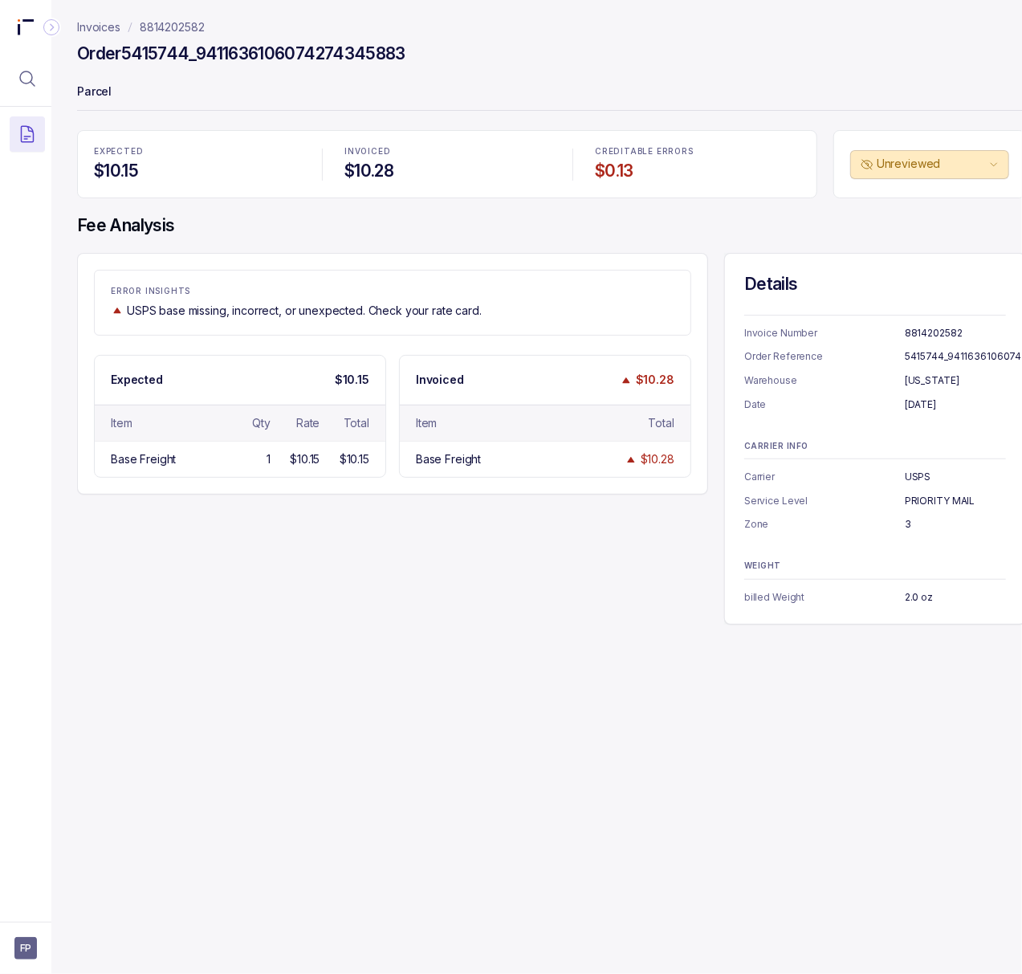
click at [943, 357] on p "5415744_9411636106074274345883" at bounding box center [990, 356] width 171 height 16
click at [930, 409] on p "[DATE]" at bounding box center [955, 405] width 101 height 16
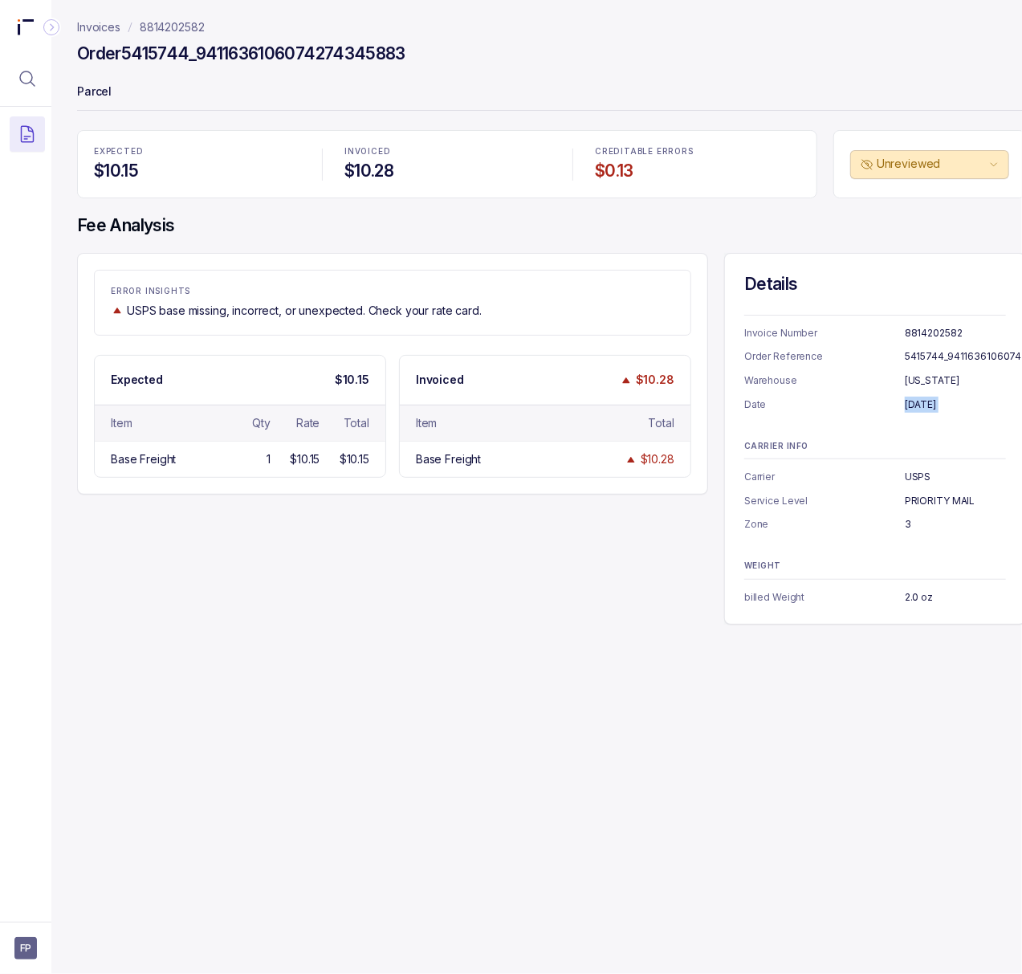
click at [930, 409] on p "[DATE]" at bounding box center [955, 405] width 101 height 16
click at [922, 601] on p "2.0 oz" at bounding box center [955, 597] width 101 height 16
